Goal: Task Accomplishment & Management: Use online tool/utility

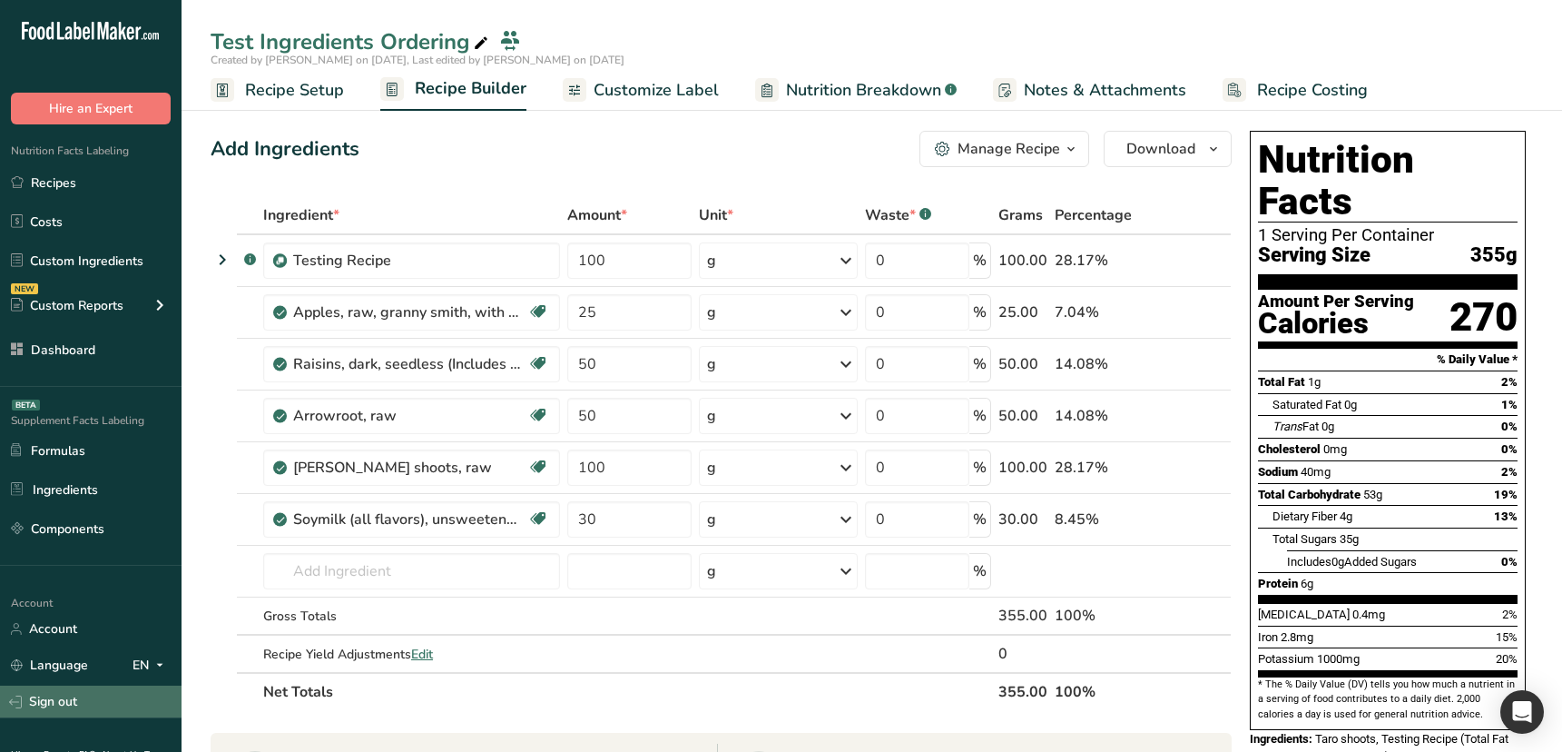
click at [99, 711] on link "Sign out" at bounding box center [91, 701] width 182 height 32
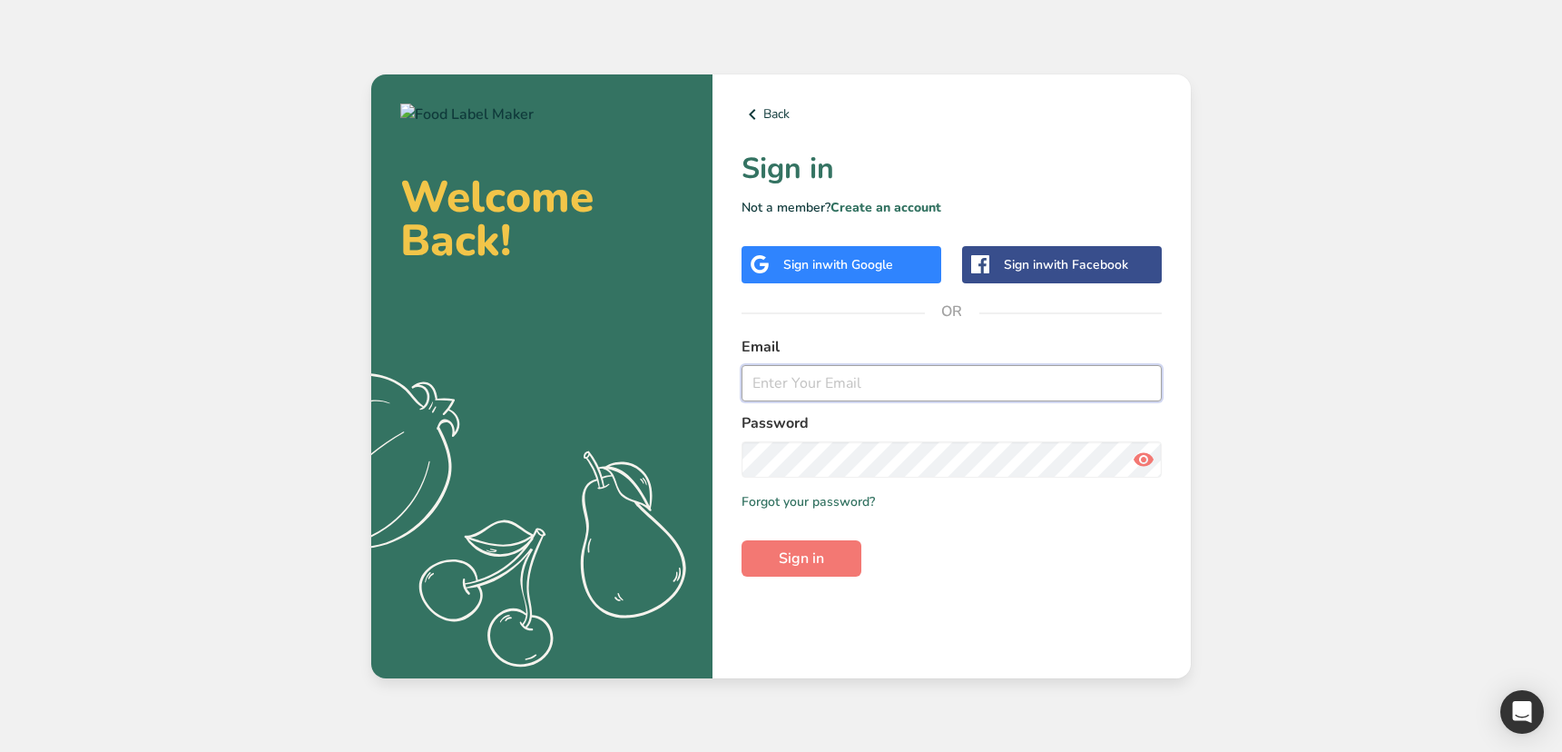
type input "[EMAIL_ADDRESS][DOMAIN_NAME]"
click at [1387, 375] on div "Welcome Back! .a{fill:#f5f3ed;} Back Sign in Not a member? Create an account Si…" at bounding box center [781, 376] width 1562 height 752
type input "[EMAIL_ADDRESS][DOMAIN_NAME]"
click at [976, 564] on form "Email ahmad@foodlabelmaker.com Password Remember me Forgot your password? Sign …" at bounding box center [952, 456] width 420 height 241
click at [928, 211] on link "Create an account" at bounding box center [886, 207] width 111 height 17
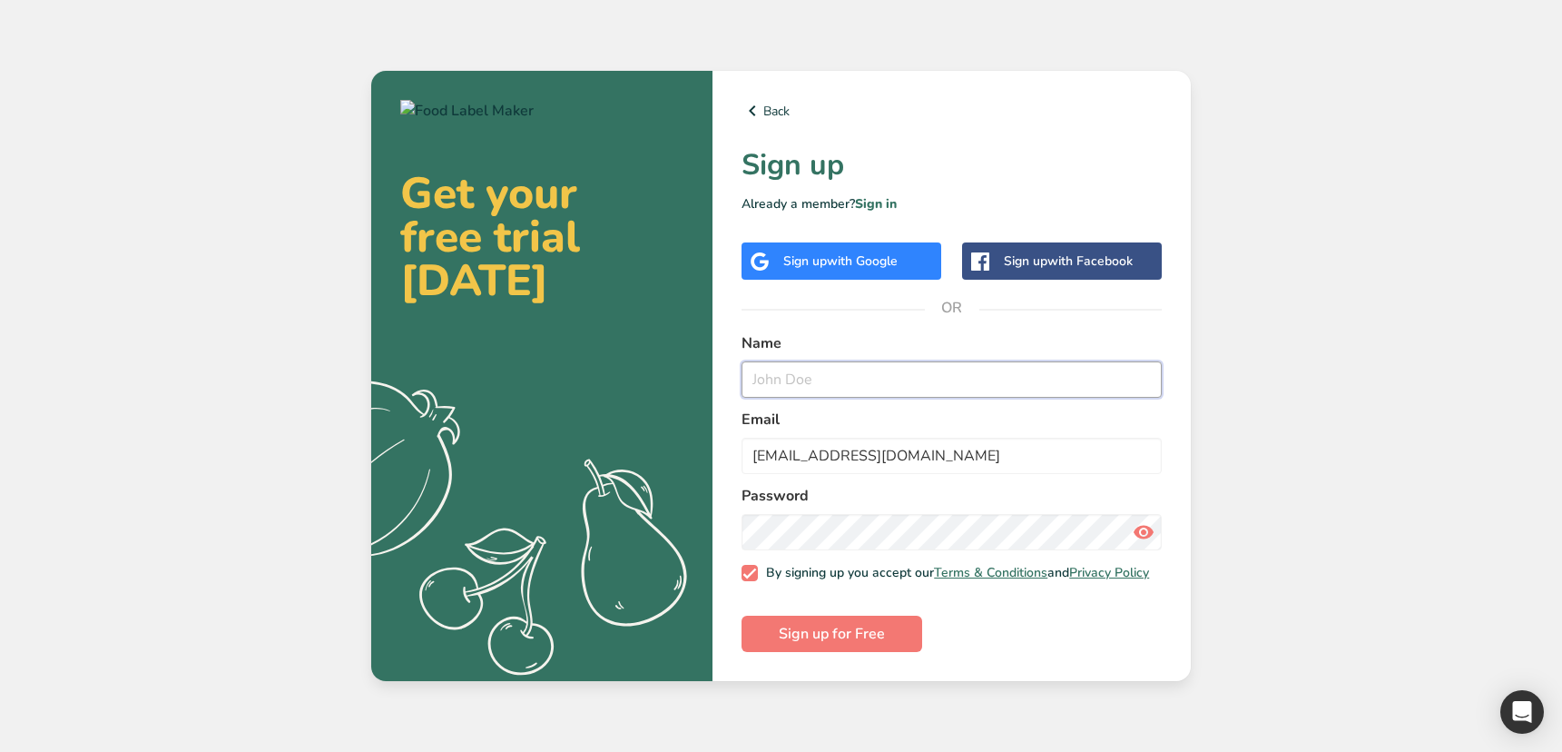
click at [947, 363] on input "text" at bounding box center [952, 379] width 420 height 36
type input "Test Events"
type input "event-coupon@tax.com"
click at [896, 635] on button "Sign up for Free" at bounding box center [832, 634] width 181 height 36
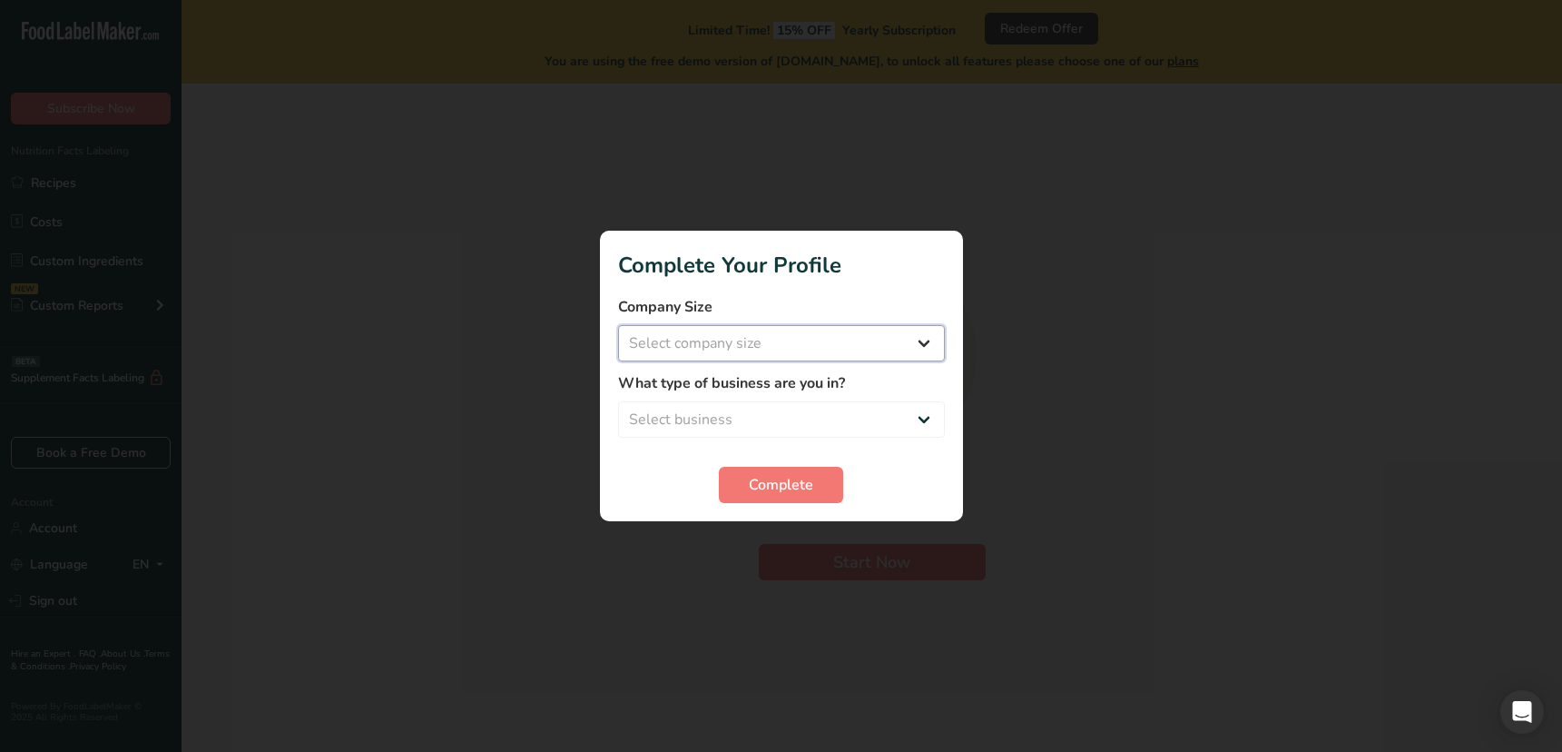
click at [691, 348] on select "Select company size Over 500 Employees test 1 1 Fewer than 10 Employees Fewer t…" at bounding box center [781, 343] width 327 height 36
select select "4"
click at [618, 325] on select "Select company size Over 500 Employees test 1 1 Fewer than 10 Employees Fewer t…" at bounding box center [781, 343] width 327 height 36
click at [693, 407] on select "Select business Packaged Food Manufacturer Restaurant & Cafe Bakery Meal Plans …" at bounding box center [781, 419] width 327 height 36
select select "1"
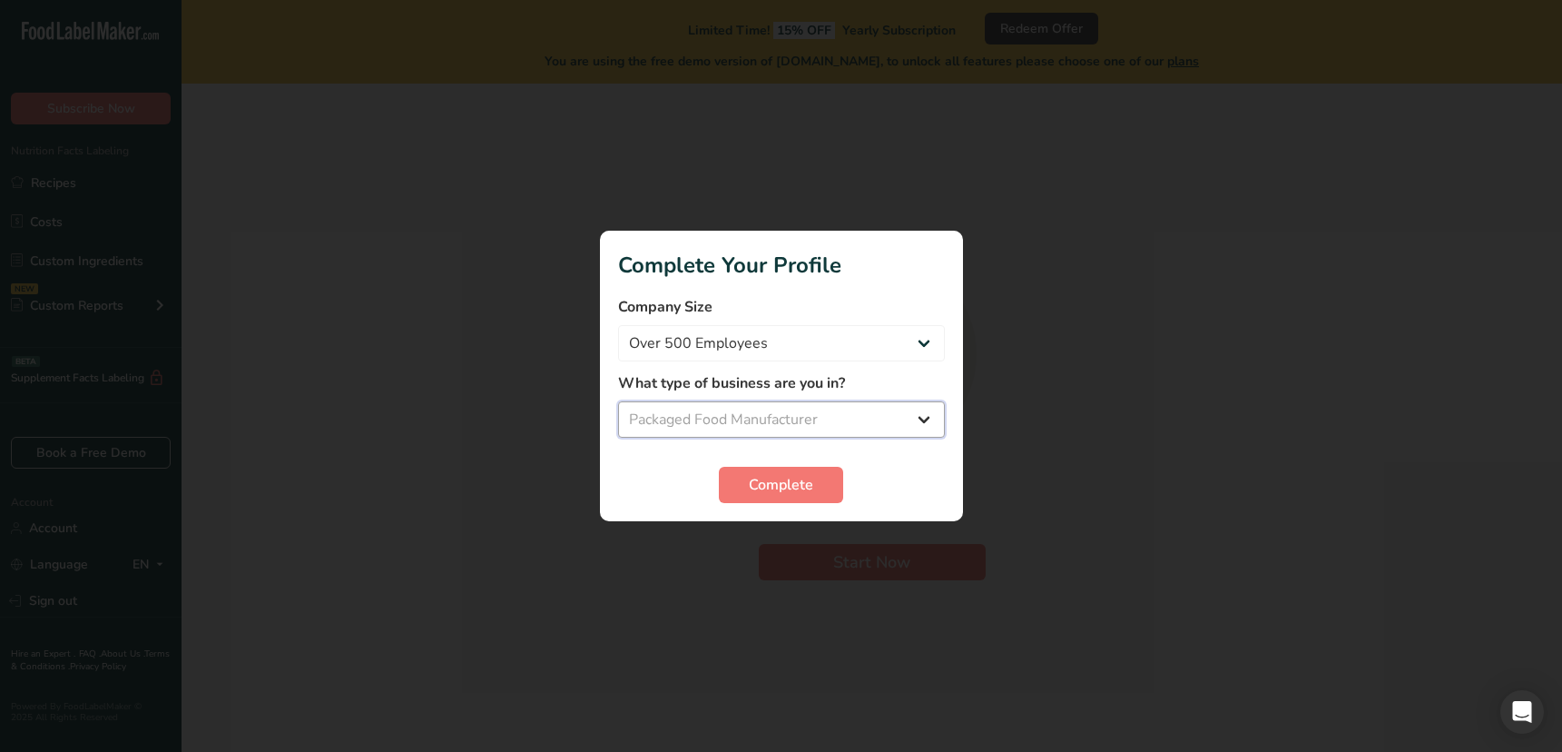
click at [618, 401] on select "Select business Packaged Food Manufacturer Restaurant & Cafe Bakery Meal Plans …" at bounding box center [781, 419] width 327 height 36
click at [784, 487] on span "Complete" at bounding box center [781, 485] width 64 height 22
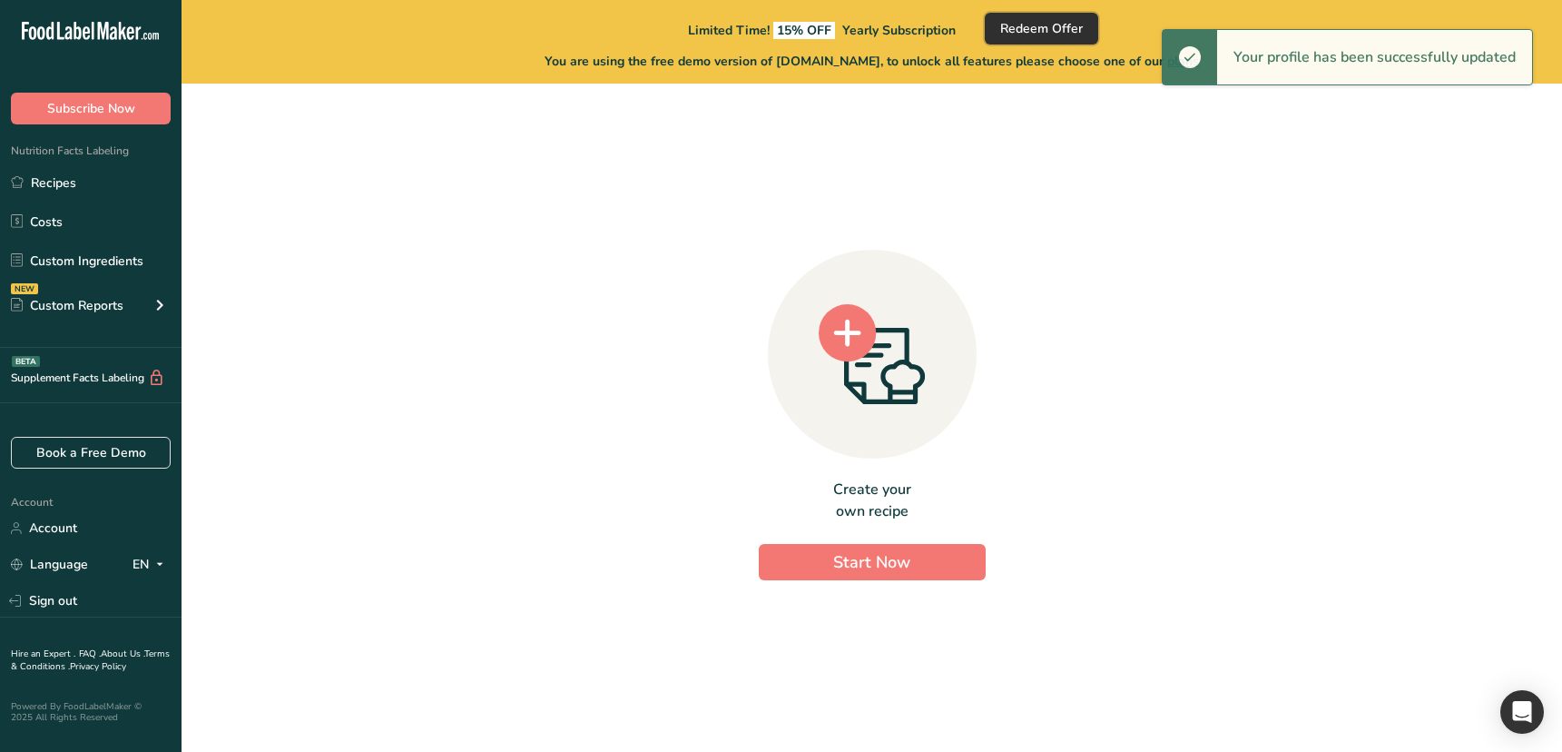
click at [1041, 28] on span "Redeem Offer" at bounding box center [1041, 28] width 83 height 19
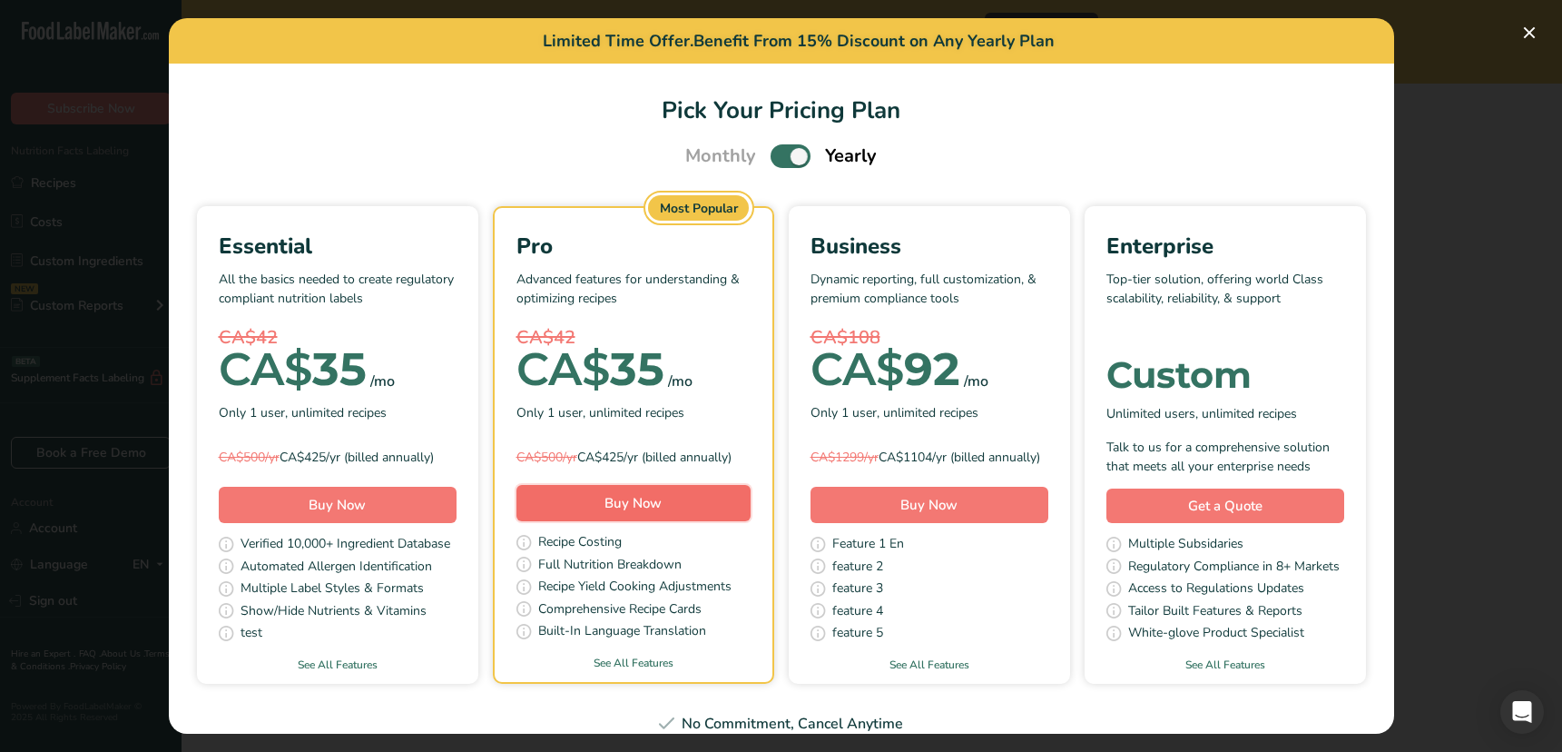
click at [723, 521] on button "Buy Now" at bounding box center [634, 503] width 234 height 36
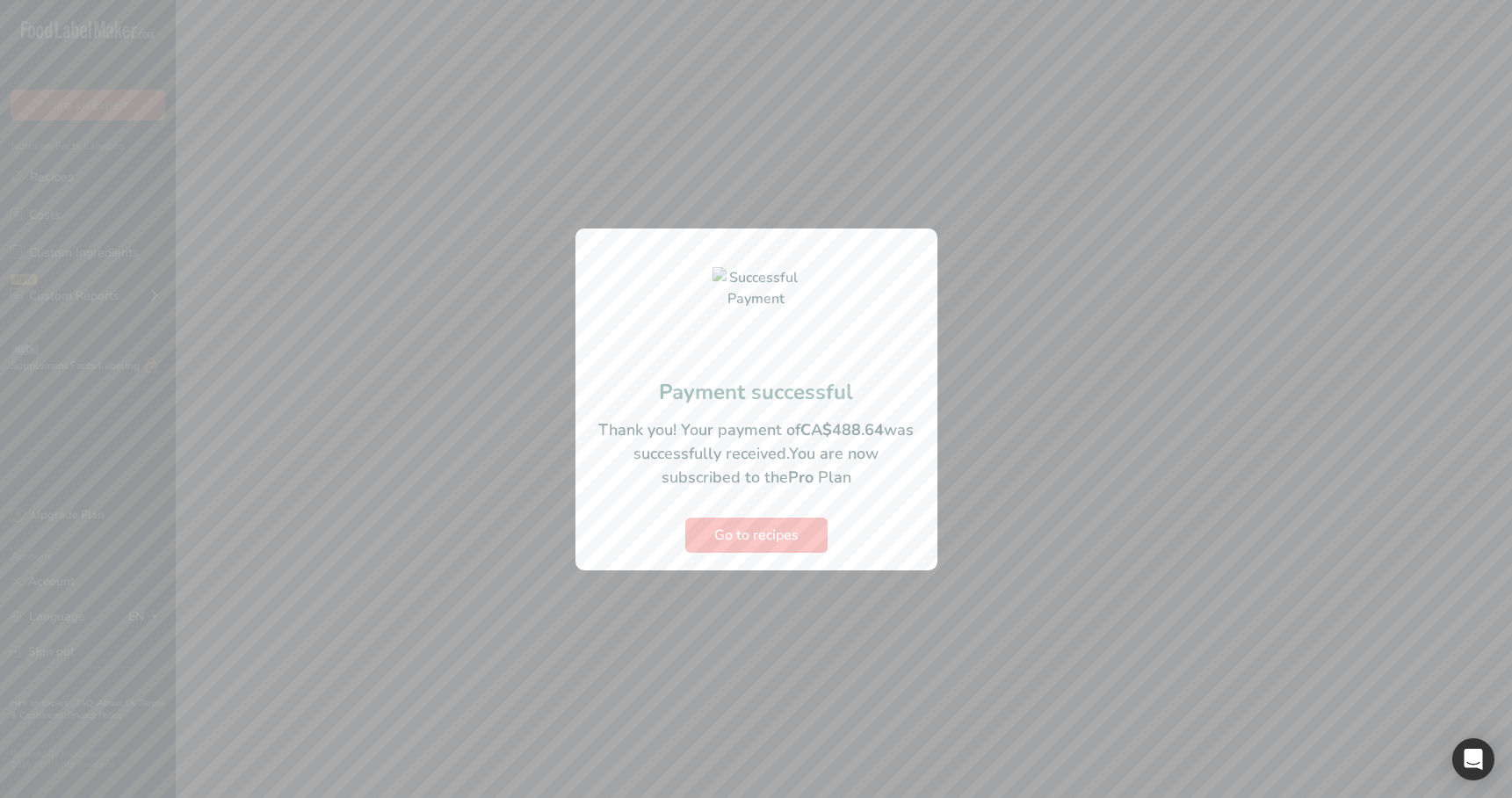
drag, startPoint x: 994, startPoint y: 721, endPoint x: 854, endPoint y: 662, distance: 151.9
click at [987, 272] on div at bounding box center [756, 399] width 1512 height 798
click at [787, 272] on span "Go to recipes" at bounding box center [756, 536] width 84 height 21
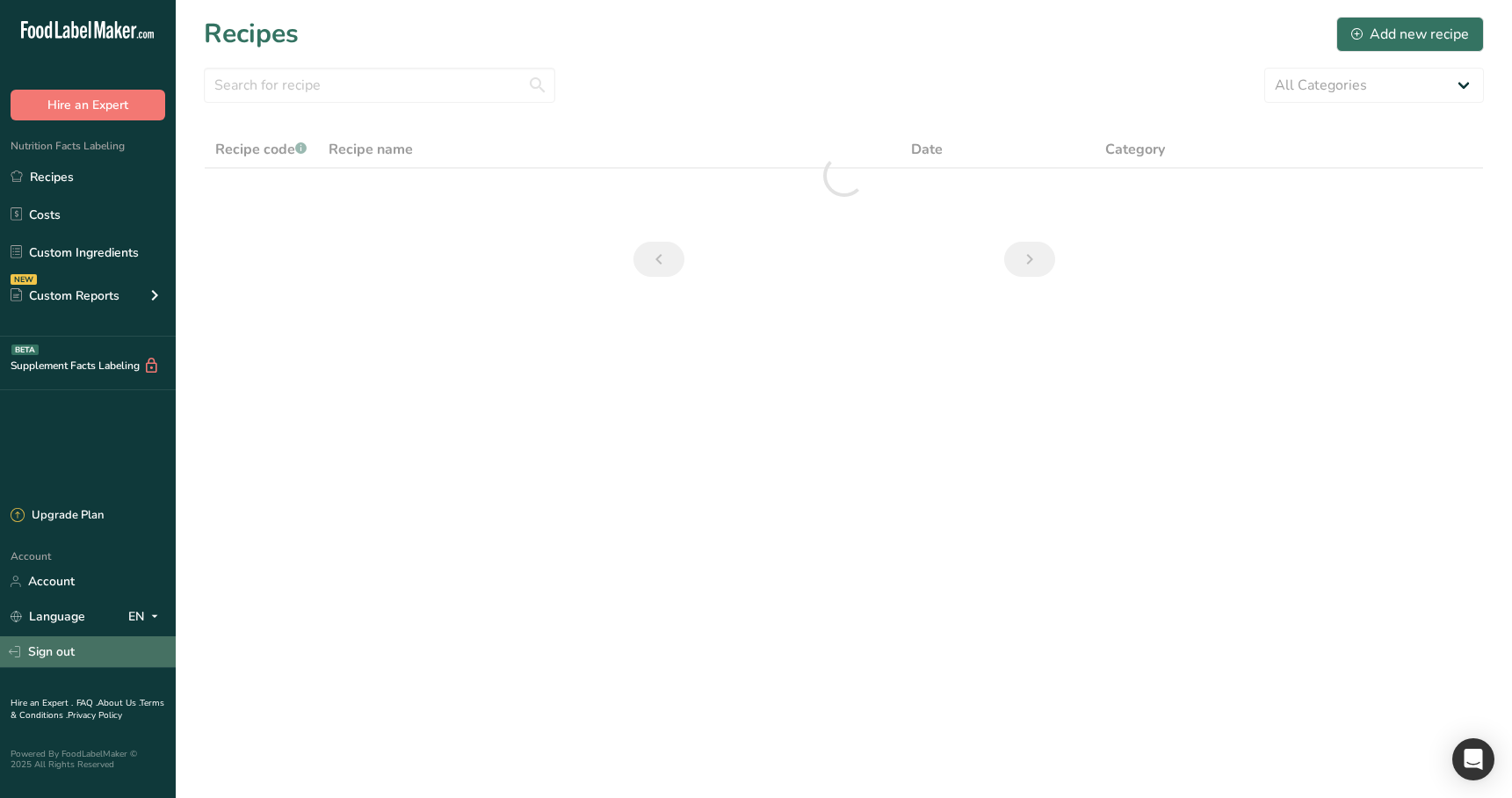
click at [78, 272] on link "Sign out" at bounding box center [88, 652] width 176 height 31
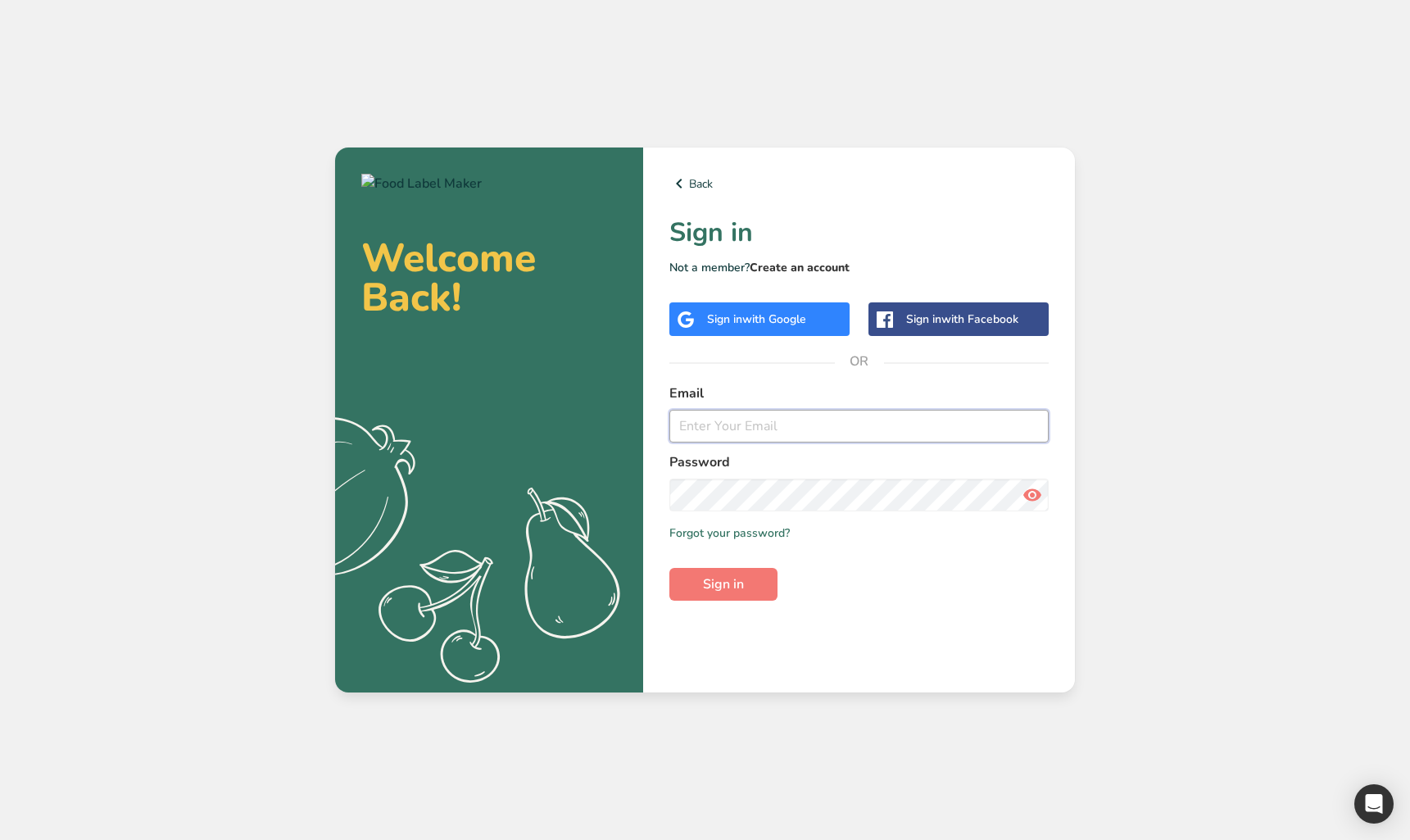
type input "[EMAIL_ADDRESS][DOMAIN_NAME]"
click at [845, 272] on link "Create an account" at bounding box center [800, 267] width 100 height 15
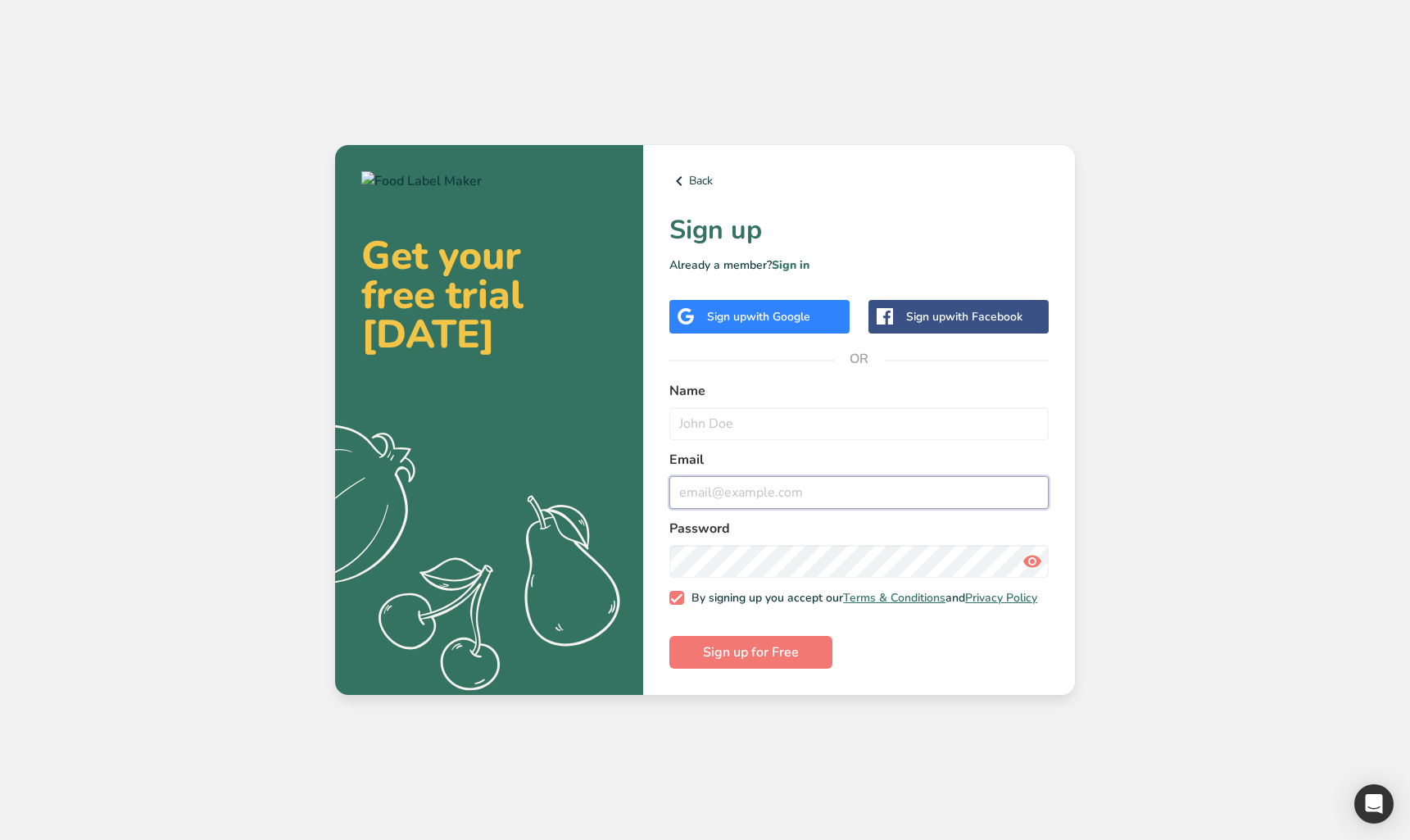
type input "[EMAIL_ADDRESS][DOMAIN_NAME]"
click at [762, 429] on input "text" at bounding box center [859, 423] width 379 height 32
type input "test test"
click at [689, 495] on input "ahmad@foodlabelmaker.com" at bounding box center [859, 492] width 379 height 32
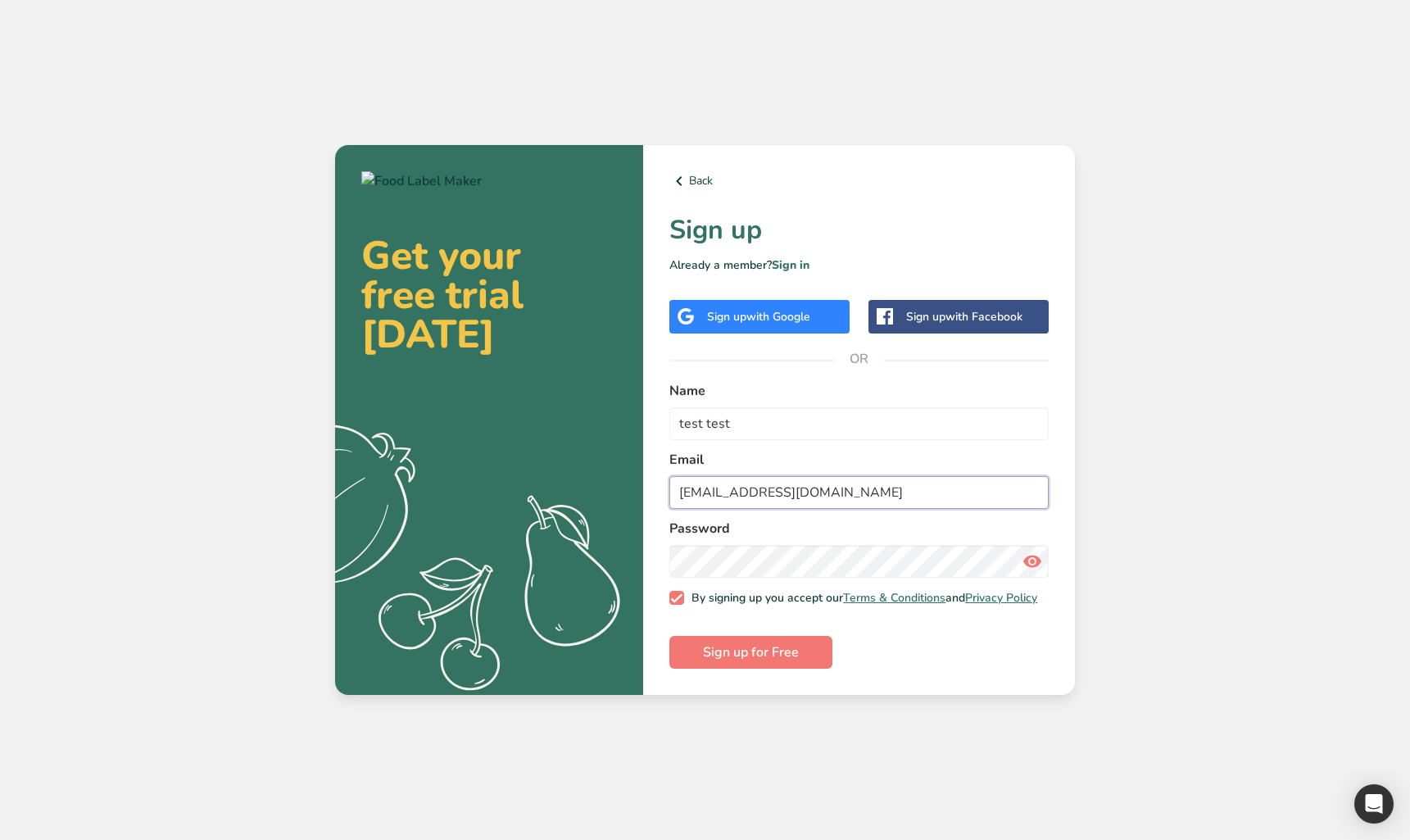
click at [731, 493] on input "test@footdlabelmaker.com" at bounding box center [859, 492] width 379 height 32
type input "test@footestsasddlabelmaker.com"
click at [747, 653] on span "Sign up for Free" at bounding box center [751, 652] width 96 height 20
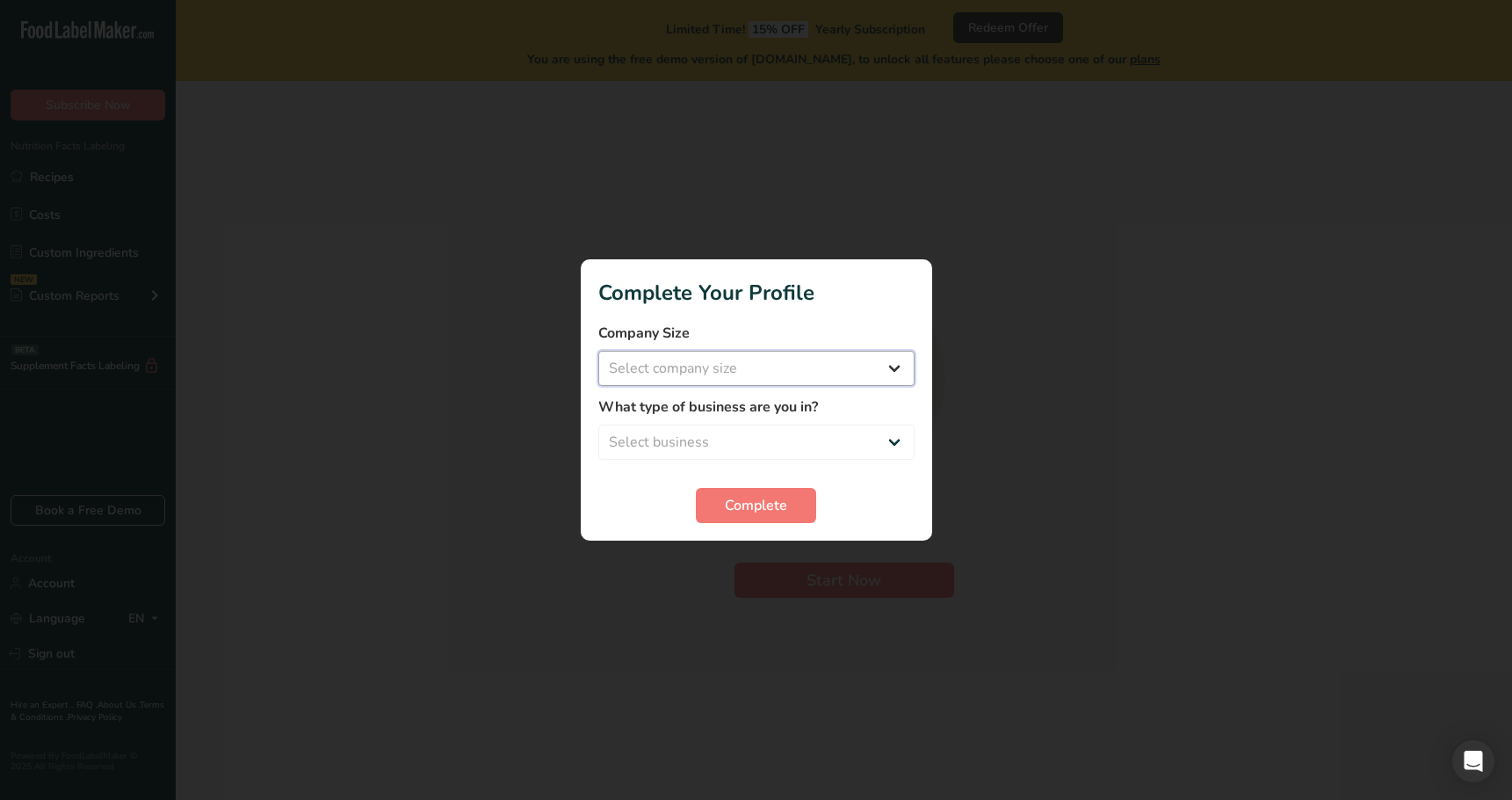
click at [767, 377] on select "Select company size Over 500 Employees test 1 1 Fewer than 10 Employees Fewer t…" at bounding box center [756, 368] width 317 height 35
select select "16"
click at [598, 351] on select "Select company size Over 500 Employees test 1 1 Fewer than 10 Employees Fewer t…" at bounding box center [756, 368] width 317 height 35
click at [728, 446] on select "Select business Packaged Food Manufacturer Restaurant & Cafe Bakery Meal Plans …" at bounding box center [756, 443] width 317 height 35
select select "4"
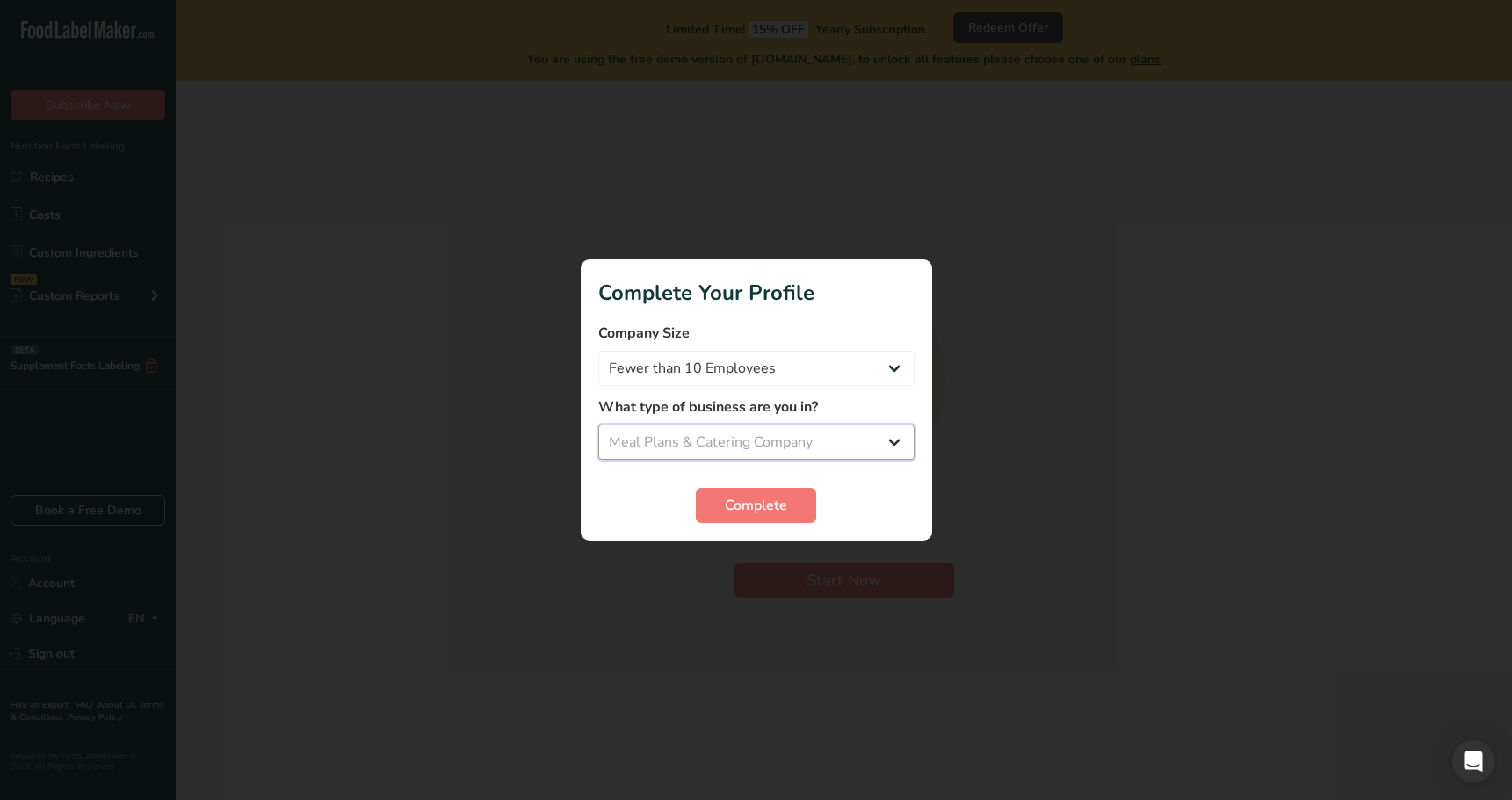
click at [598, 425] on select "Select business Packaged Food Manufacturer Restaurant & Cafe Bakery Meal Plans …" at bounding box center [756, 443] width 317 height 35
click at [738, 503] on span "Complete" at bounding box center [756, 506] width 62 height 21
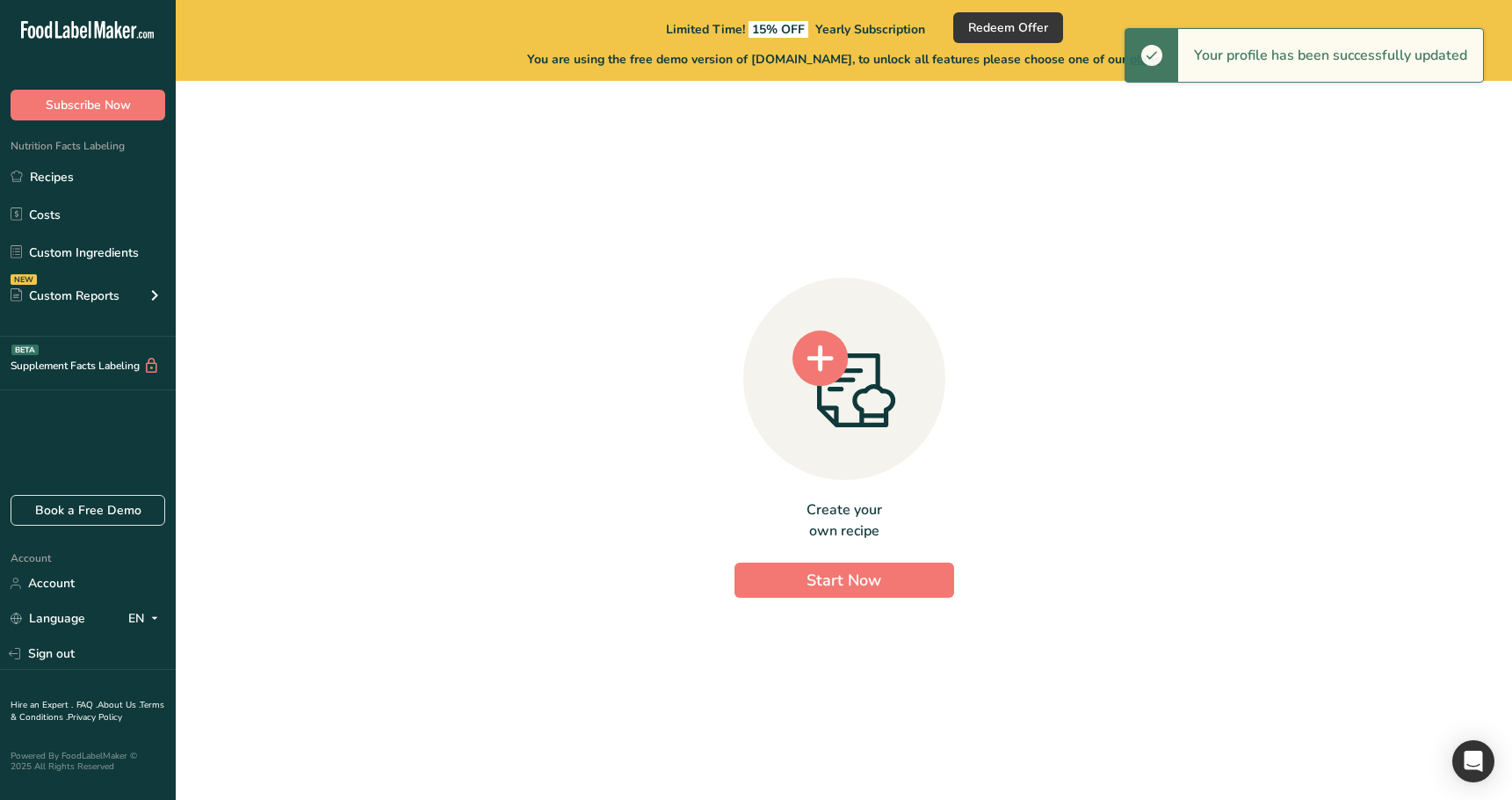
click at [559, 478] on div "Create your own recipe Start Now" at bounding box center [844, 433] width 1281 height 677
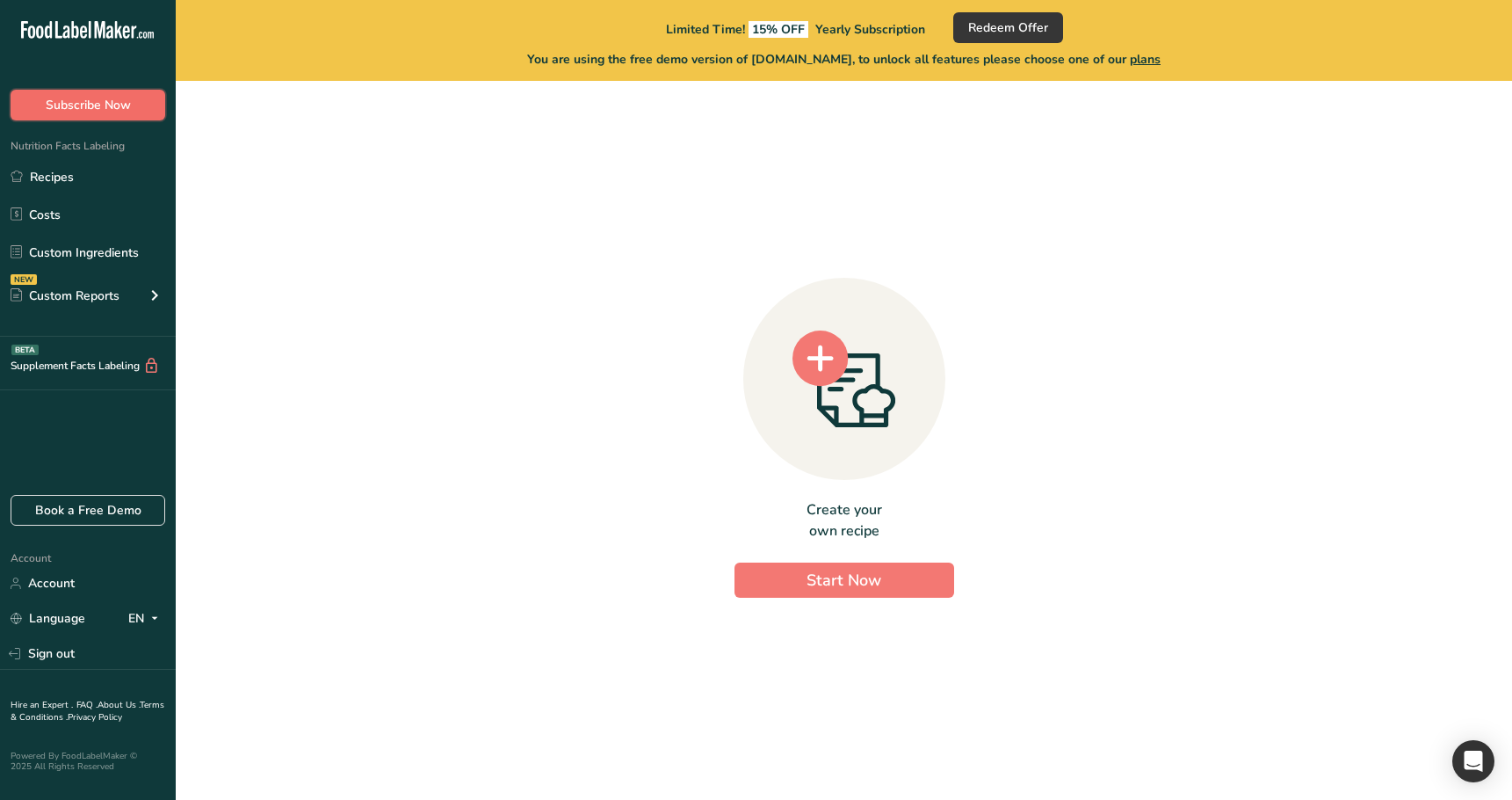
click at [136, 108] on button "Subscribe Now" at bounding box center [88, 106] width 155 height 31
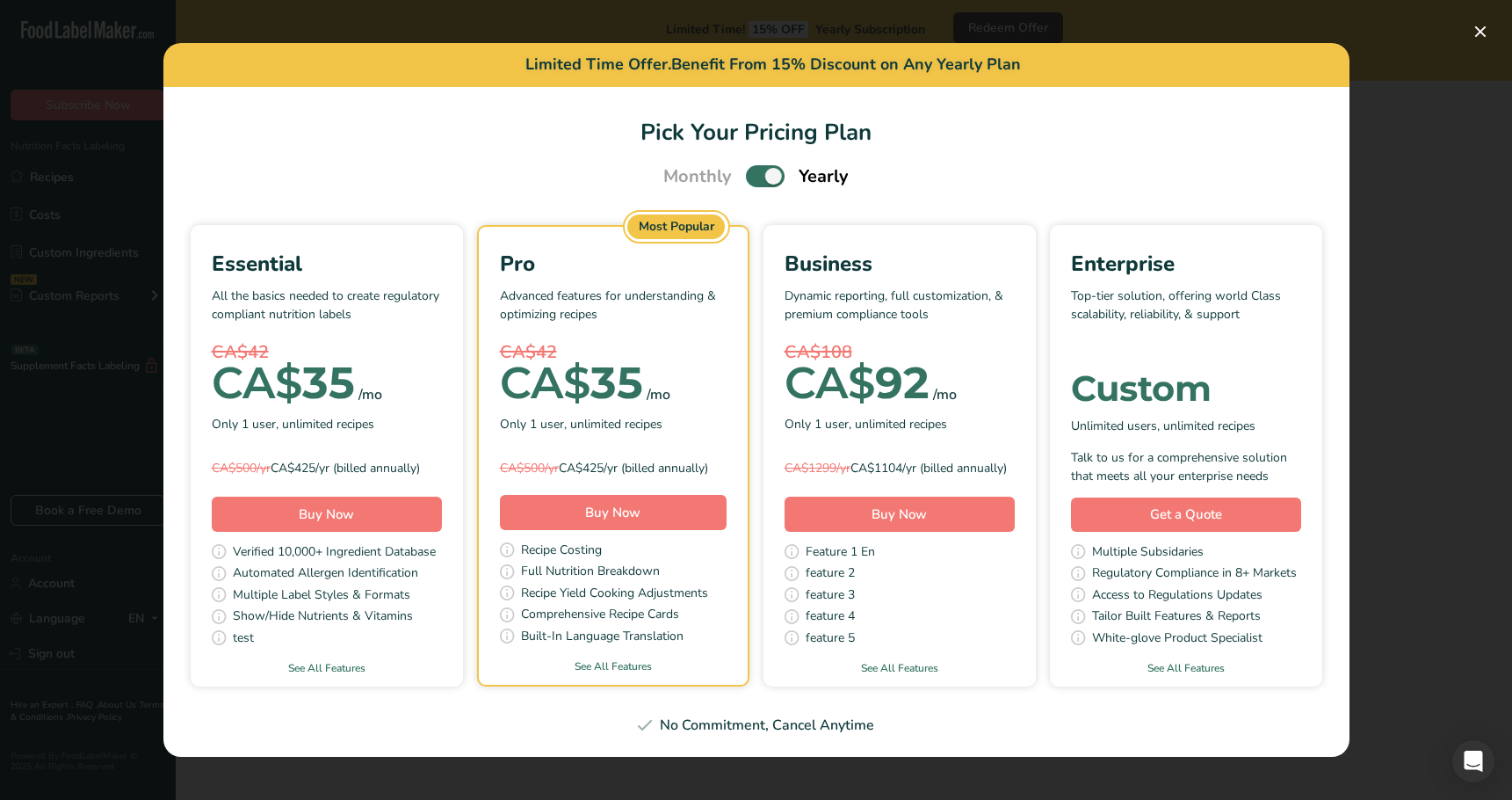
click at [747, 171] on span "Pick Your Pricing Plan Modal" at bounding box center [766, 176] width 39 height 22
click at [747, 171] on input "Pick Your Pricing Plan Modal" at bounding box center [752, 176] width 12 height 12
checkbox input "false"
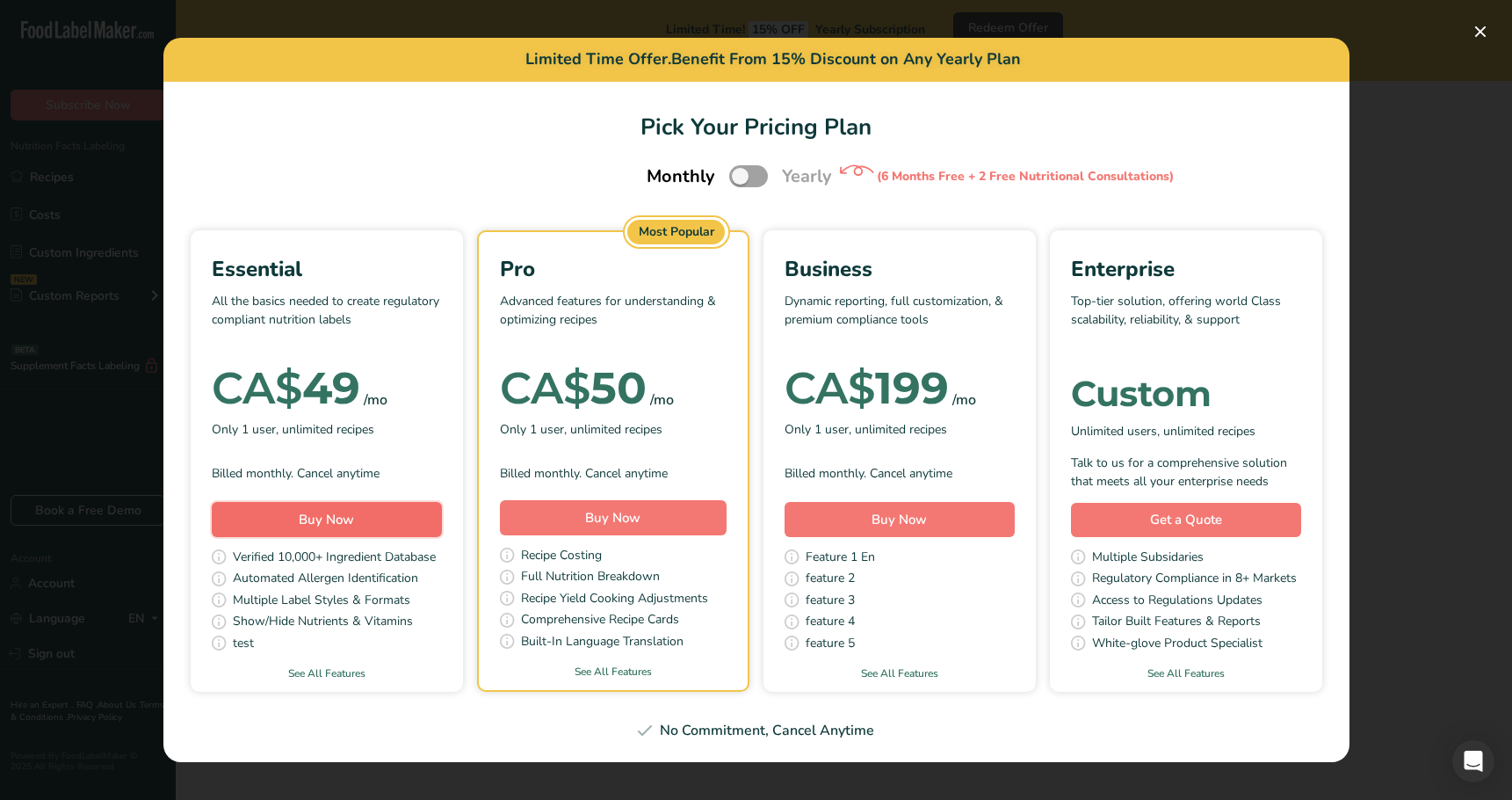
click at [401, 512] on button "Buy Now" at bounding box center [327, 519] width 230 height 35
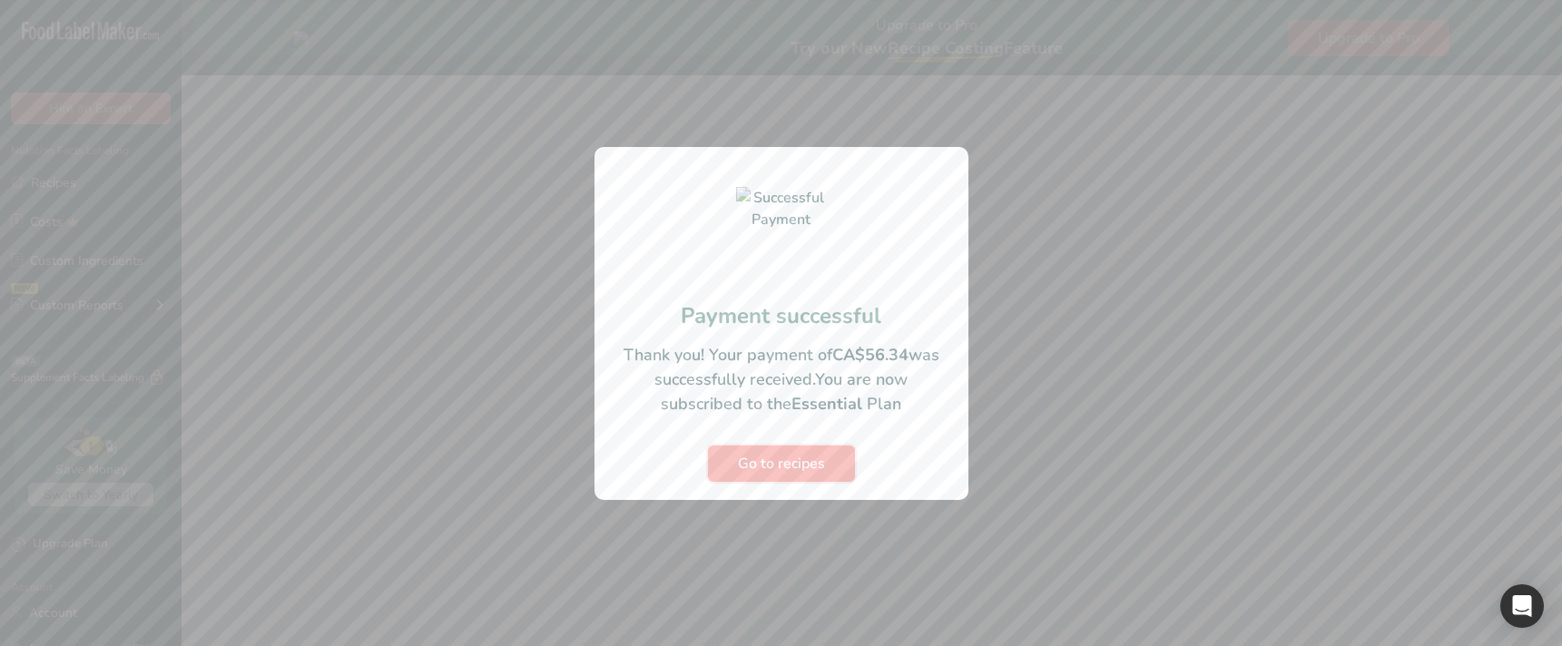
click at [777, 468] on span "Go to recipes" at bounding box center [781, 464] width 87 height 22
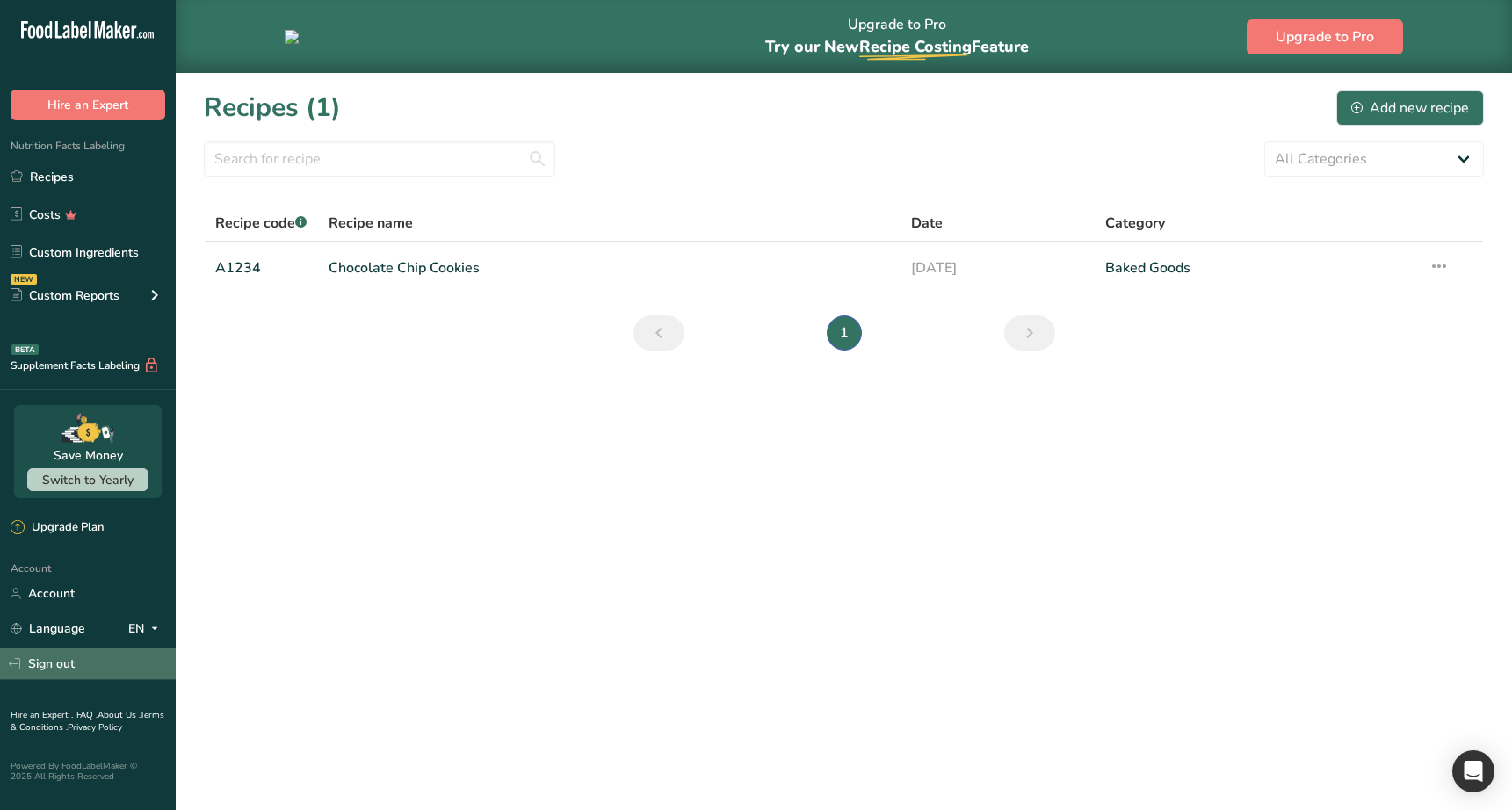
click at [129, 673] on link "Sign out" at bounding box center [88, 664] width 176 height 31
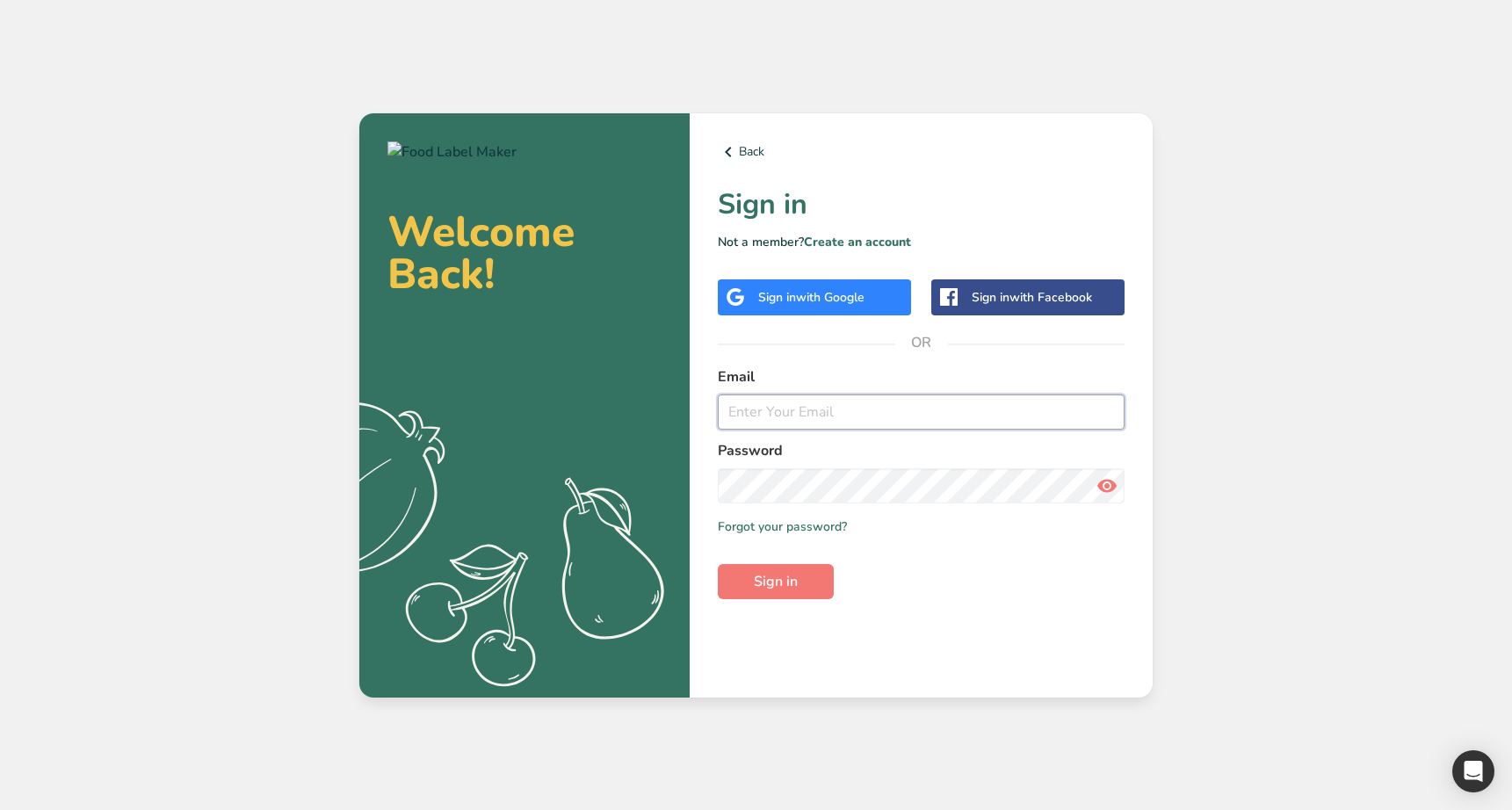
type input "[EMAIL_ADDRESS][DOMAIN_NAME]"
drag, startPoint x: 0, startPoint y: 0, endPoint x: 966, endPoint y: 551, distance: 1112.1
click at [966, 551] on form "Email [PERSON_NAME][EMAIL_ADDRESS][DOMAIN_NAME] Password Remember me Forgot you…" at bounding box center [922, 483] width 407 height 233
click at [1270, 396] on div "Welcome Back! .a{fill:#f5f3ed;} Back Sign in Not a member? Create an account Si…" at bounding box center [756, 405] width 1512 height 810
type input "ahmad@foodlabelmaker.com"
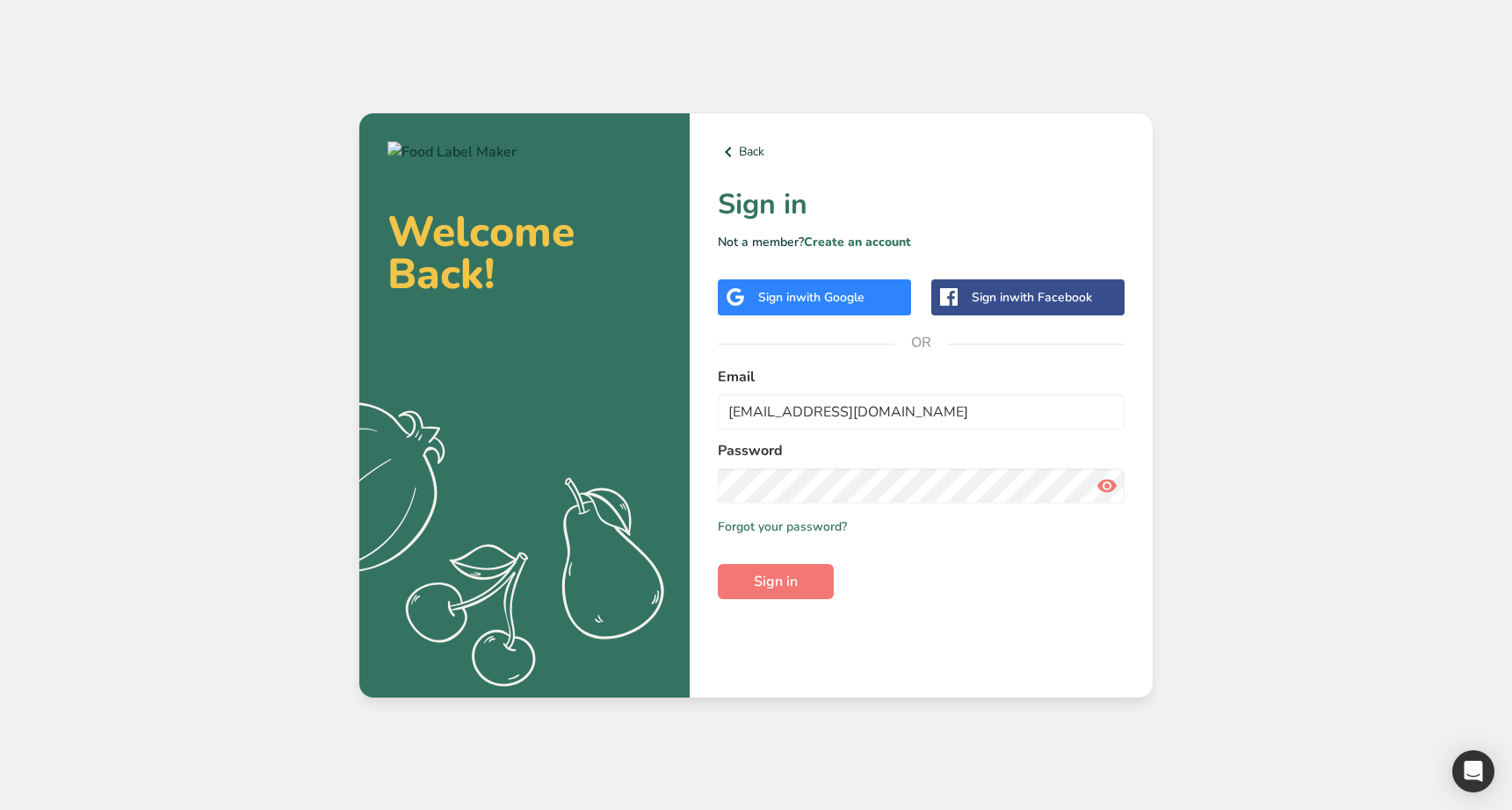
click at [950, 612] on div "Back Sign in Not a member? Create an account Sign in with Google Sign in with F…" at bounding box center [922, 405] width 463 height 585
click at [850, 242] on link "Create an account" at bounding box center [858, 241] width 107 height 16
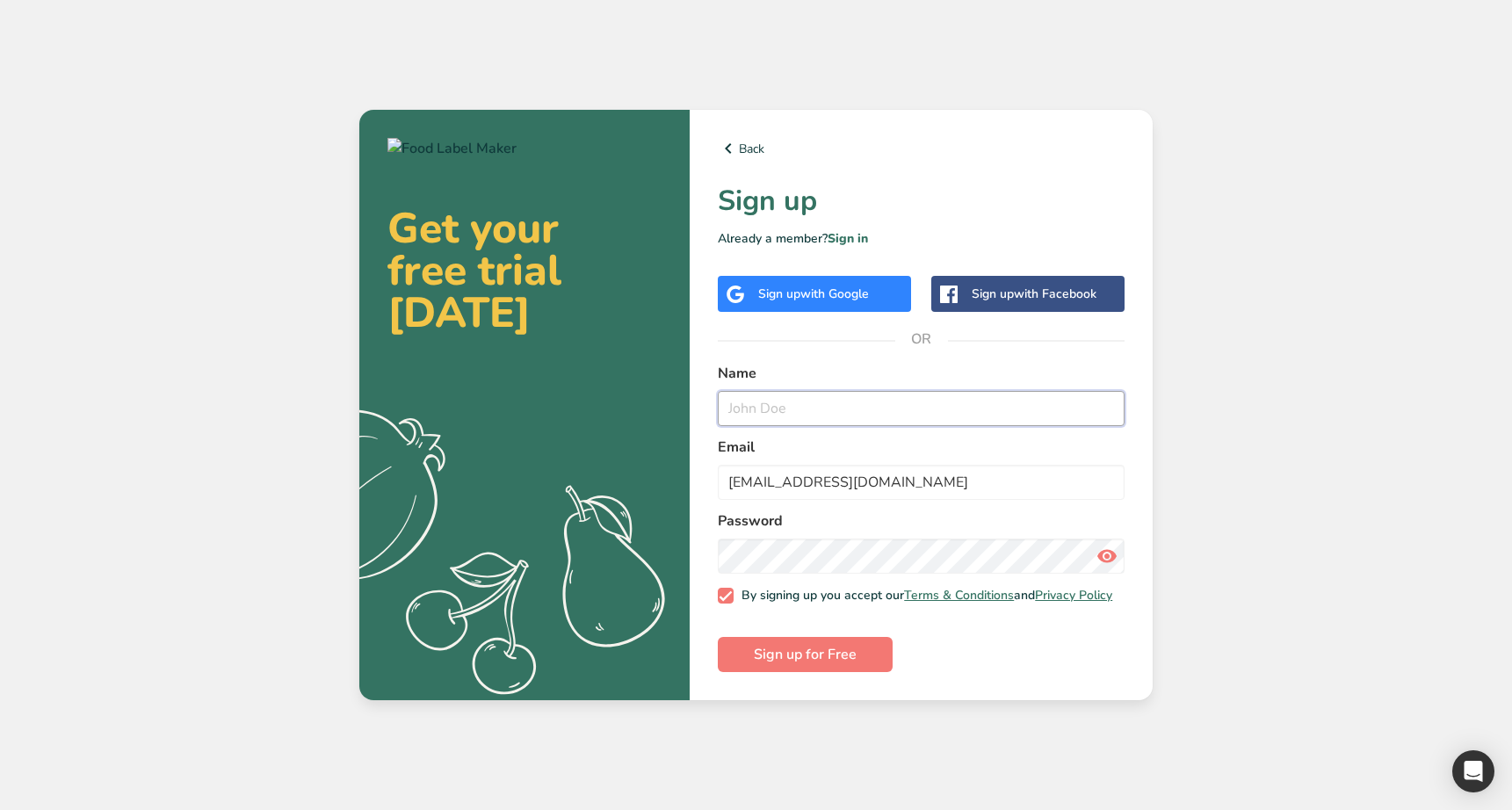
click at [852, 415] on input "text" at bounding box center [922, 408] width 407 height 35
type input "test test"
drag, startPoint x: 824, startPoint y: 470, endPoint x: 771, endPoint y: 475, distance: 53.2
click at [817, 472] on input "ahmad@foodlabelmaker.com" at bounding box center [922, 482] width 407 height 35
click at [755, 474] on input "ahmad@foodlabelmaker.com" at bounding box center [922, 482] width 407 height 35
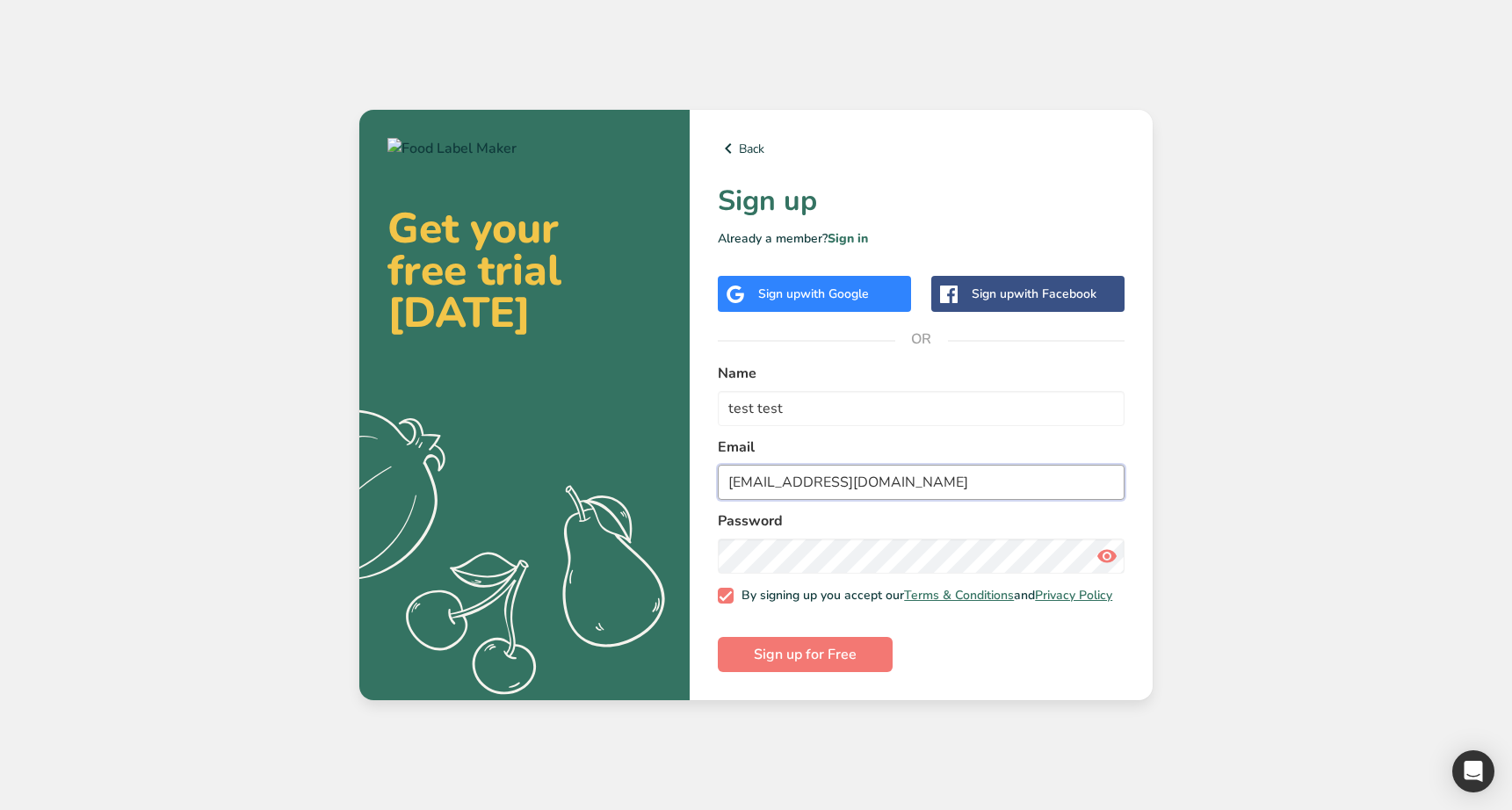
click at [755, 474] on input "ahmad@foodlabelmaker.com" at bounding box center [922, 482] width 407 height 35
click at [806, 478] on input "tst@foodlabelmaker.com" at bounding box center [922, 482] width 407 height 35
type input "tst@sasdas.com"
click at [812, 646] on button "Sign up for Free" at bounding box center [805, 654] width 175 height 35
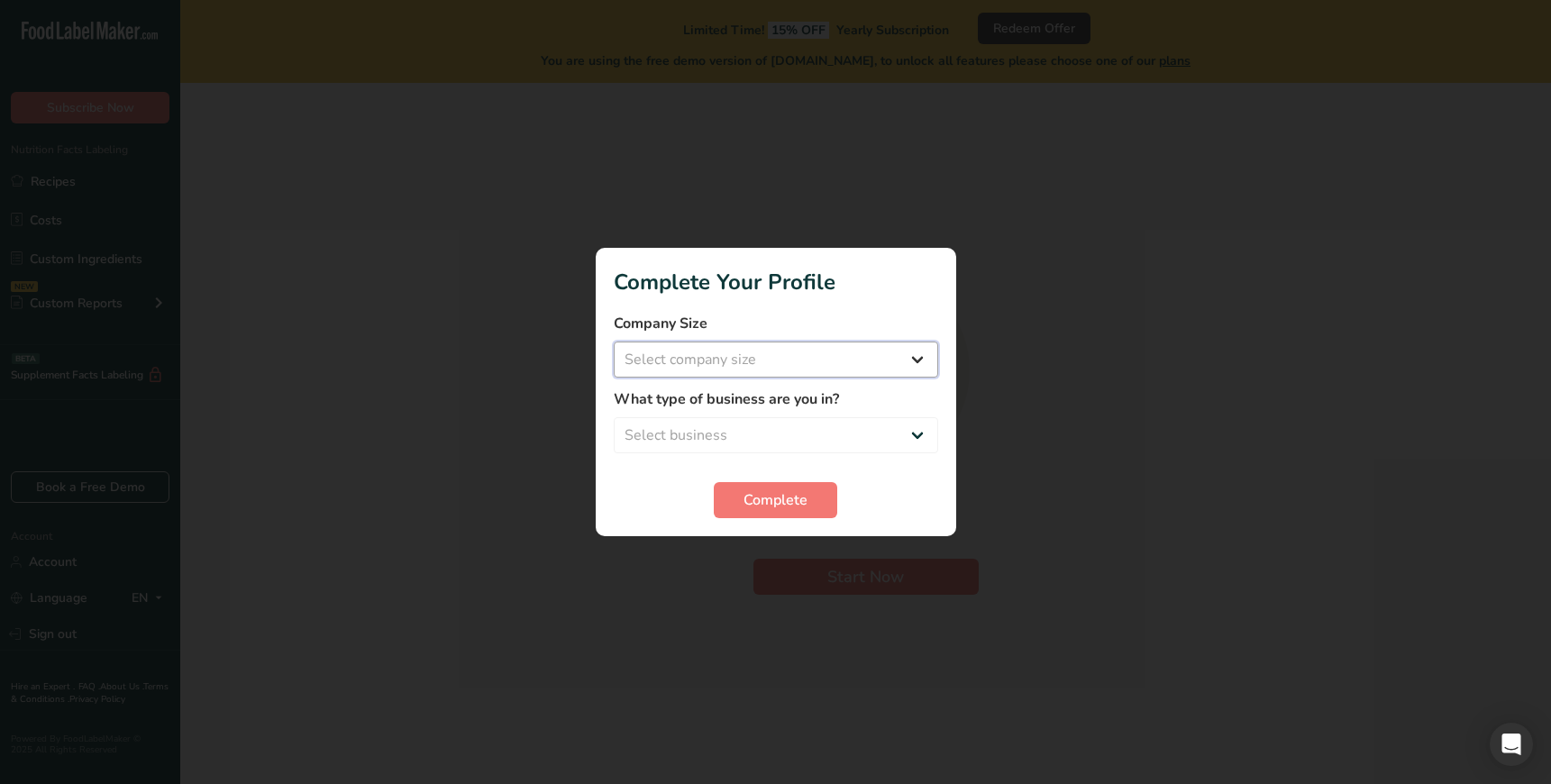
click at [730, 362] on select "Select company size Over 500 Employees test 1 1 Fewer than 10 Employees Fewer t…" at bounding box center [776, 359] width 325 height 36
select select "21"
click at [614, 341] on select "Select company size Over 500 Employees test 1 1 Fewer than 10 Employees Fewer t…" at bounding box center [776, 359] width 325 height 36
click at [737, 447] on select "Select business Packaged Food Manufacturer Restaurant & Cafe Bakery Meal Plans …" at bounding box center [776, 435] width 325 height 36
select select "5"
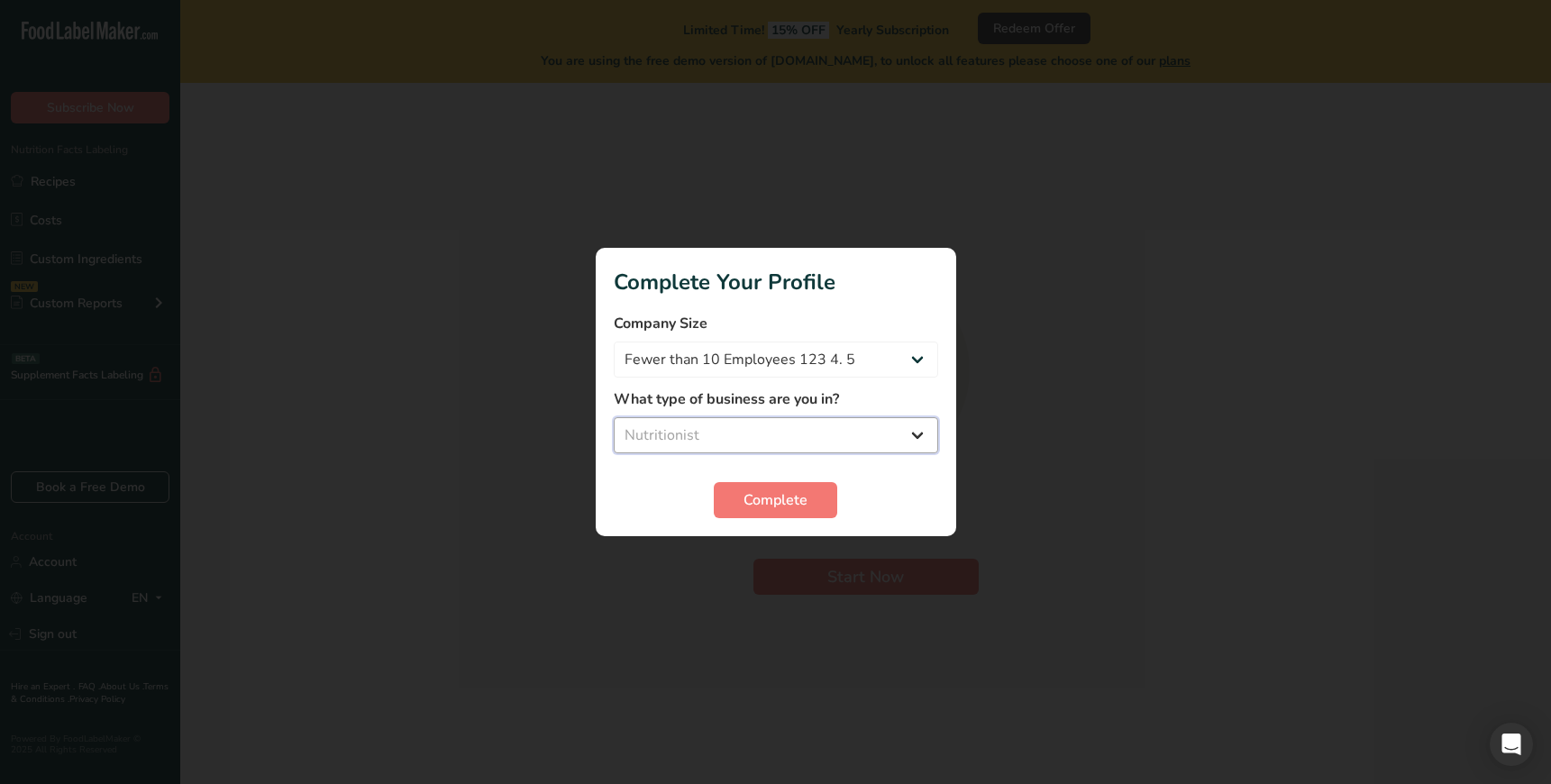
click at [614, 417] on select "Select business Packaged Food Manufacturer Restaurant & Cafe Bakery Meal Plans …" at bounding box center [776, 435] width 325 height 36
drag, startPoint x: 771, startPoint y: 502, endPoint x: 436, endPoint y: 666, distance: 373.0
click at [771, 502] on span "Complete" at bounding box center [776, 500] width 64 height 22
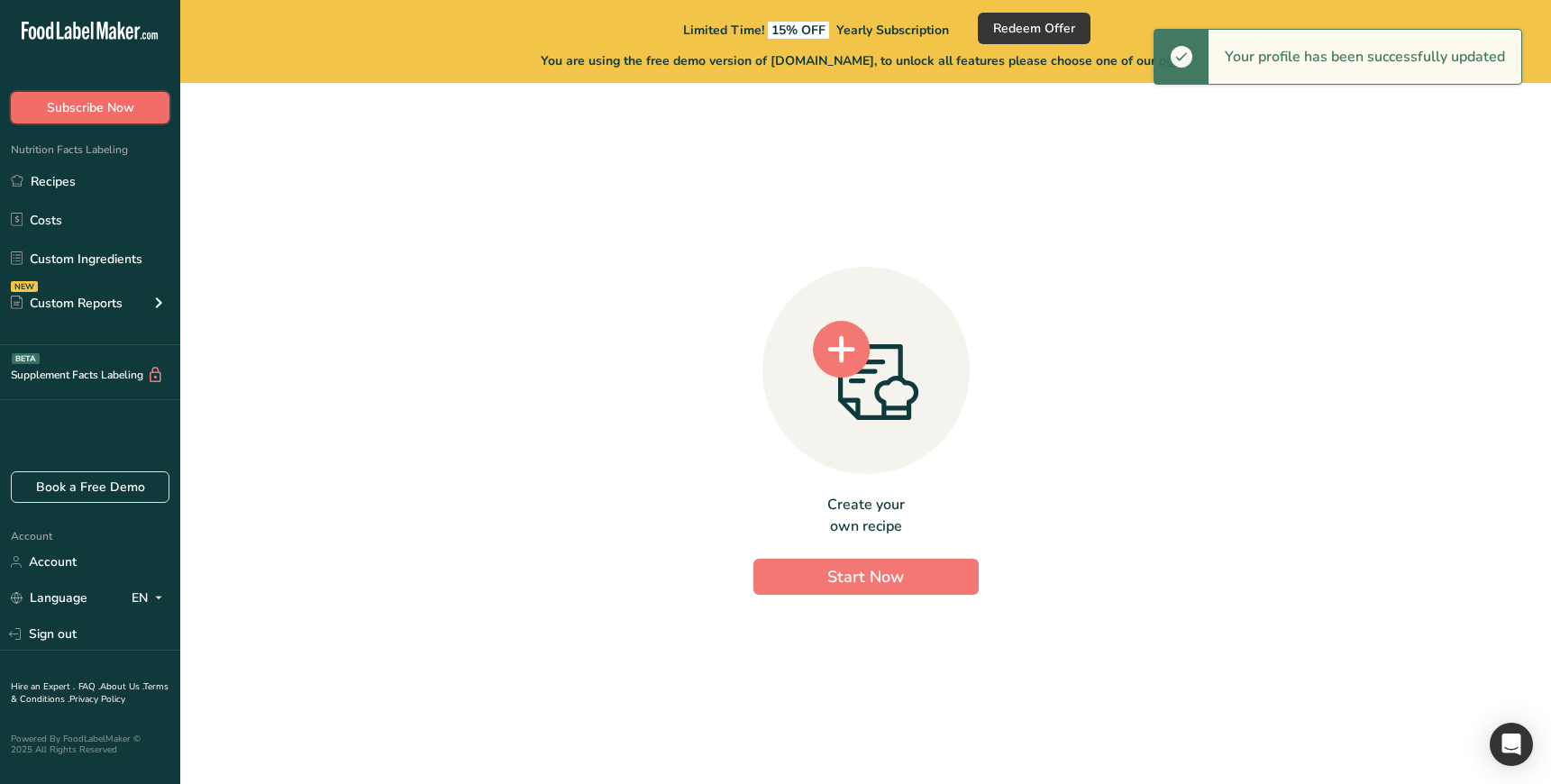
click at [34, 109] on button "Subscribe Now" at bounding box center [90, 108] width 159 height 32
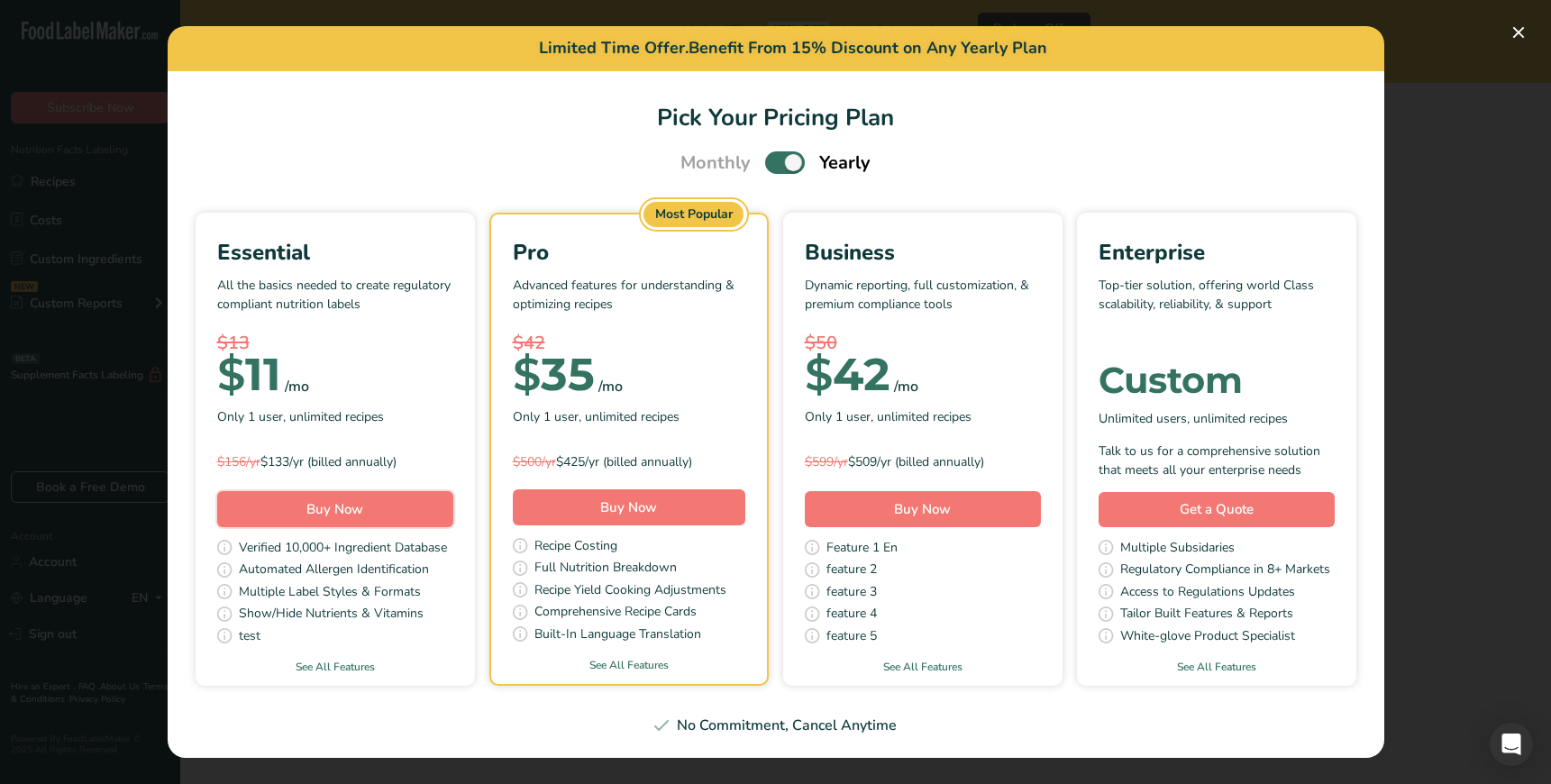
drag, startPoint x: 338, startPoint y: 515, endPoint x: 756, endPoint y: 119, distance: 575.8
click at [756, 118] on section "Pick Your Pricing Plan Monthly Yearly Essential All the basics needed to create…" at bounding box center [776, 415] width 1217 height 688
drag, startPoint x: 778, startPoint y: 155, endPoint x: 630, endPoint y: 345, distance: 240.8
click at [779, 156] on span "Pick Your Pricing Plan Modal" at bounding box center [785, 163] width 40 height 23
click at [777, 157] on input "Pick Your Pricing Plan Modal" at bounding box center [772, 163] width 12 height 12
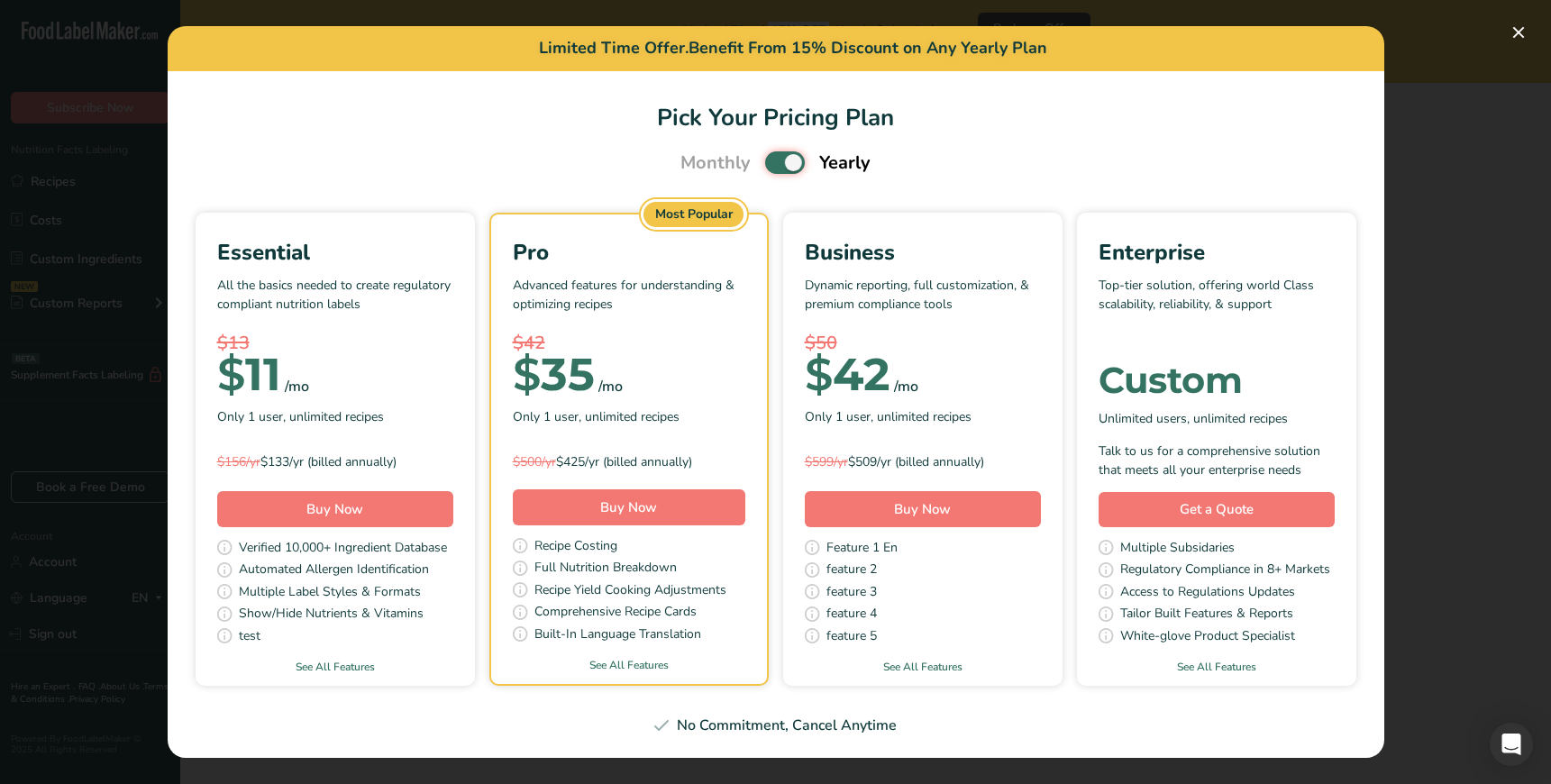
checkbox input "false"
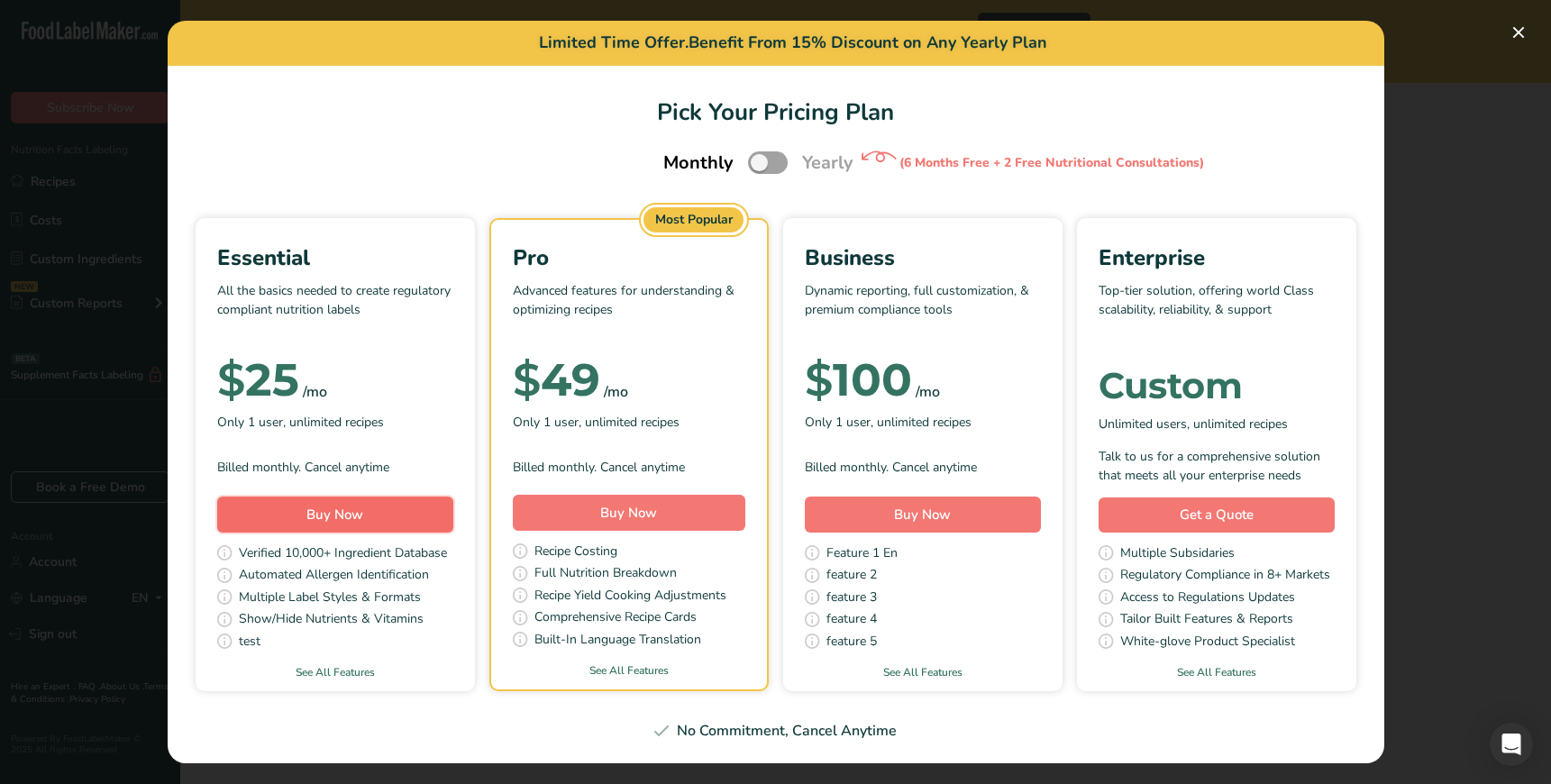
click at [419, 509] on button "Buy Now" at bounding box center [336, 514] width 236 height 36
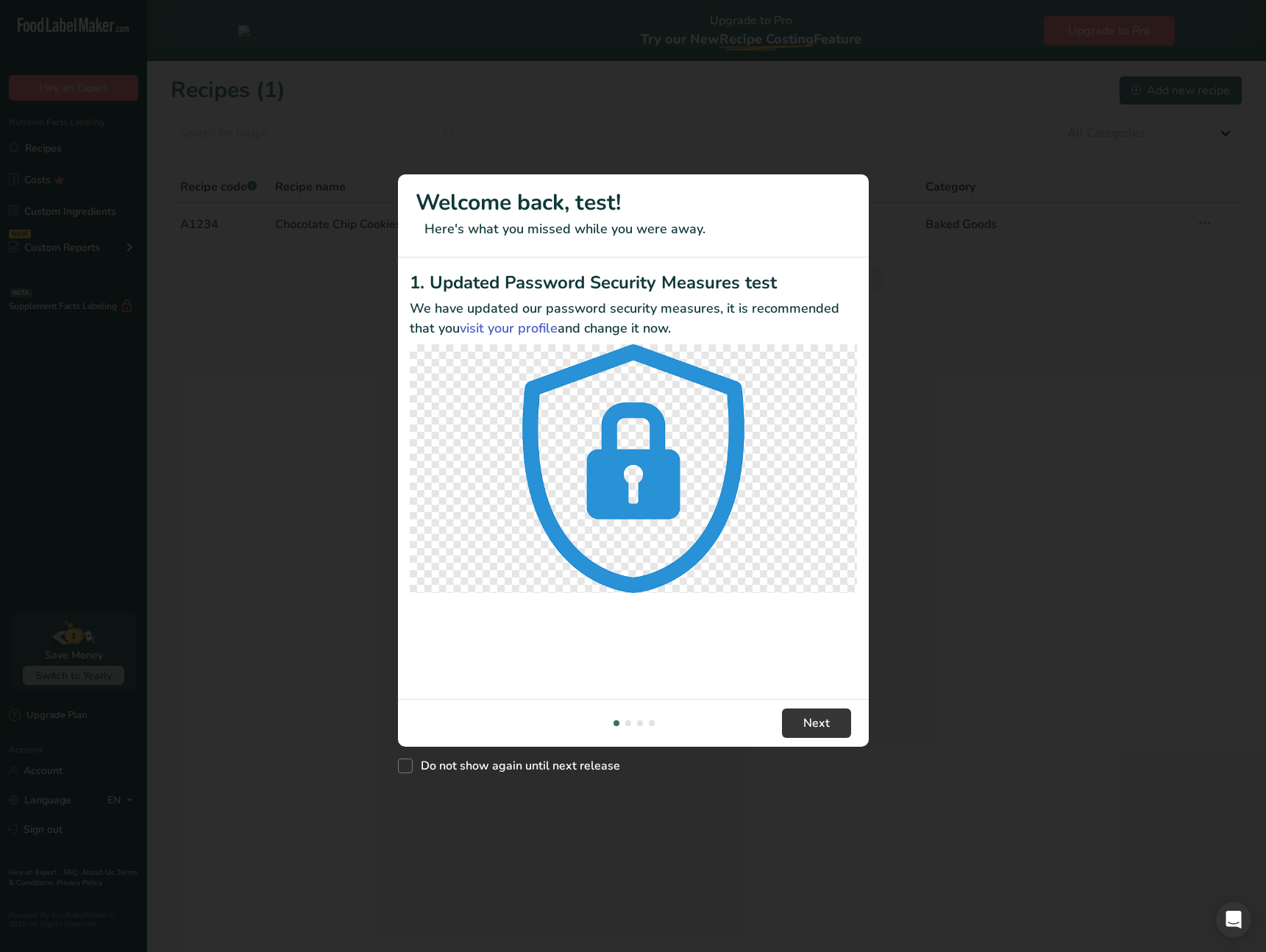
click at [69, 639] on div "New Features" at bounding box center [633, 476] width 1266 height 952
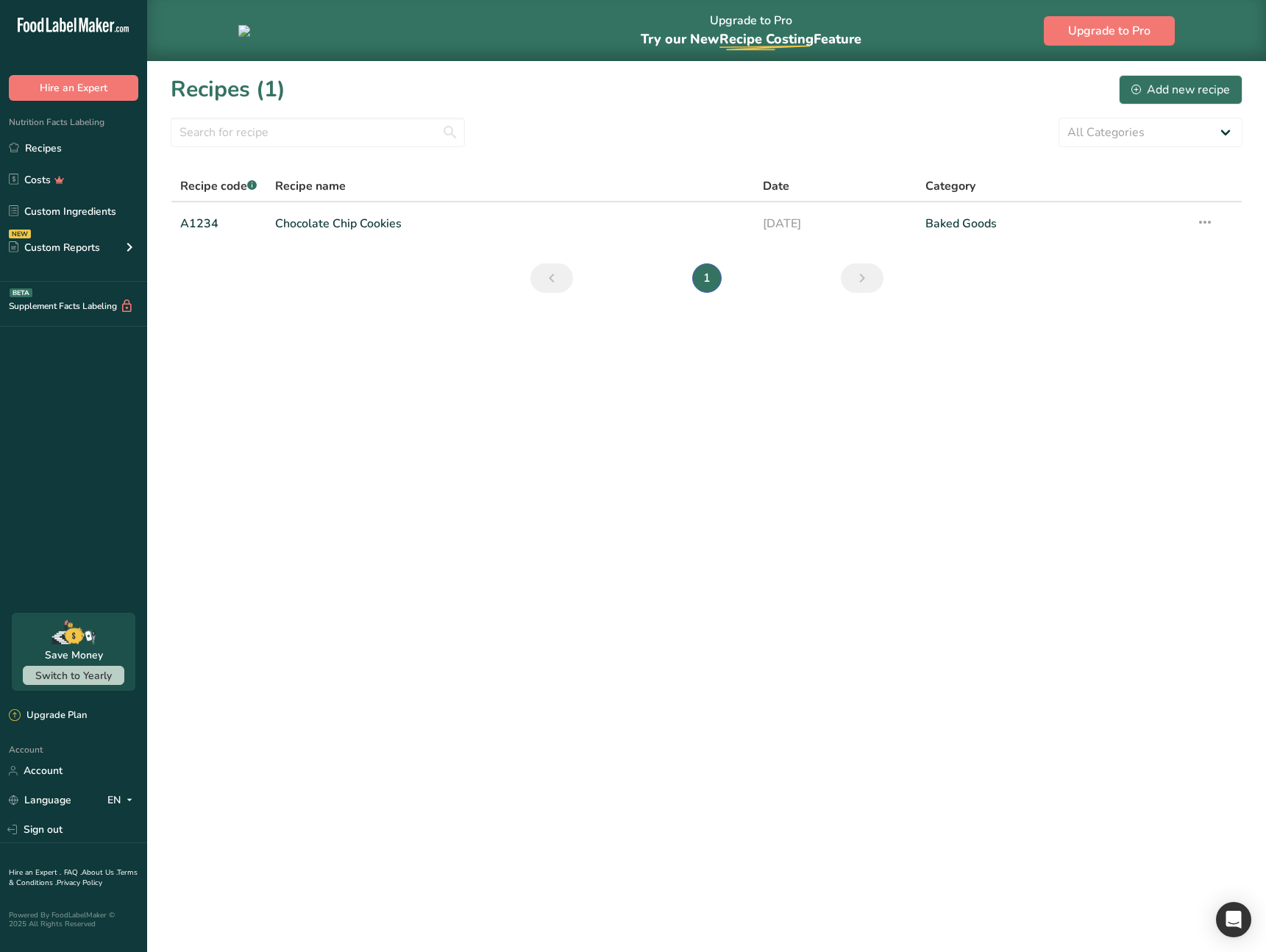
click at [327, 405] on main "Upgrade to Pro Try our New Recipe Costing .a-29{fill:none;stroke-linecap:round;…" at bounding box center [633, 476] width 1266 height 952
drag, startPoint x: 325, startPoint y: 399, endPoint x: 320, endPoint y: 391, distance: 9.4
click at [323, 395] on main "Upgrade to Pro Try our New Recipe Costing .a-29{fill:none;stroke-linecap:round;…" at bounding box center [633, 476] width 1266 height 952
click at [42, 828] on link "Sign out" at bounding box center [74, 830] width 148 height 26
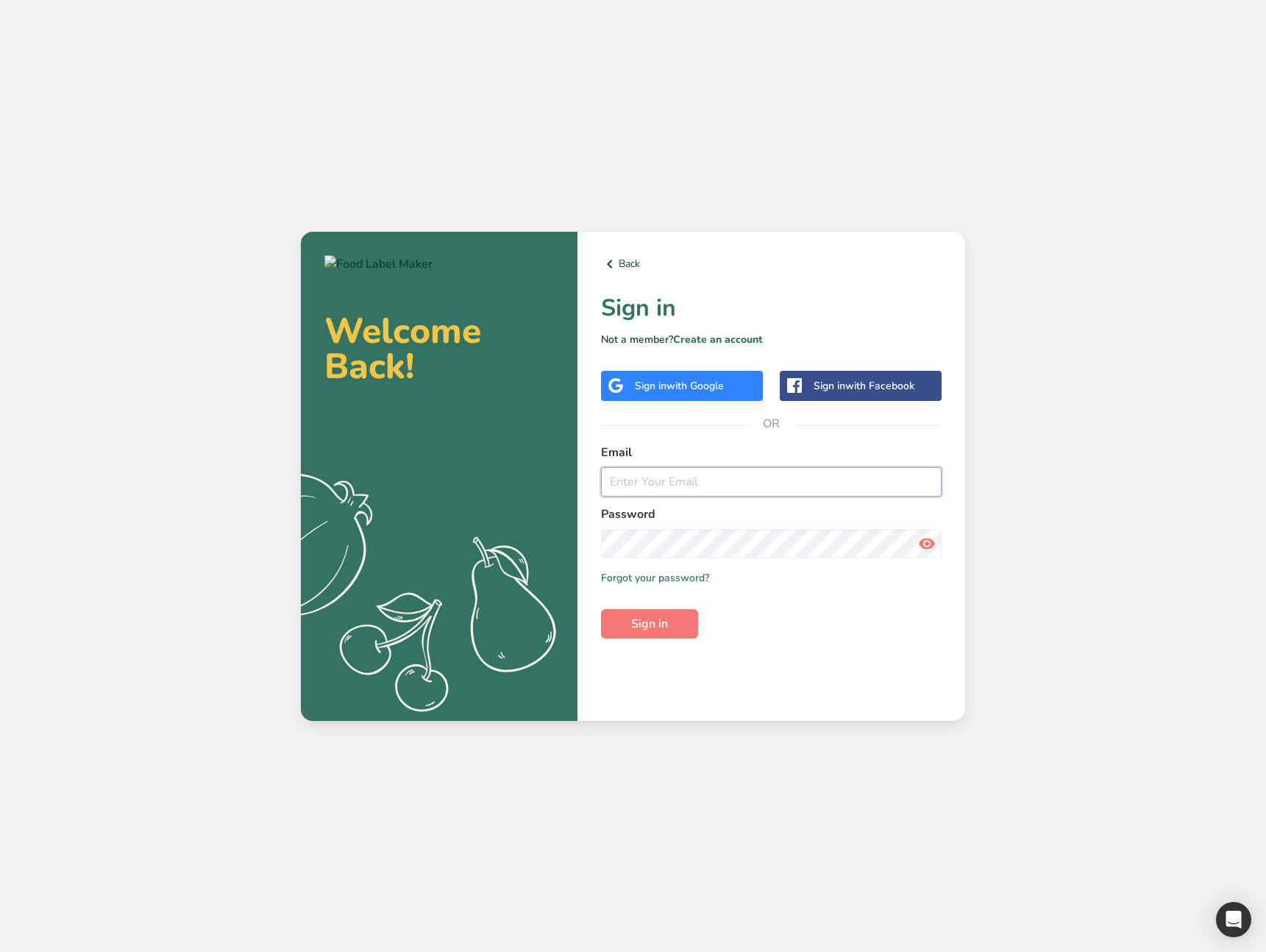
type input "ahmad@foodlabelmaker.com"
click at [701, 507] on label "Password" at bounding box center [772, 514] width 340 height 18
click at [627, 625] on button "Sign in" at bounding box center [650, 624] width 97 height 29
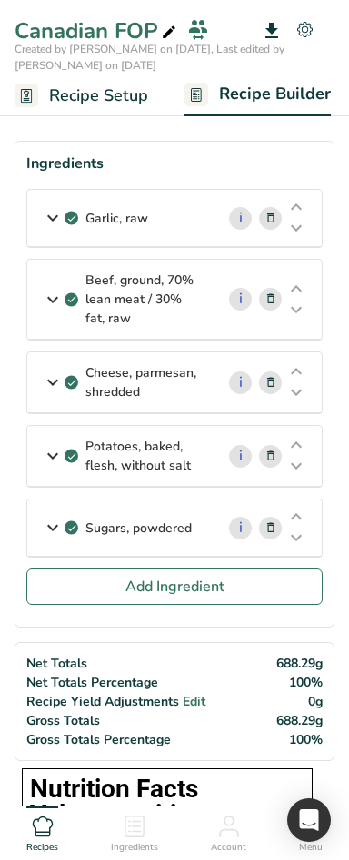
click at [269, 32] on icon at bounding box center [272, 31] width 22 height 33
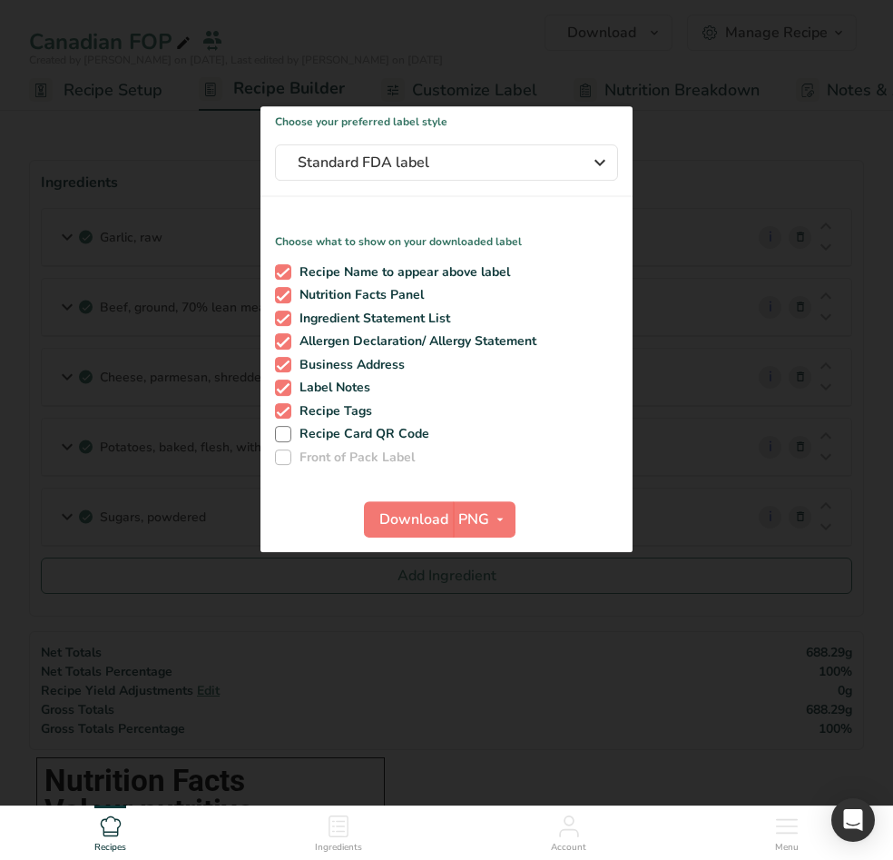
click at [348, 584] on div at bounding box center [446, 430] width 893 height 860
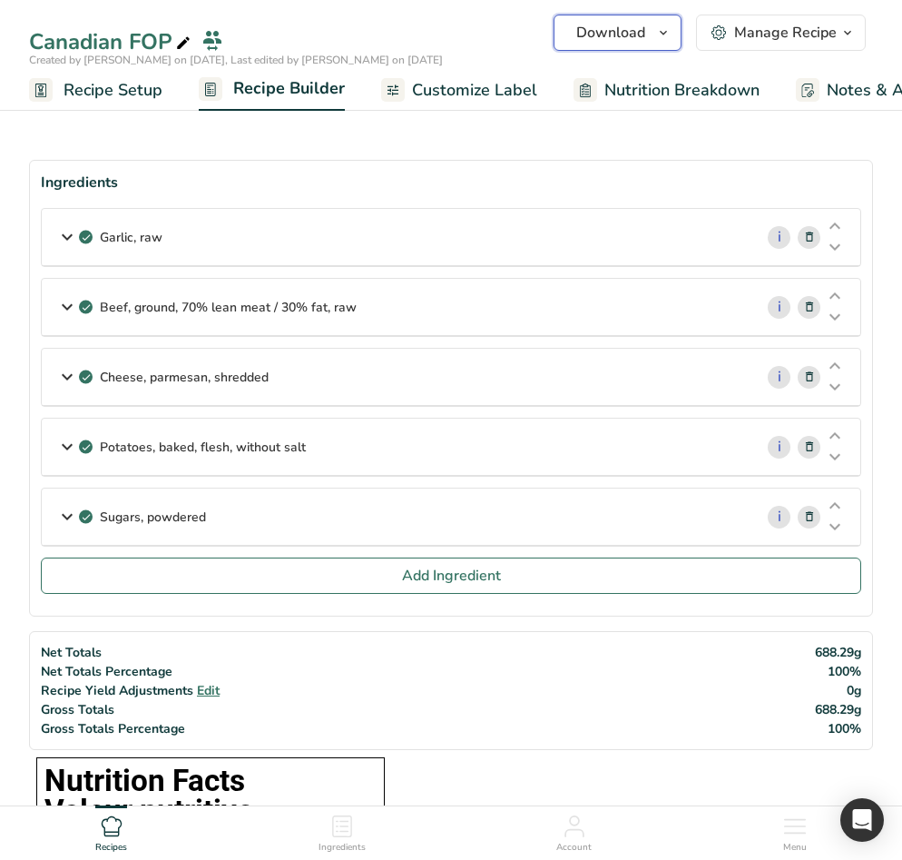
click at [348, 33] on span "Download" at bounding box center [611, 33] width 69 height 22
click at [348, 36] on div "Manage Recipe" at bounding box center [785, 33] width 103 height 22
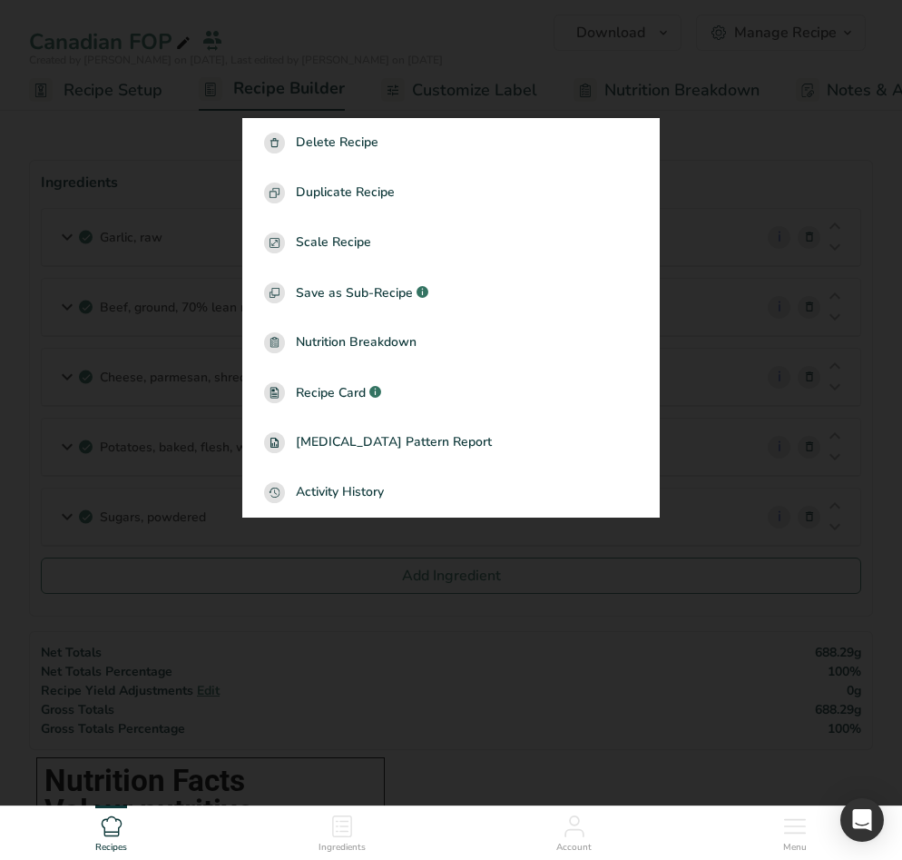
click at [348, 195] on div at bounding box center [451, 430] width 902 height 860
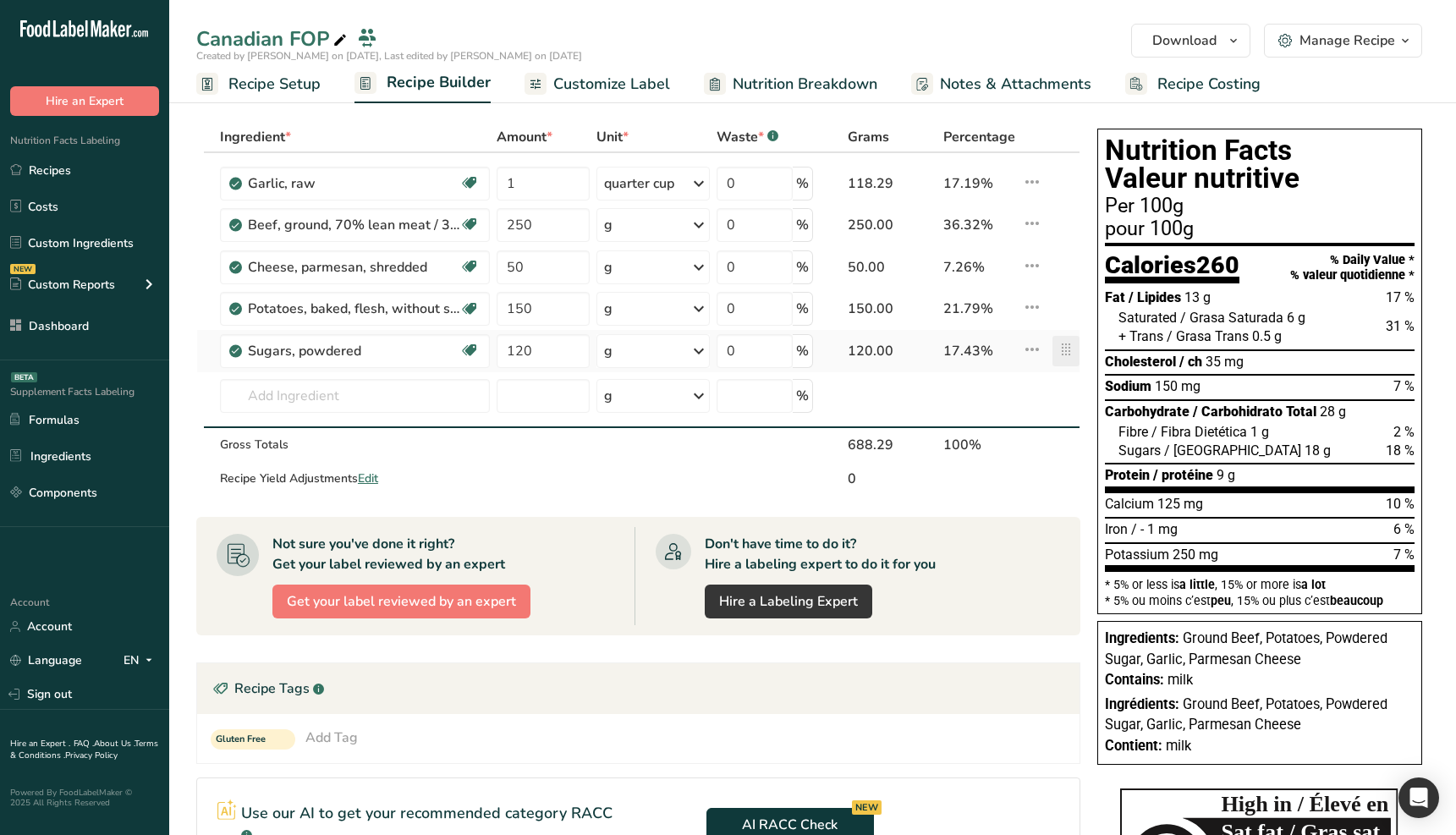
scroll to position [4, 0]
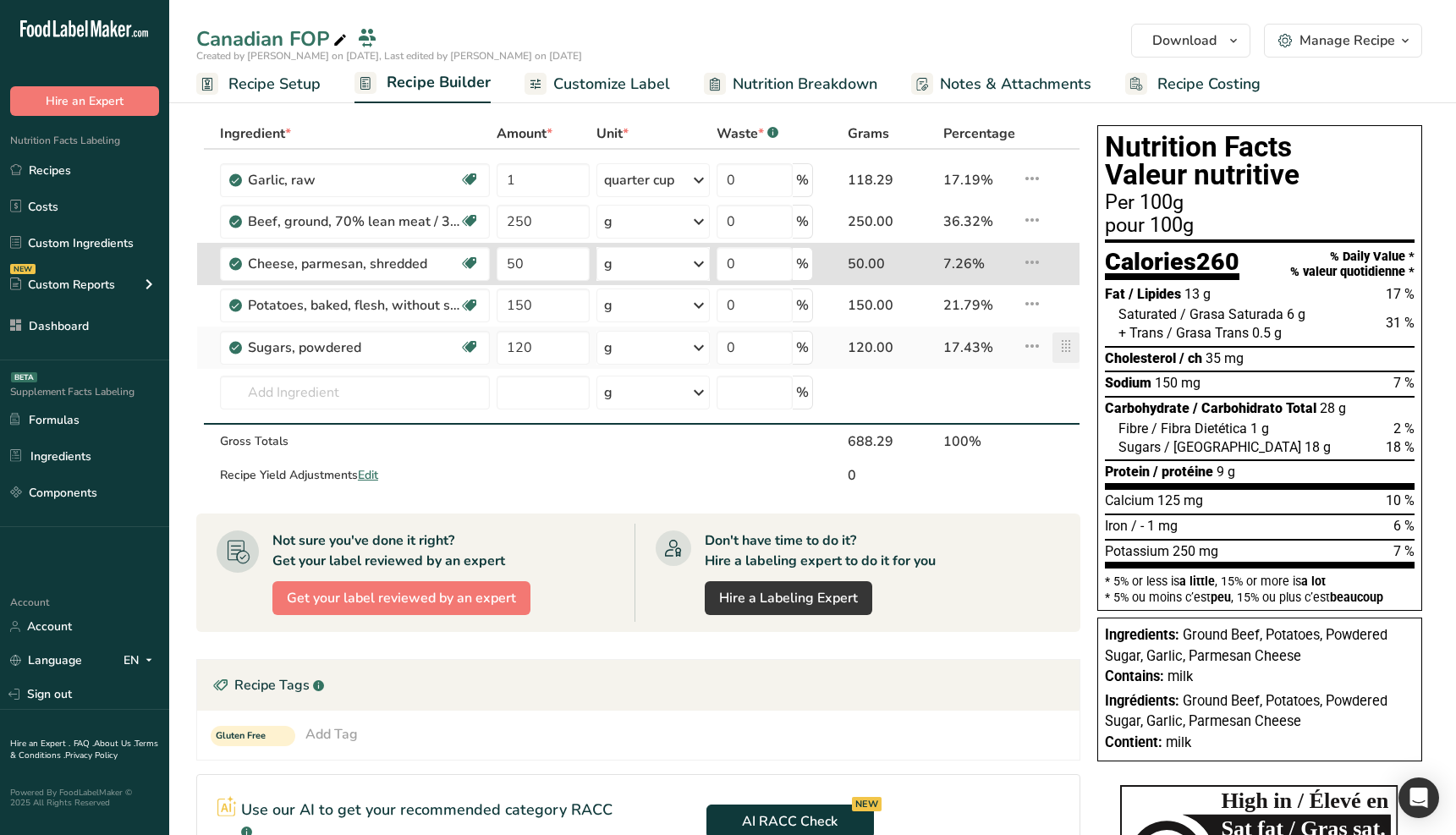
type input "120"
type input "50"
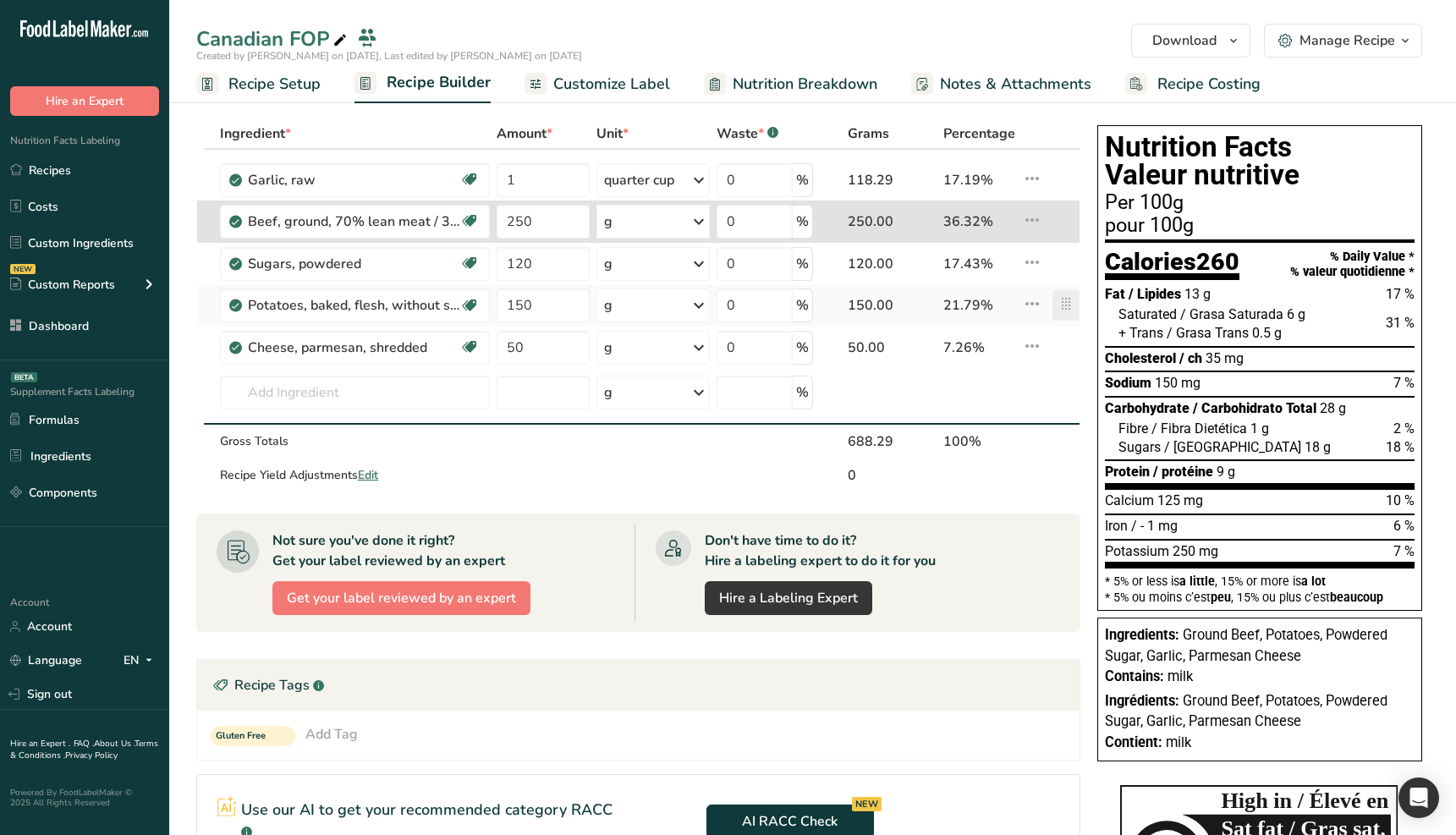
type input "150"
type input "250"
type input "120"
type input "150"
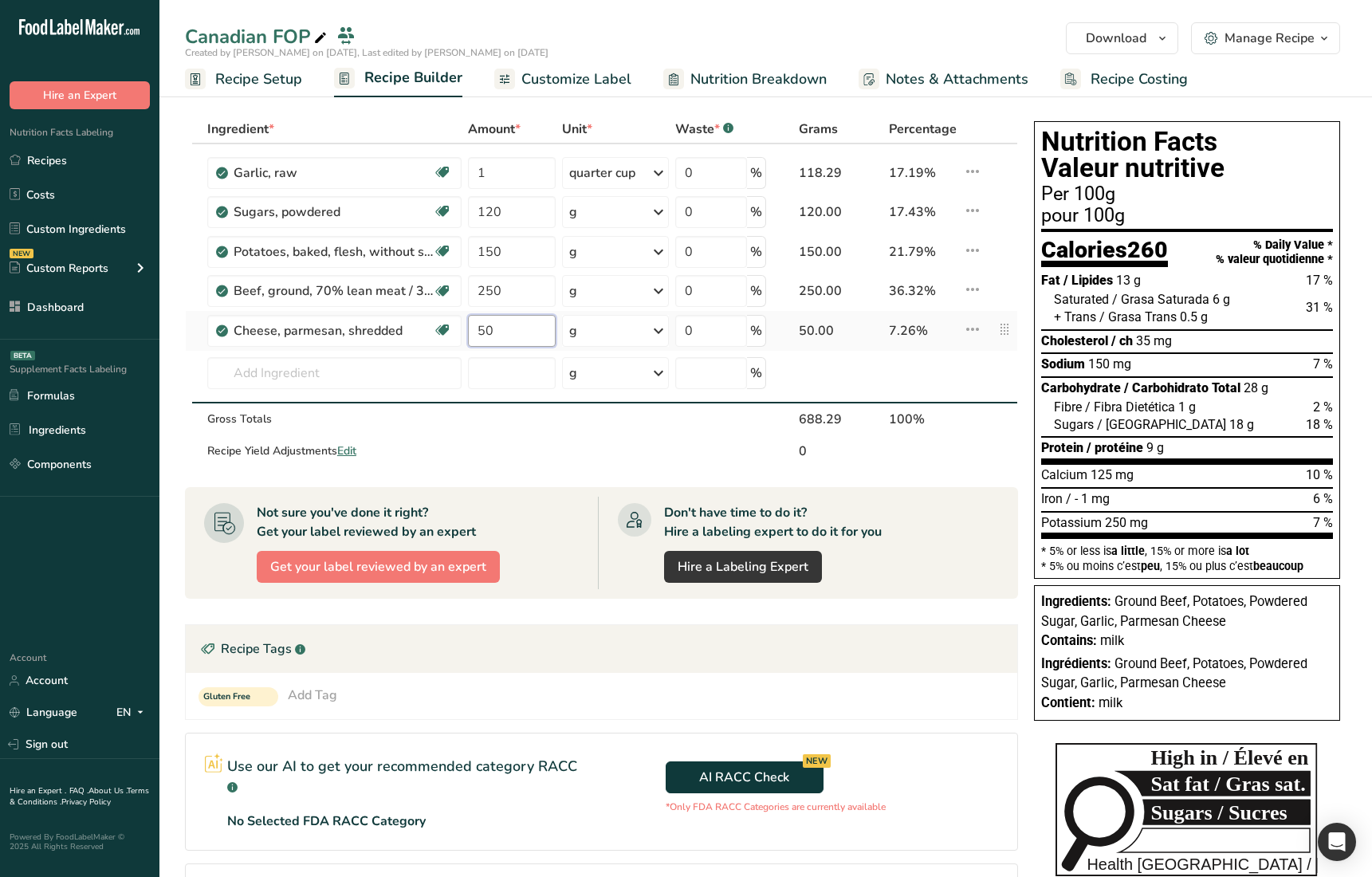
click at [507, 329] on input "50" at bounding box center [512, 331] width 88 height 32
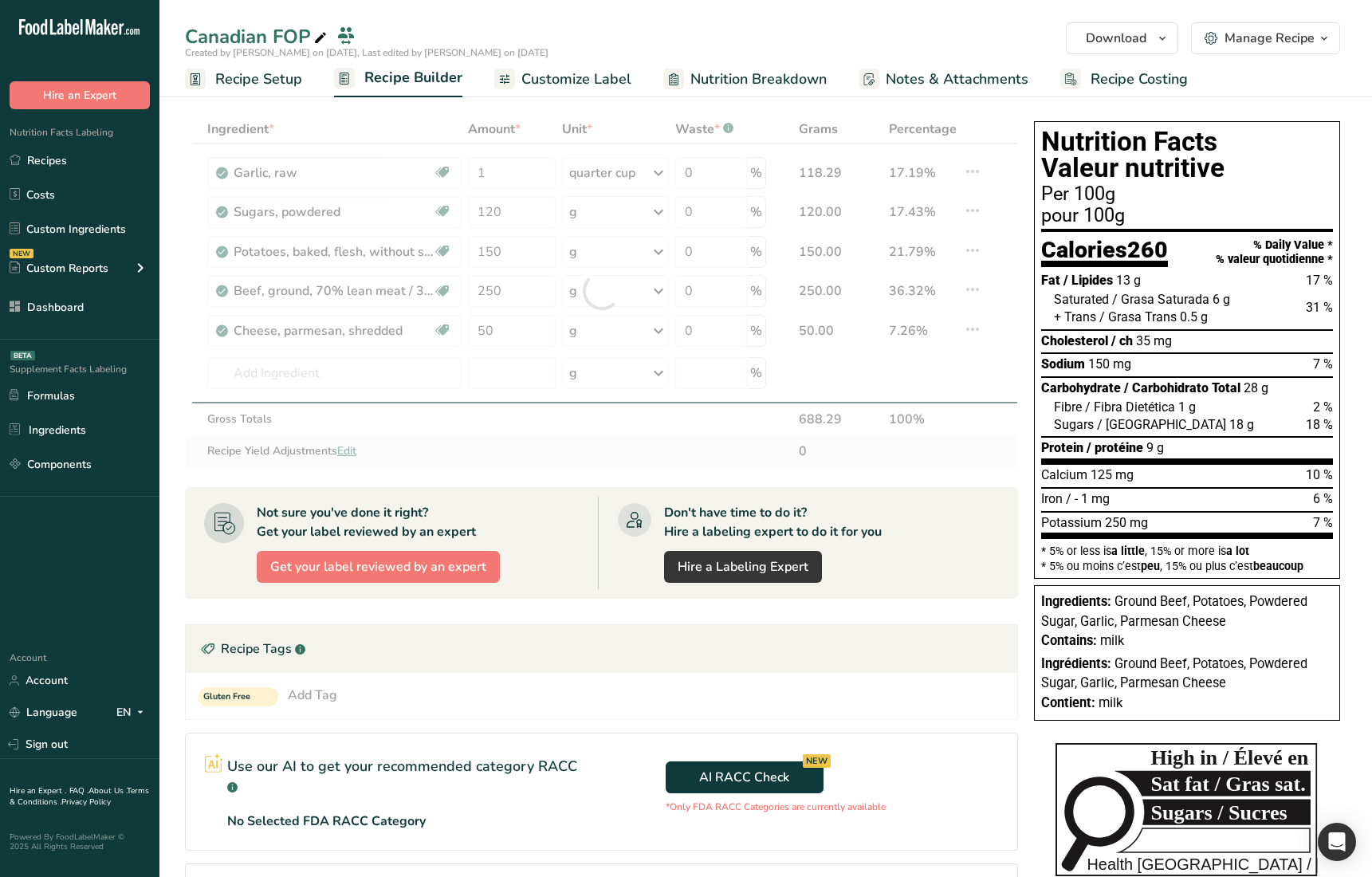
click at [550, 447] on div "Ingredient * Amount * Unit * Waste * .a-a{fill:#347362;}.b-a{fill:#fff;} Grams …" at bounding box center [602, 291] width 834 height 353
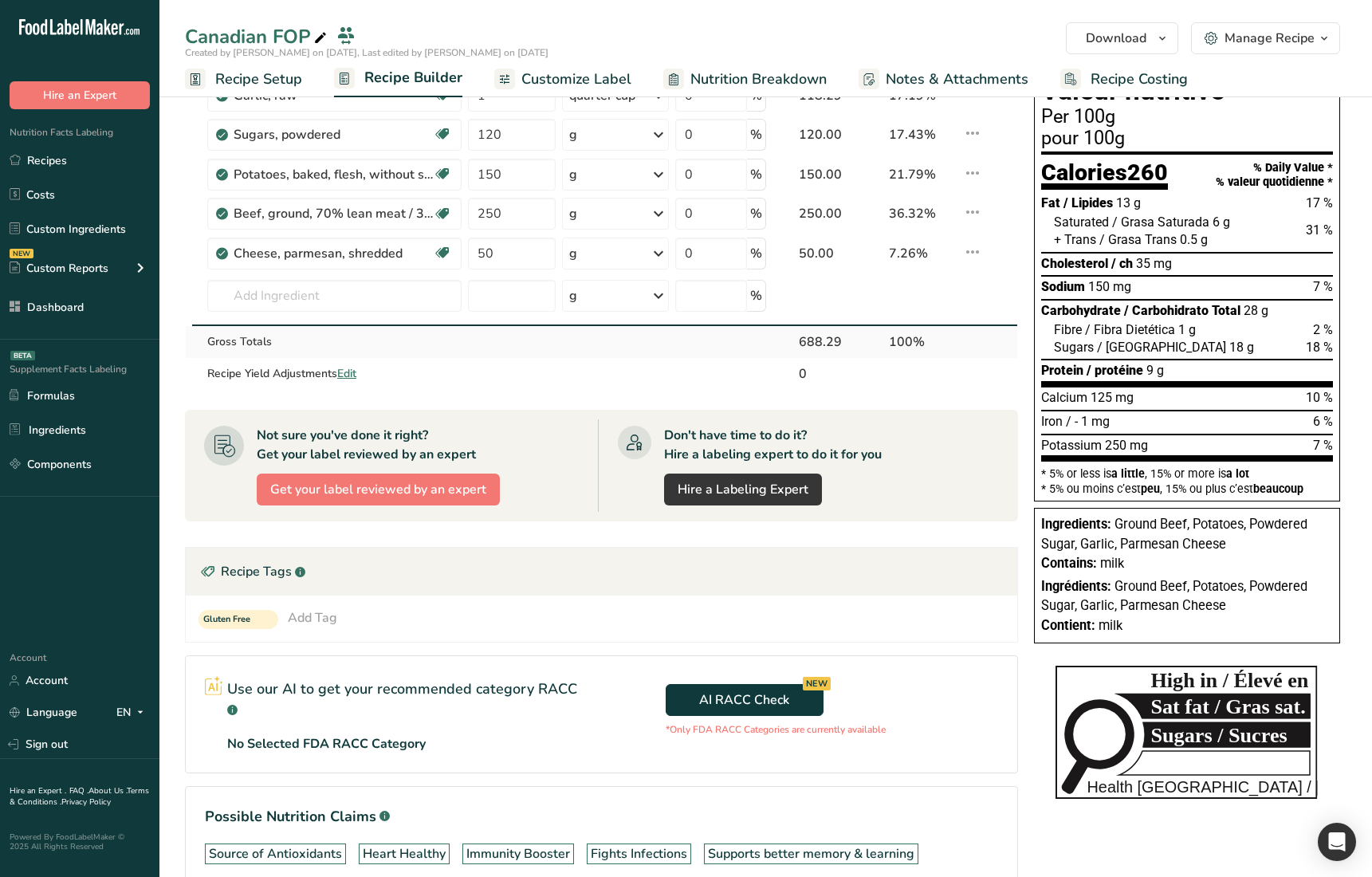
scroll to position [98, 0]
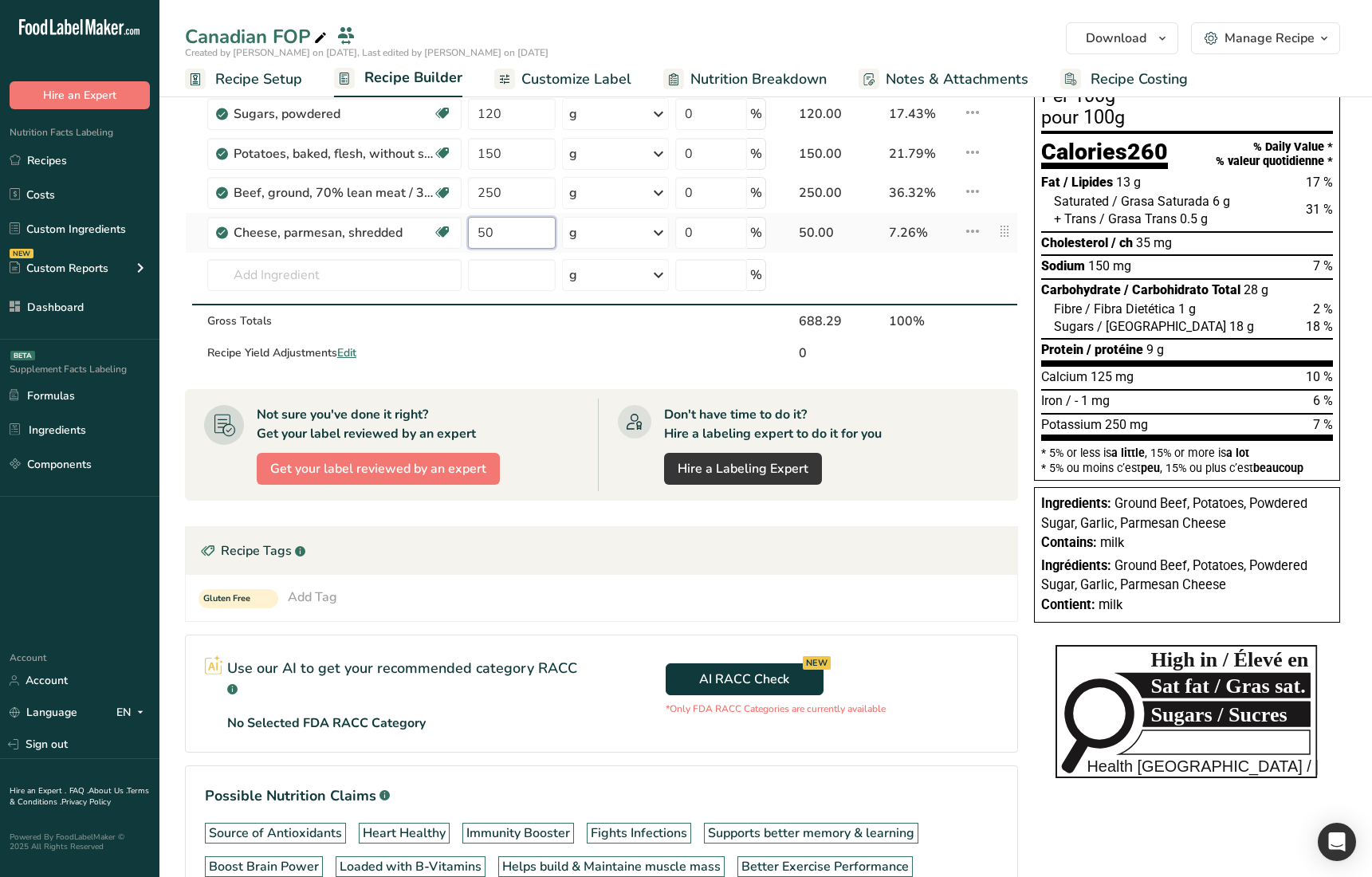
click at [524, 231] on input "50" at bounding box center [512, 233] width 88 height 32
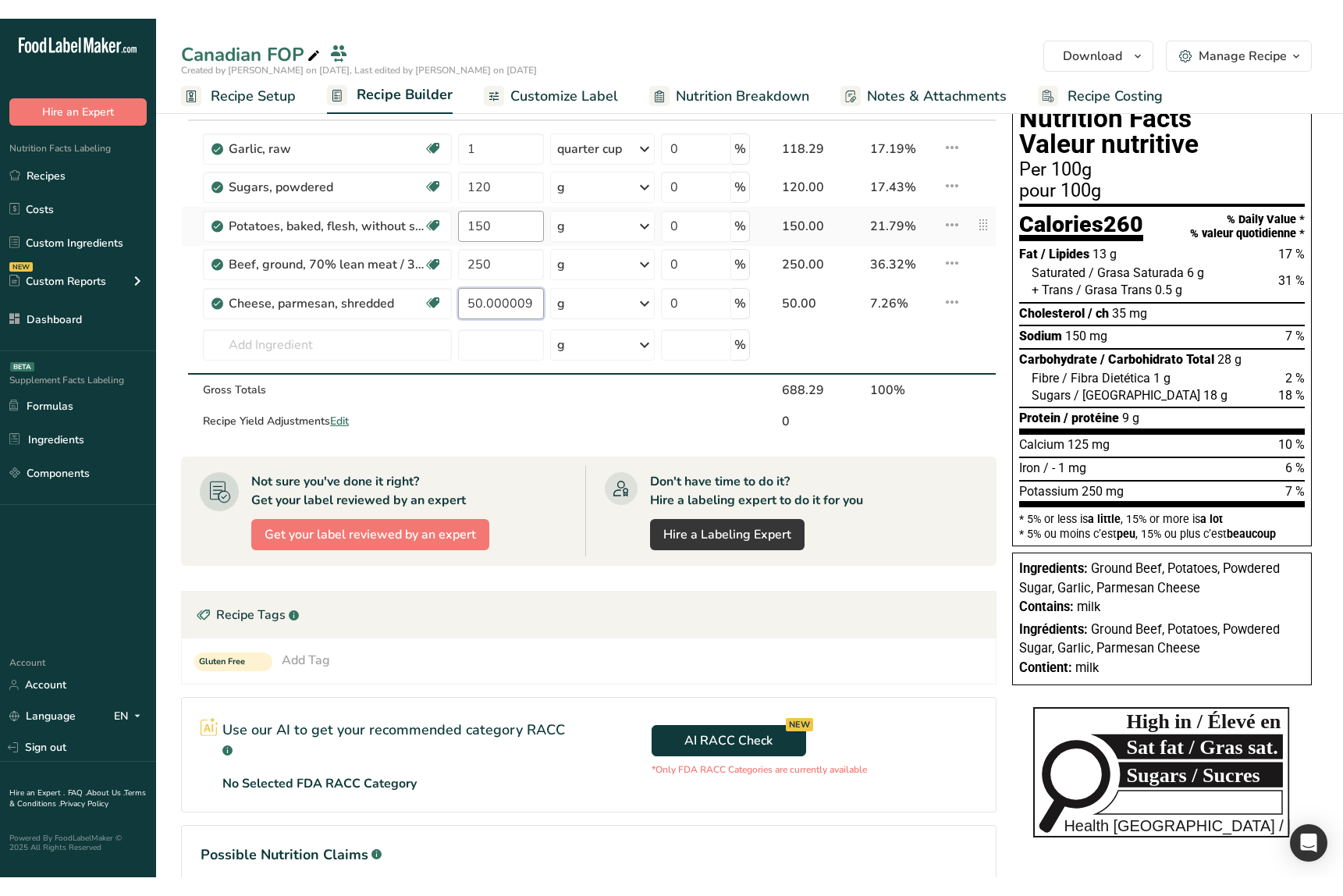
scroll to position [21, 0]
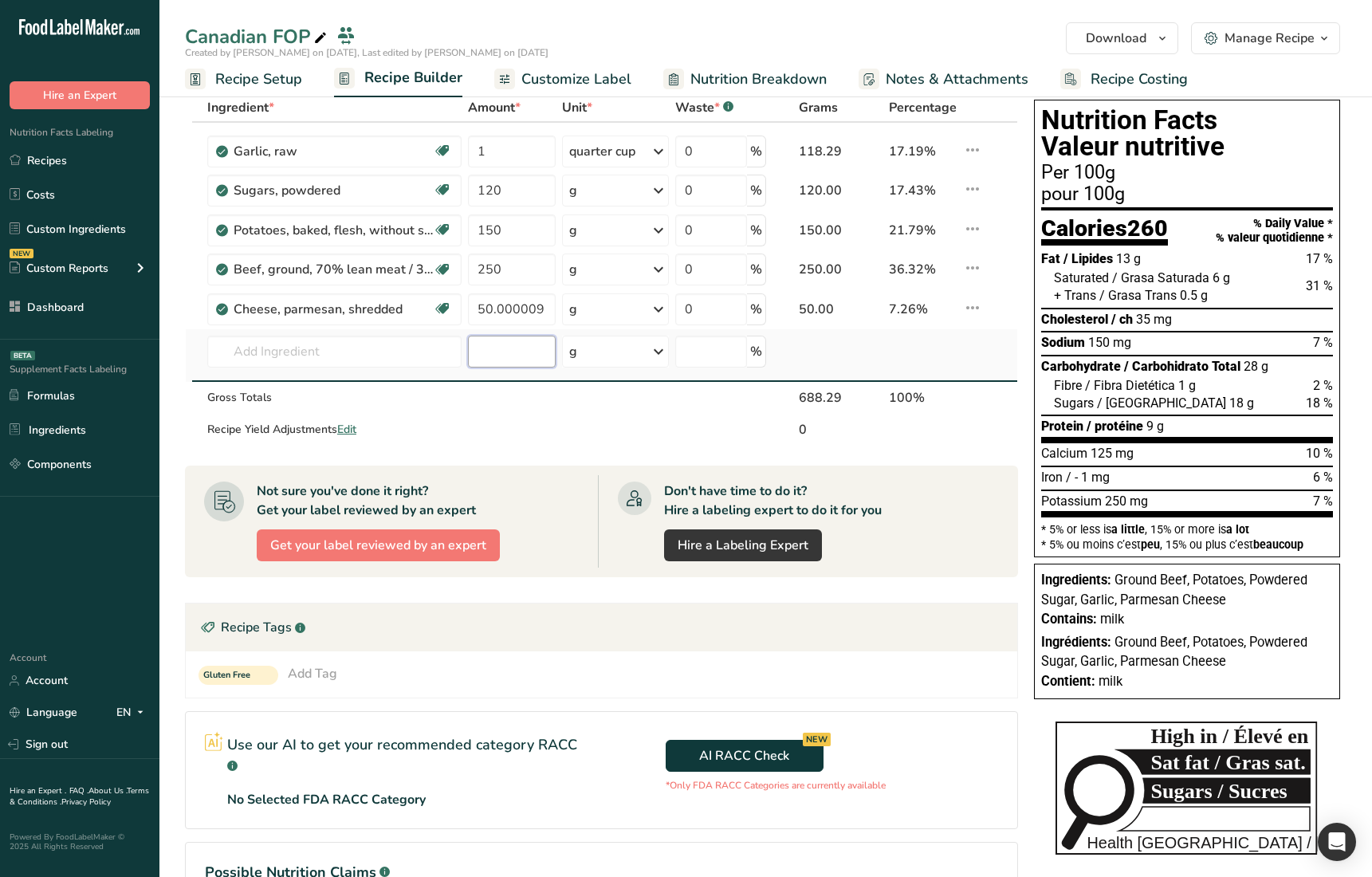
click at [550, 362] on div "Ingredient * Amount * Unit * Waste * .a-a{fill:#347362;}.b-a{fill:#fff;} Grams …" at bounding box center [602, 270] width 834 height 353
drag, startPoint x: 502, startPoint y: 310, endPoint x: 572, endPoint y: 306, distance: 70.1
click at [569, 306] on tr "Cheese, parmesan, shredded Essential for Bone Health Gluten free Vegetarian Soy…" at bounding box center [602, 309] width 832 height 40
type input "50"
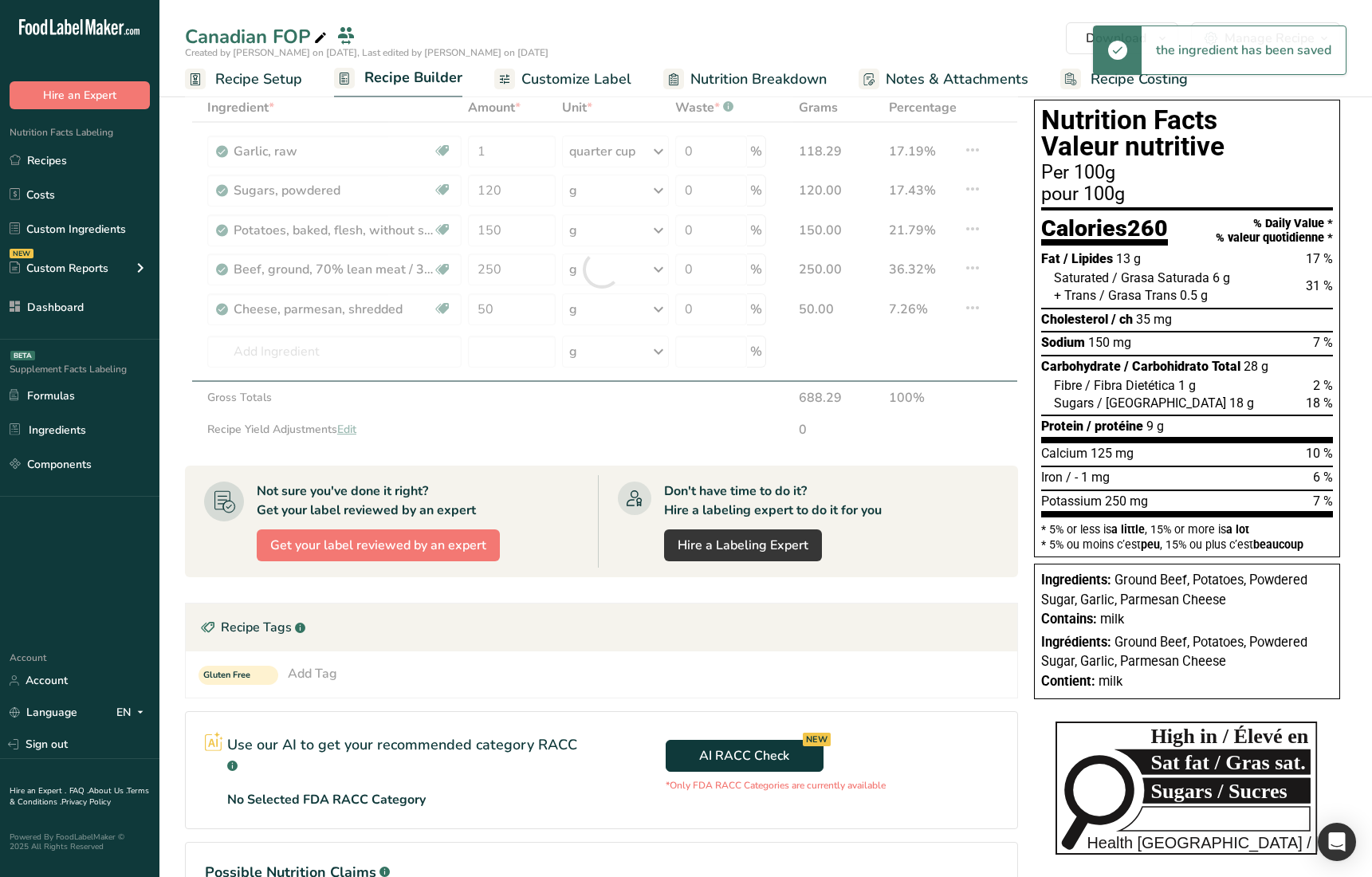
click at [589, 413] on div "Ingredient * Amount * Unit * Waste * .a-a{fill:#347362;}.b-a{fill:#fff;} Grams …" at bounding box center [602, 270] width 834 height 353
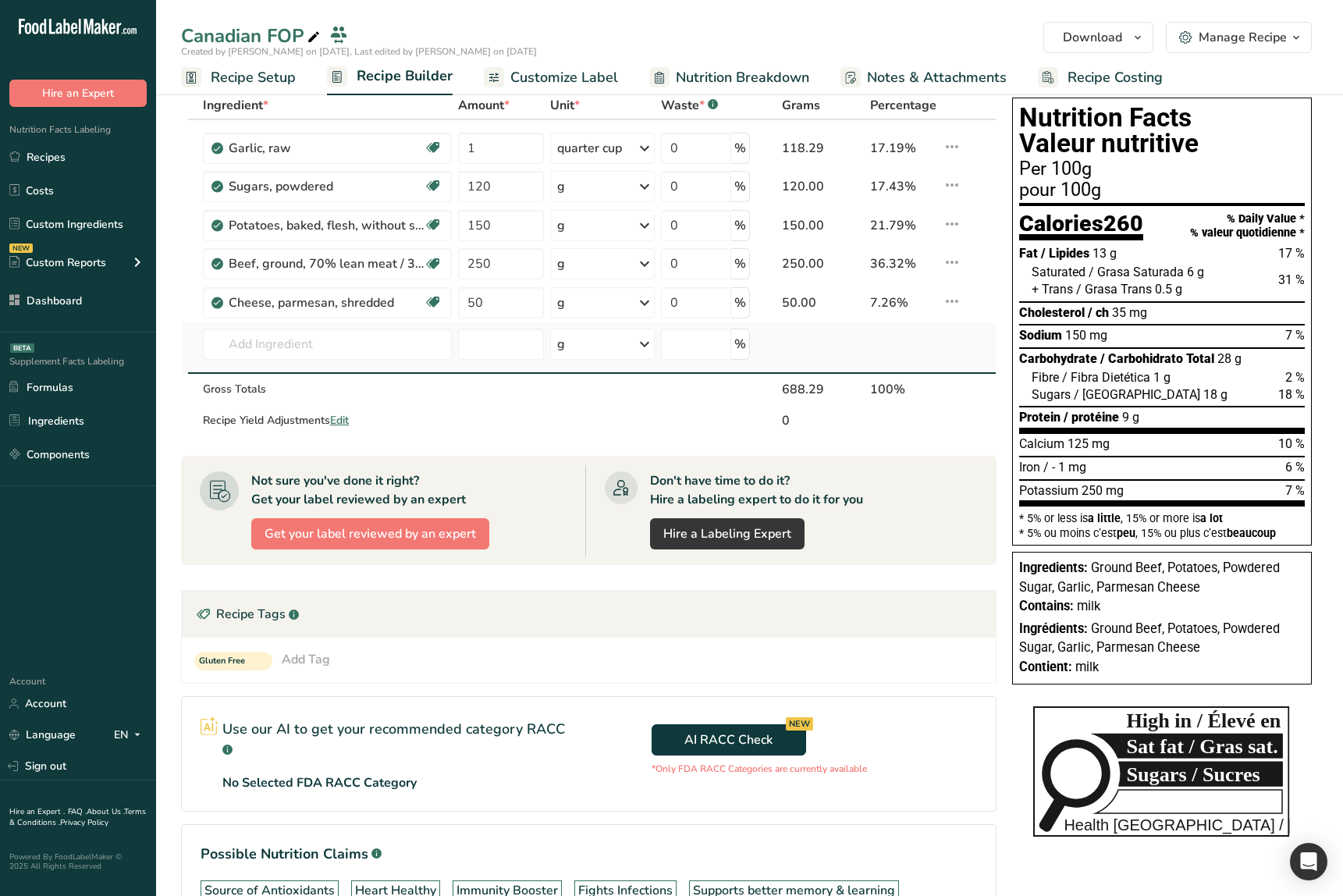
click at [985, 335] on td at bounding box center [980, 348] width 31 height 52
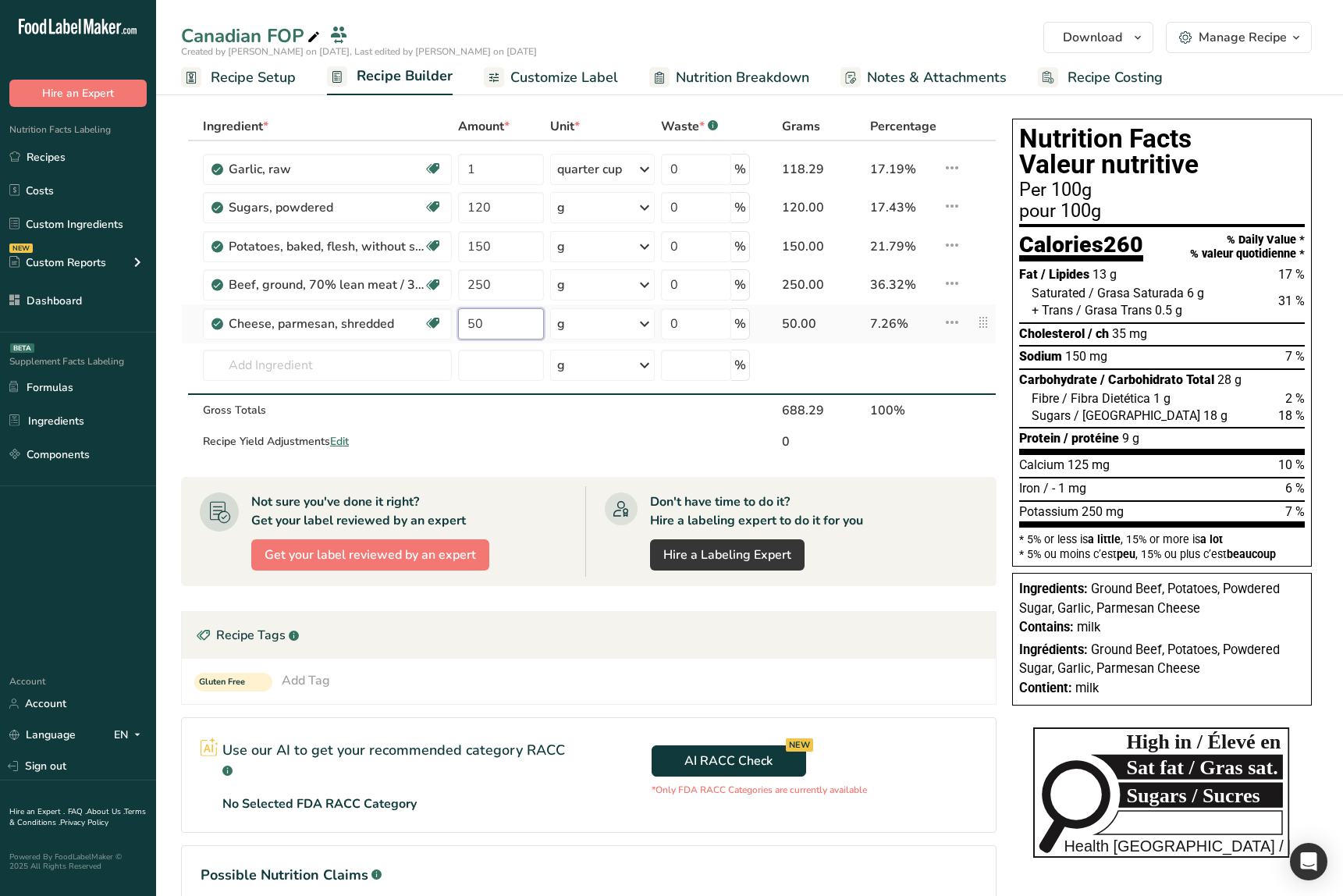
click at [504, 321] on input "50" at bounding box center [501, 324] width 86 height 31
click at [540, 462] on section "Ingredient * Amount * Unit * Waste * .a-a{fill:#347362;}.b-a{fill:#fff;} Grams …" at bounding box center [589, 575] width 816 height 926
click at [507, 322] on input "50" at bounding box center [501, 324] width 86 height 31
click at [507, 446] on td at bounding box center [500, 442] width 92 height 31
click at [502, 326] on input "50" at bounding box center [501, 324] width 86 height 31
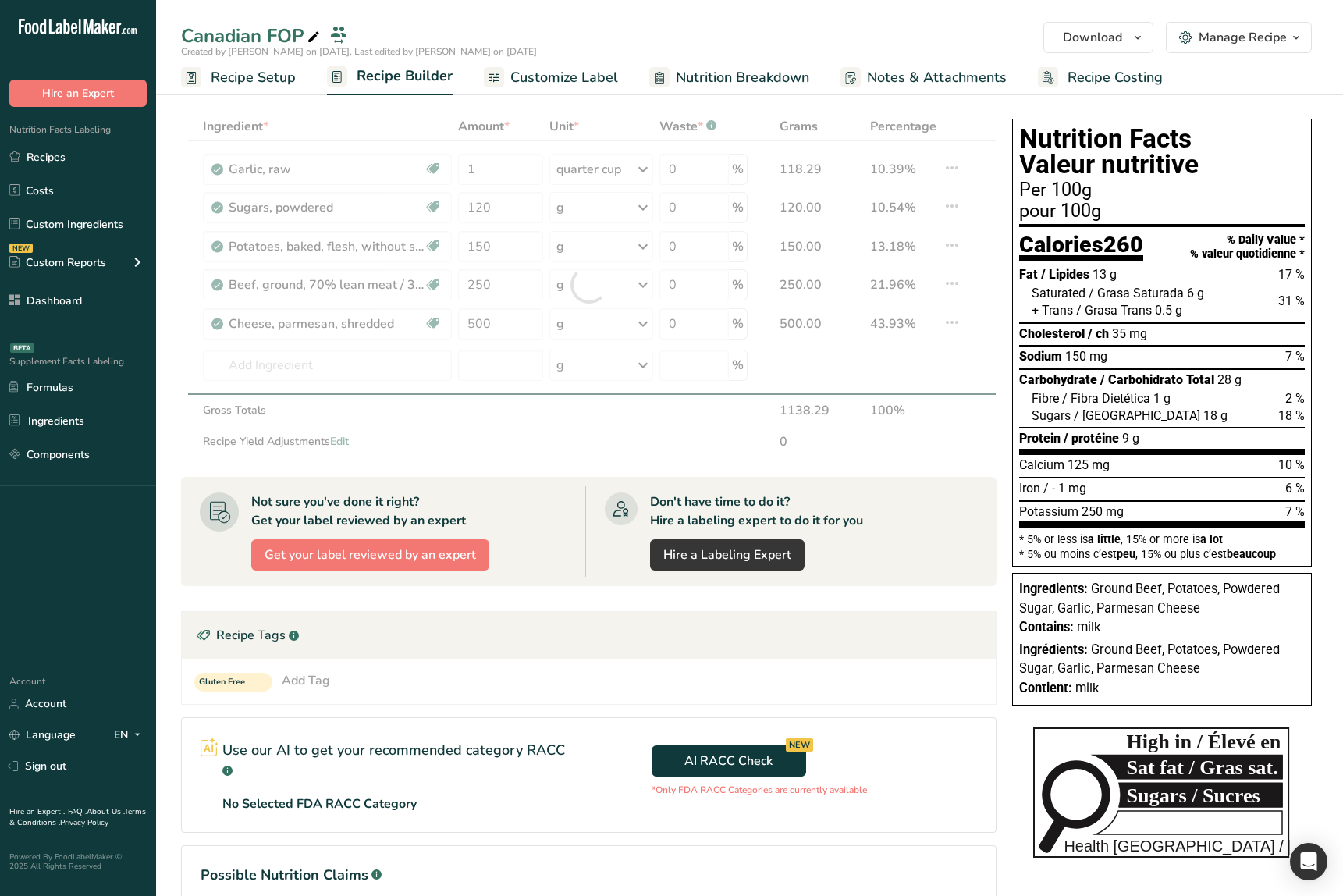
click at [496, 460] on section "Ingredient * Amount * Unit * Waste * .a-a{fill:#347362;}.b-a{fill:#fff;} Grams …" at bounding box center [589, 575] width 816 height 926
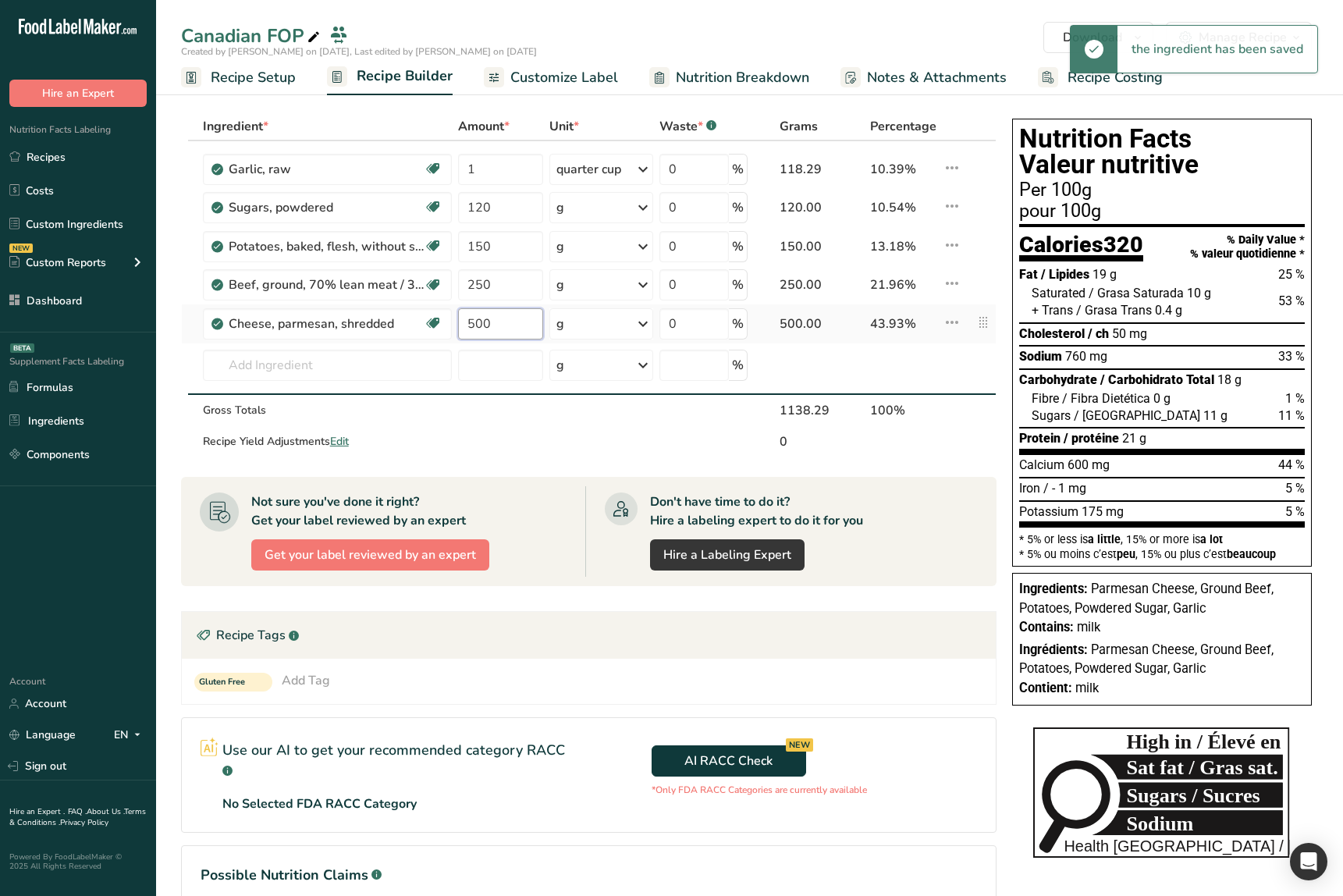
click at [510, 328] on input "500" at bounding box center [500, 324] width 85 height 31
type input "50"
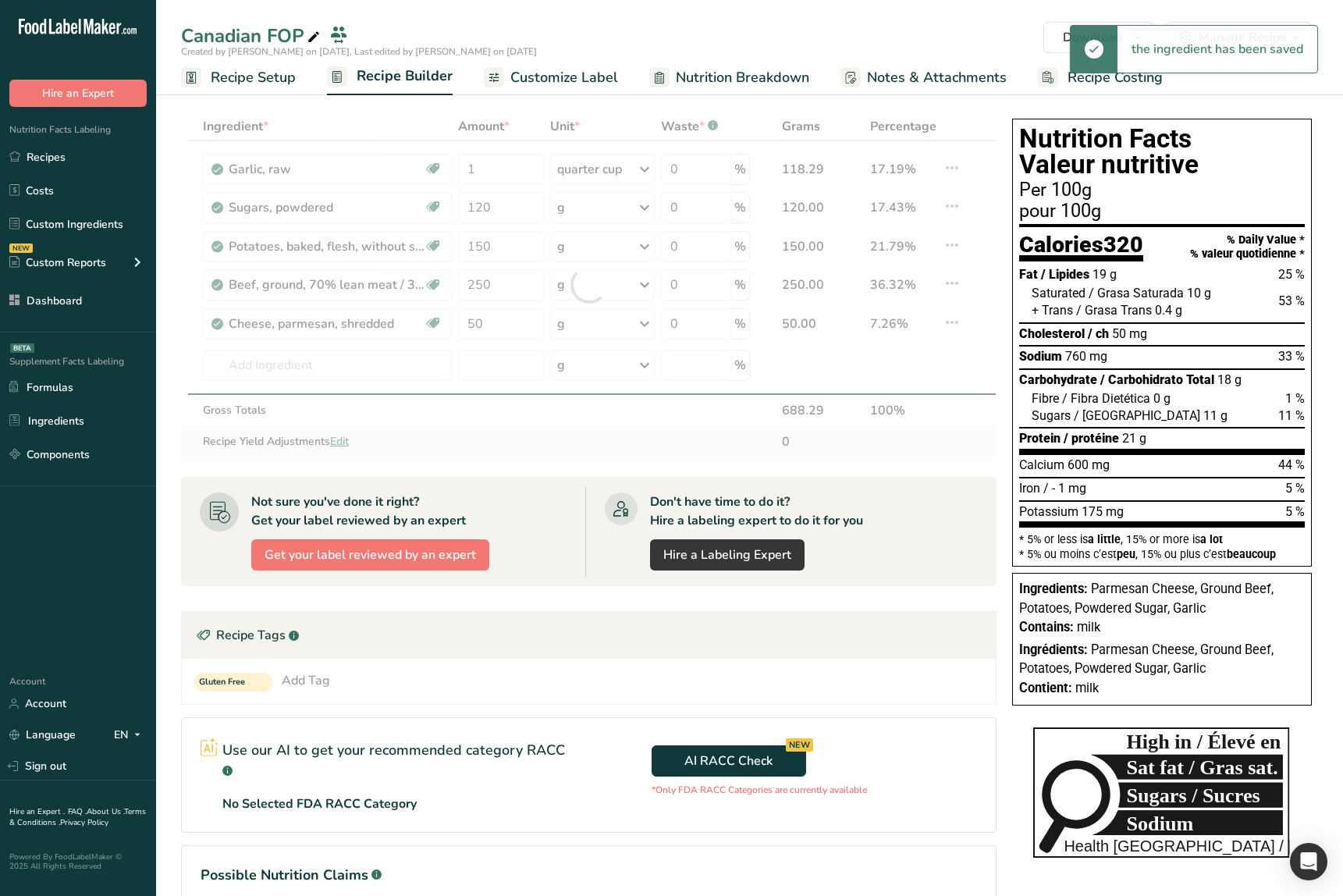
click at [524, 442] on div "Ingredient * Amount * Unit * Waste * .a-a{fill:#347362;}.b-a{fill:#fff;} Grams …" at bounding box center [589, 285] width 816 height 346
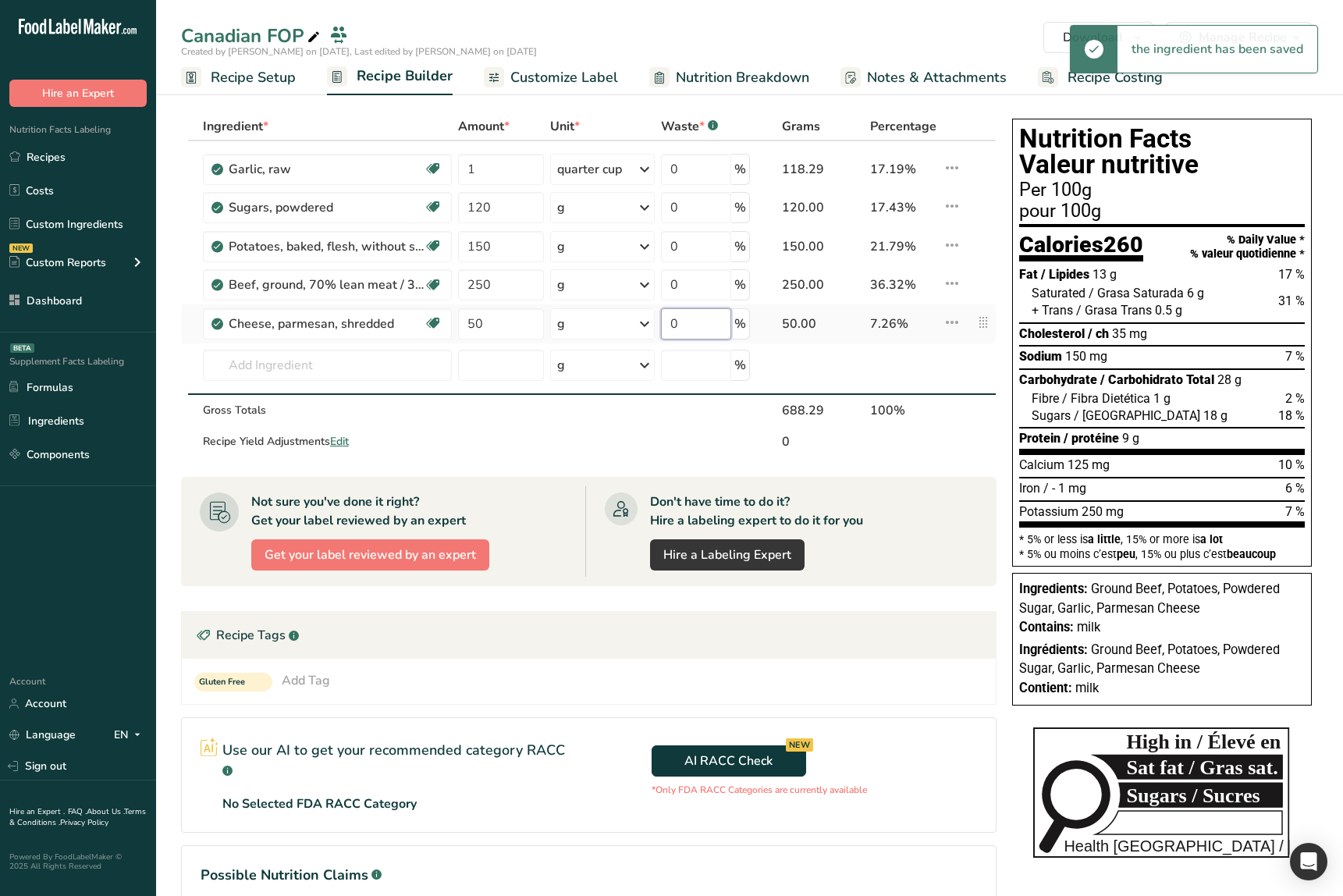
click at [709, 333] on input "0" at bounding box center [696, 324] width 71 height 31
click at [657, 473] on section "Ingredient * Amount * Unit * Waste * .a-a{fill:#347362;}.b-a{fill:#fff;} Grams …" at bounding box center [589, 575] width 816 height 926
click at [881, 248] on div "21.79%" at bounding box center [903, 247] width 66 height 19
click at [517, 323] on input "50" at bounding box center [501, 324] width 86 height 31
click at [539, 423] on td at bounding box center [500, 410] width 92 height 31
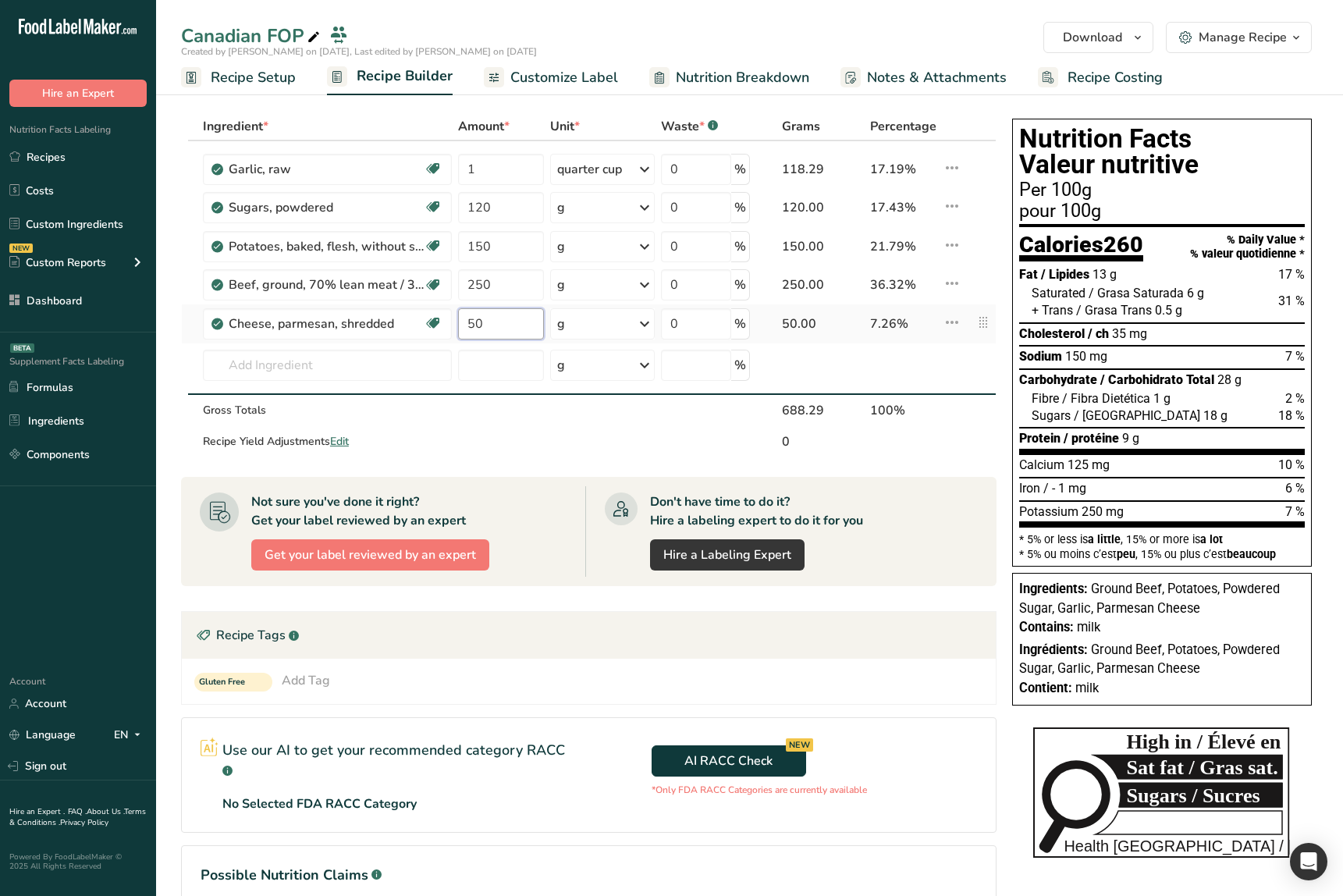
click at [486, 322] on input "50" at bounding box center [501, 324] width 86 height 31
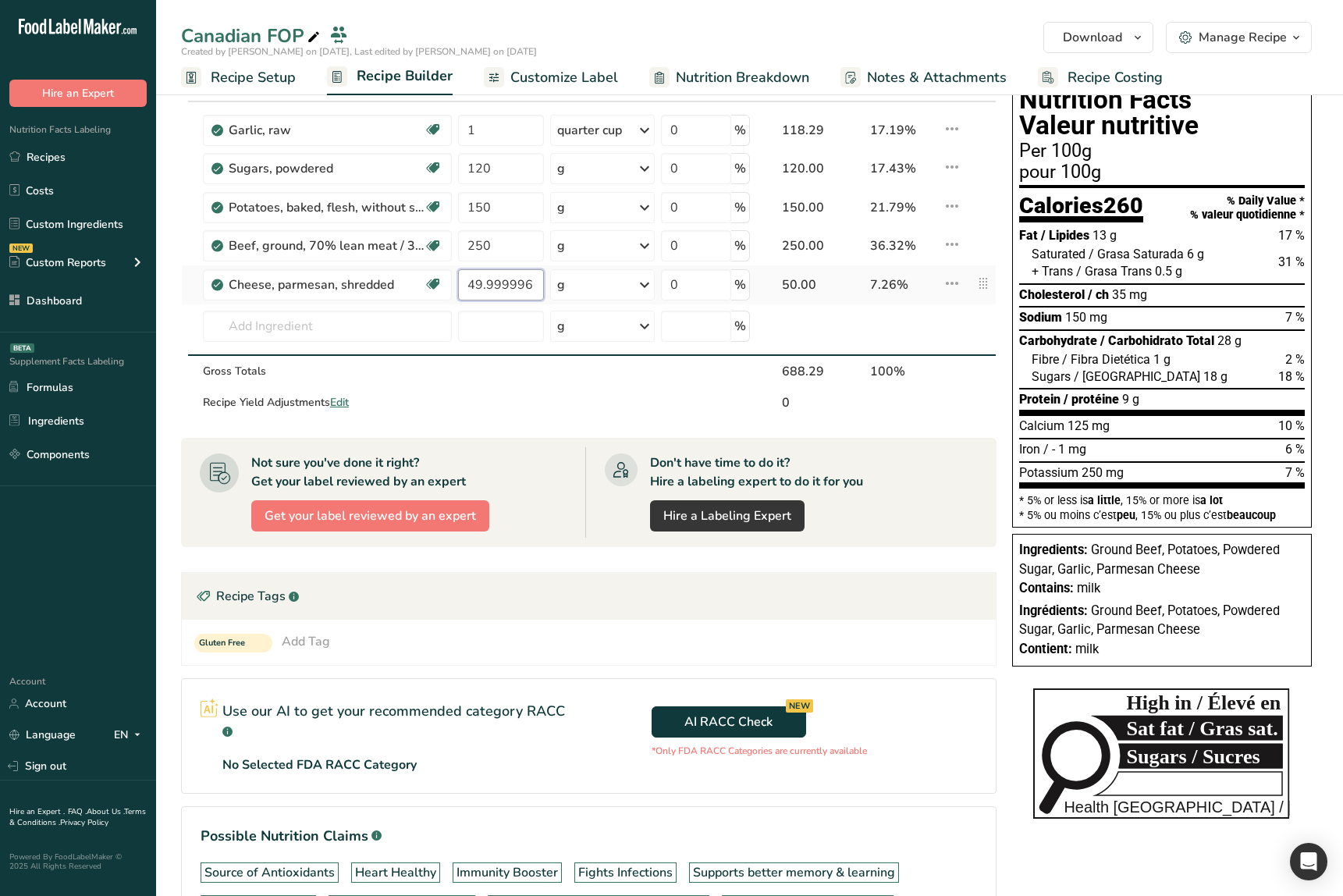
scroll to position [41, 0]
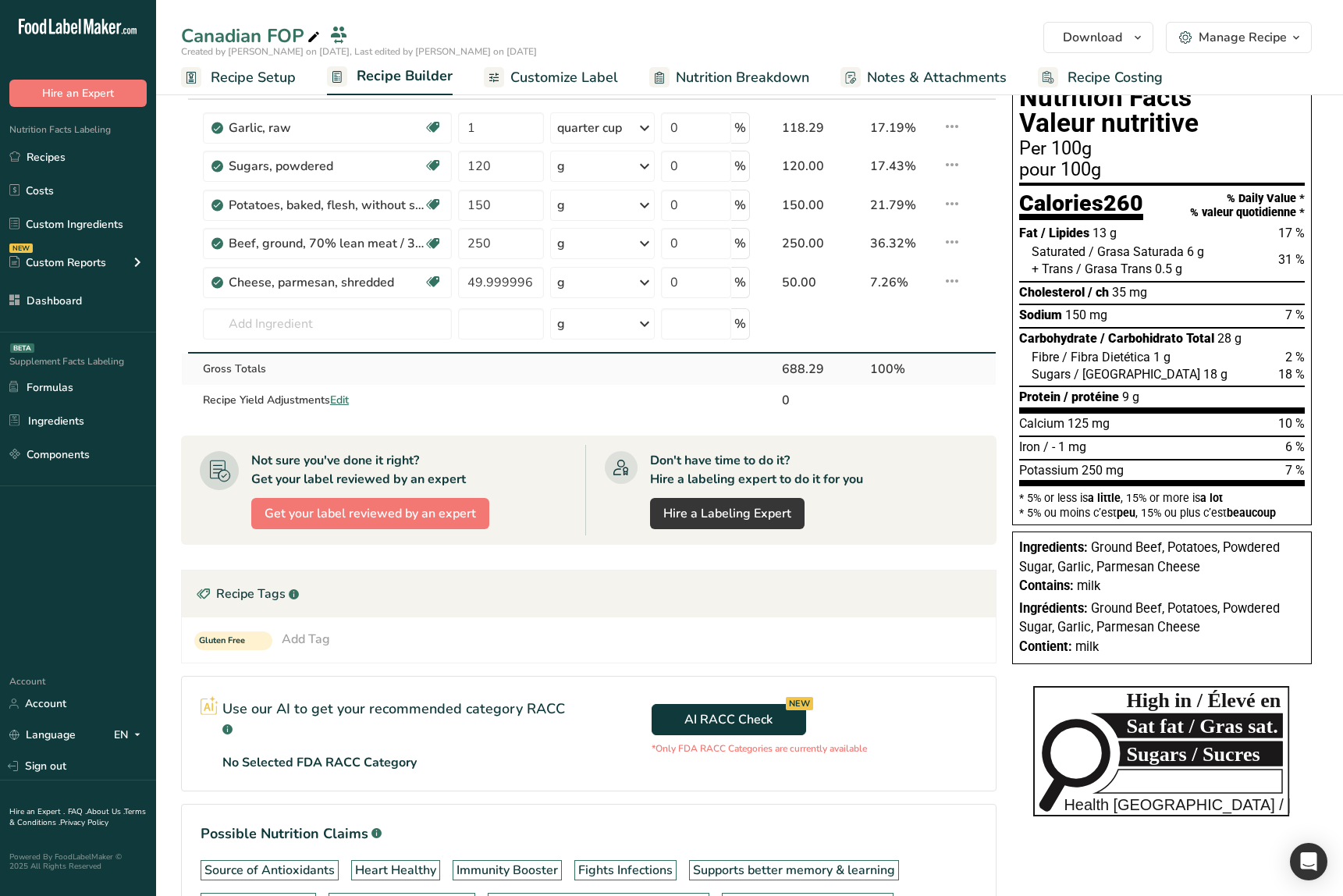
click at [514, 383] on div "Ingredient * Amount * Unit * Waste * .a-a{fill:#347362;}.b-a{fill:#fff;} Grams …" at bounding box center [589, 244] width 816 height 346
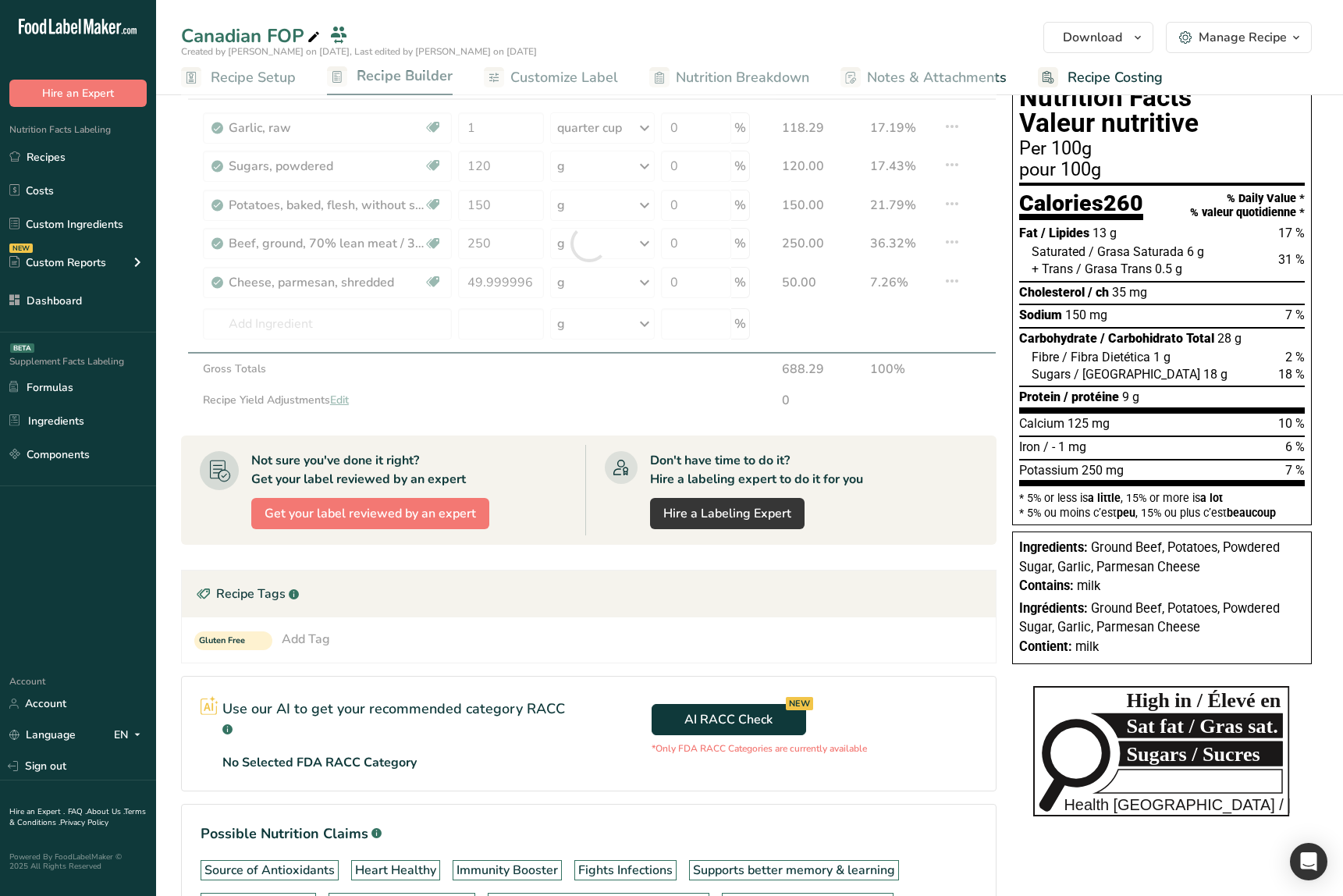
scroll to position [0, 0]
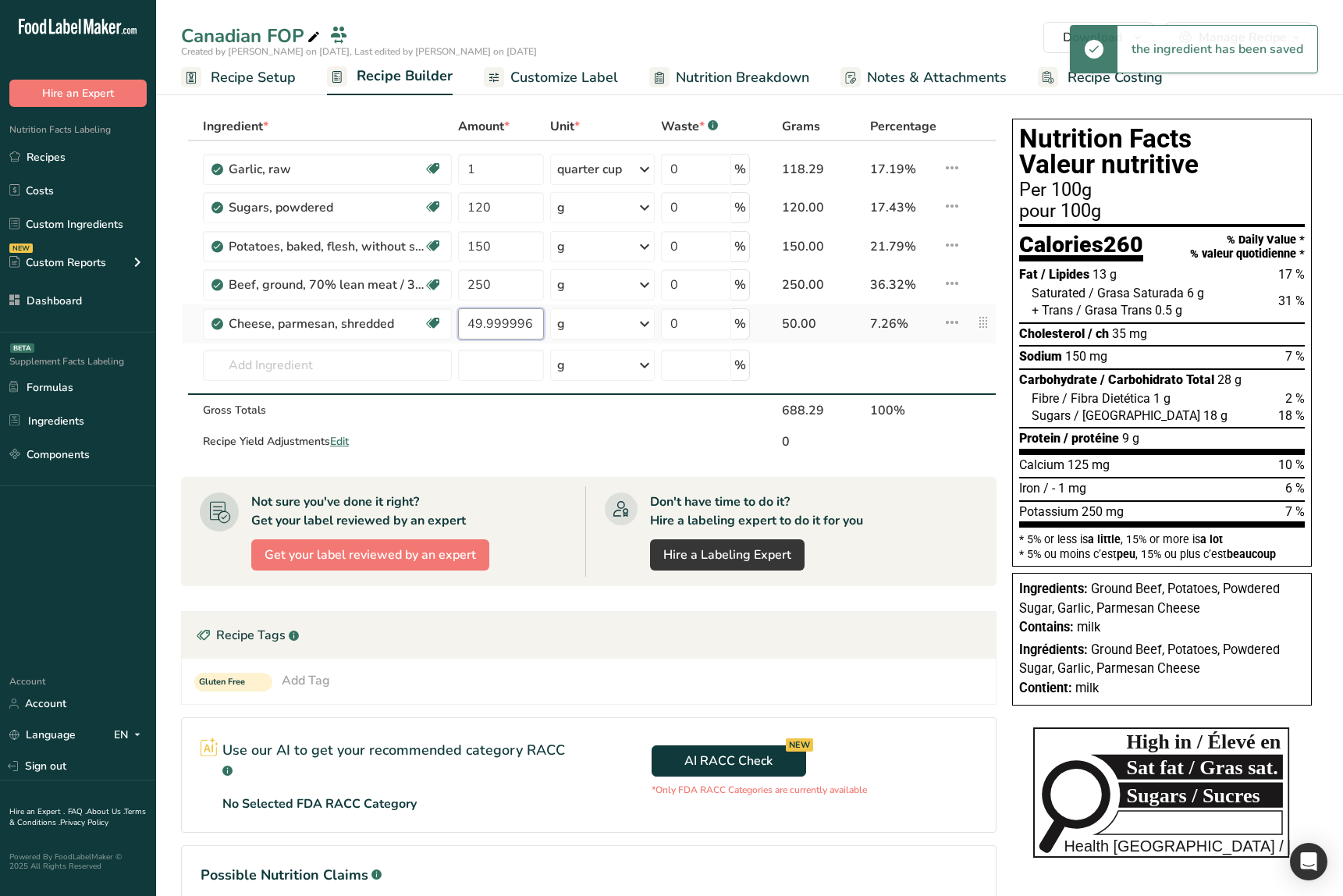
click at [508, 322] on input "49.999996" at bounding box center [501, 324] width 86 height 31
type input "50"
click at [181, 462] on section "Ingredient * Amount * Unit * Waste * .a-a{fill:#347362;}.b-a{fill:#fff;} Grams …" at bounding box center [589, 575] width 816 height 926
click at [511, 326] on input "50" at bounding box center [501, 324] width 86 height 31
click at [635, 451] on td at bounding box center [602, 442] width 111 height 31
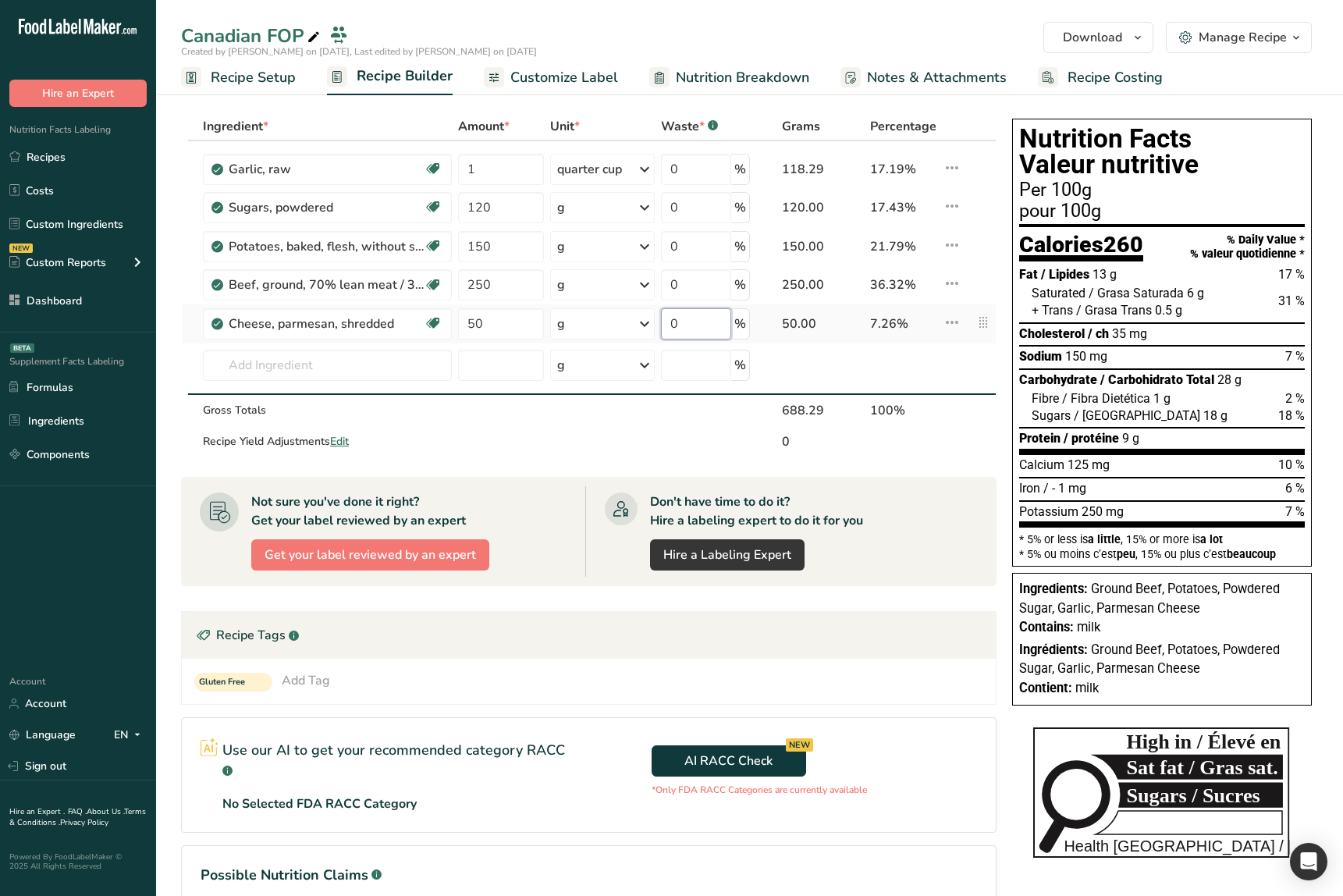
click at [698, 334] on input "0" at bounding box center [696, 324] width 71 height 31
drag, startPoint x: 668, startPoint y: 441, endPoint x: 706, endPoint y: 318, distance: 128.7
click at [668, 441] on td at bounding box center [705, 442] width 95 height 31
click at [705, 292] on input "0" at bounding box center [696, 285] width 71 height 31
drag, startPoint x: 585, startPoint y: 456, endPoint x: 672, endPoint y: 316, distance: 164.8
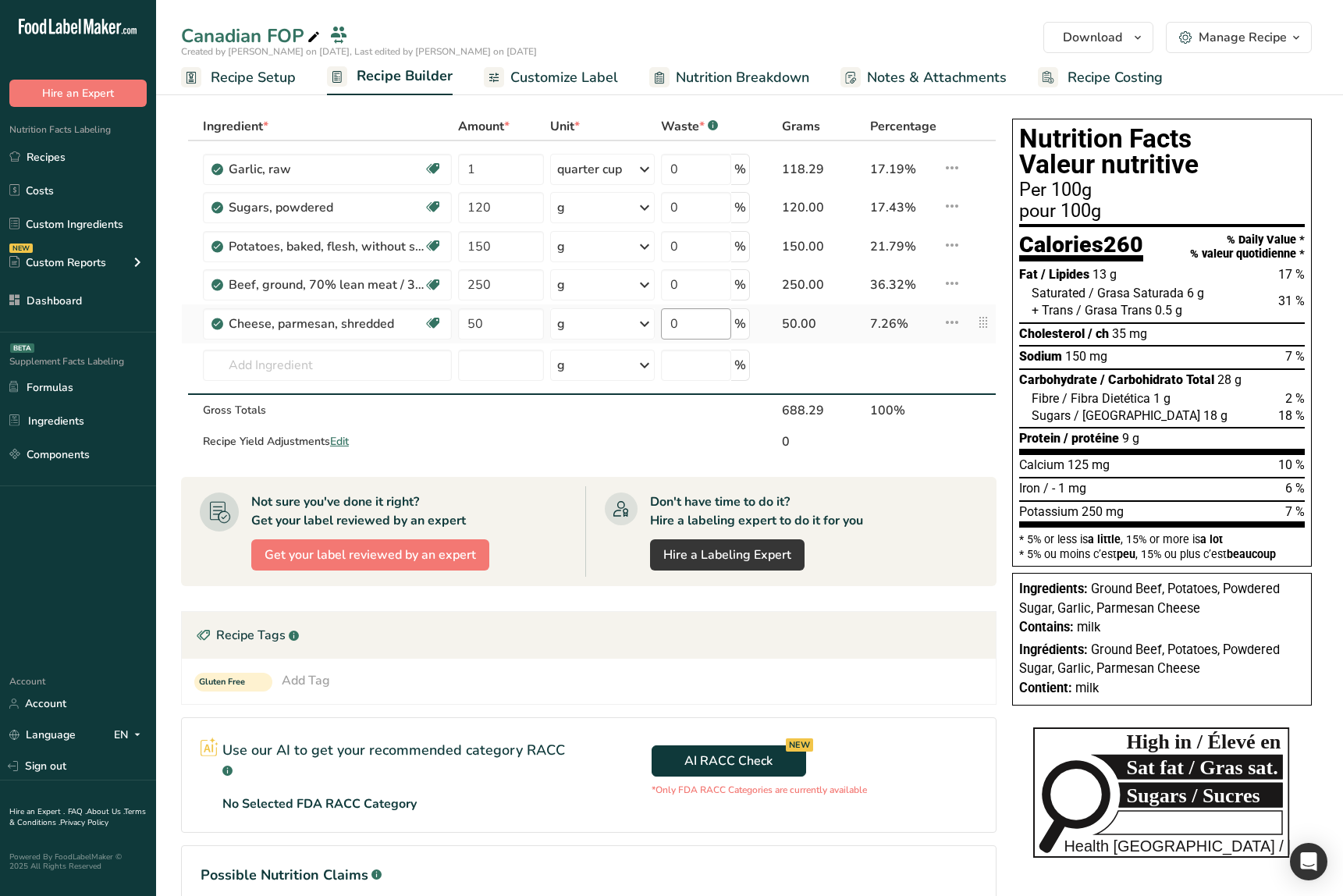
click at [585, 456] on td at bounding box center [602, 442] width 111 height 31
click at [682, 205] on input "0" at bounding box center [696, 207] width 71 height 31
click at [580, 461] on section "Ingredient * Amount * Unit * Waste * .a-a{fill:#347362;}.b-a{fill:#fff;} Grams …" at bounding box center [589, 575] width 816 height 926
click at [505, 193] on input "120" at bounding box center [501, 207] width 86 height 31
click at [570, 447] on td at bounding box center [602, 442] width 111 height 31
